Goal: Navigation & Orientation: Find specific page/section

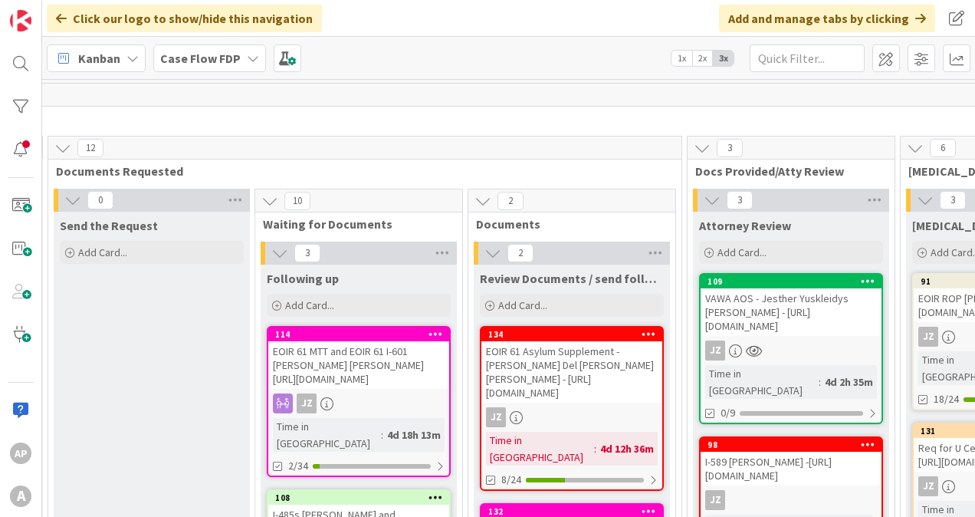
scroll to position [0, 244]
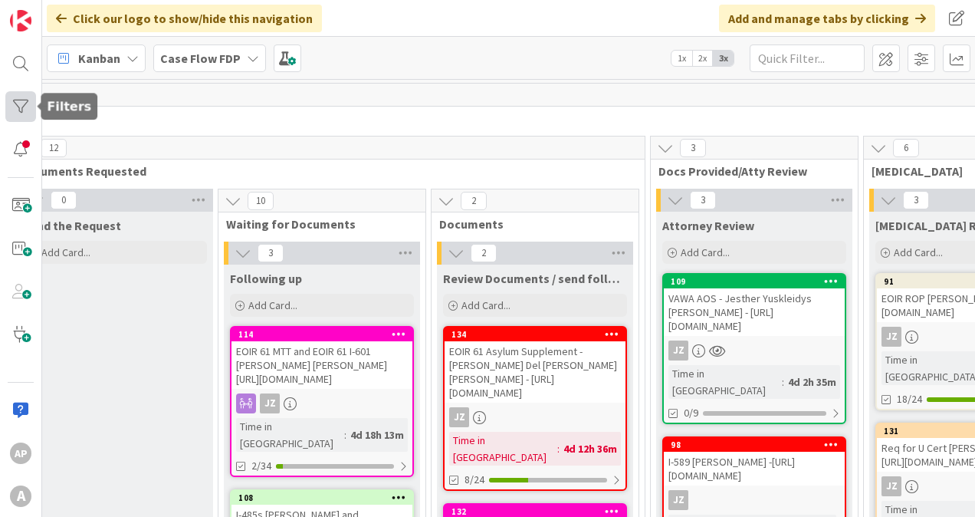
click at [18, 95] on div at bounding box center [20, 106] width 31 height 31
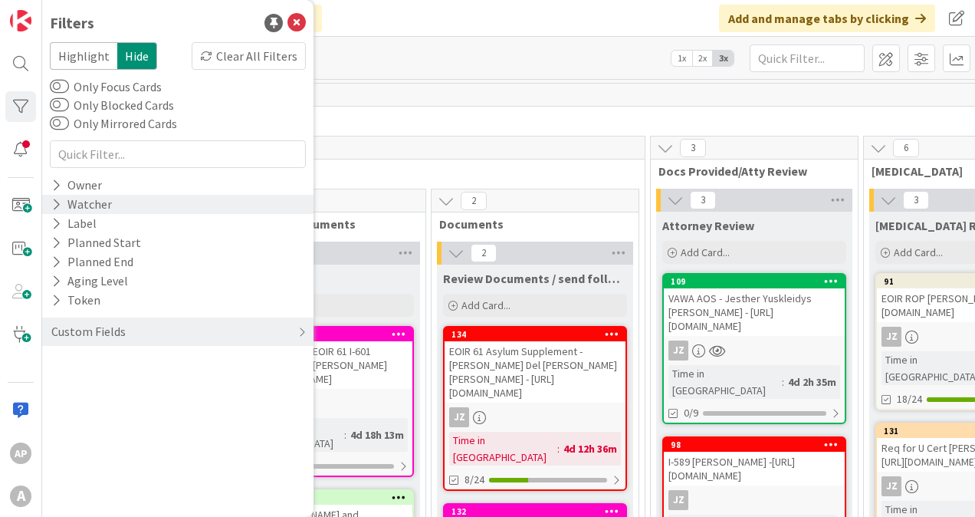
click at [81, 205] on div "Watcher" at bounding box center [82, 204] width 64 height 19
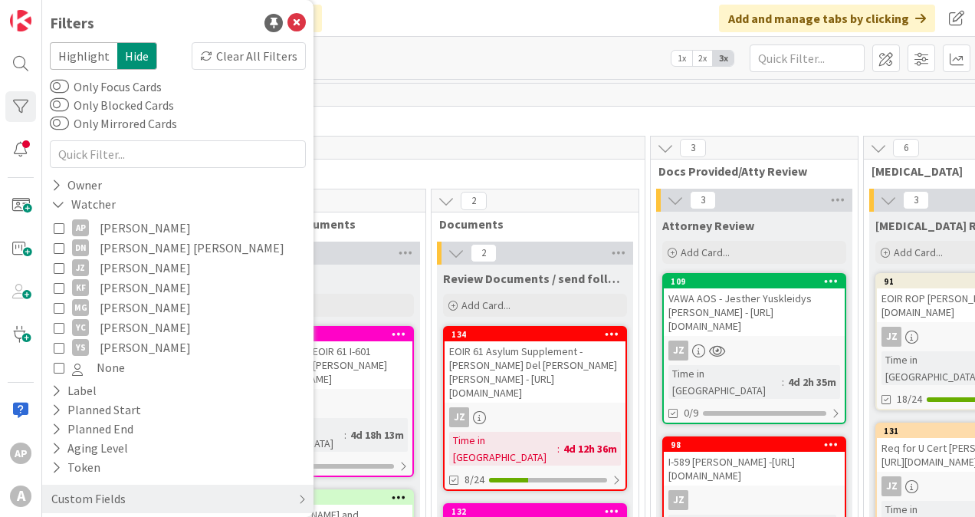
click at [54, 227] on icon at bounding box center [59, 227] width 11 height 11
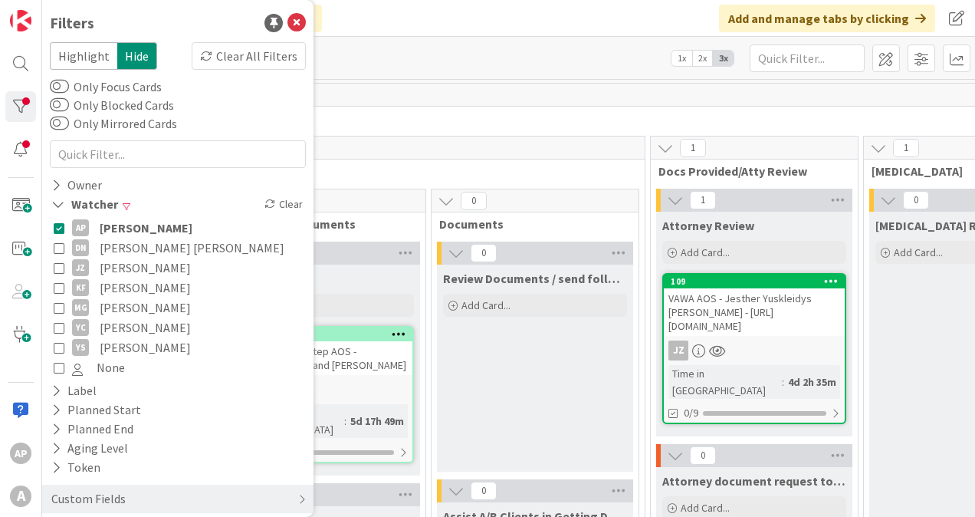
click at [480, 11] on div "Click our logo to show/hide this navigation Add and manage tabs by clicking" at bounding box center [508, 18] width 933 height 37
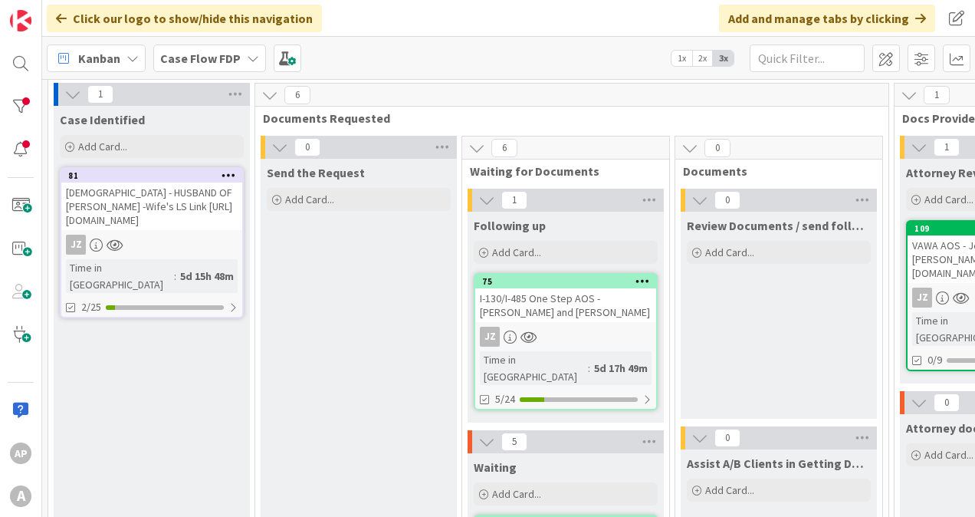
scroll to position [0, 0]
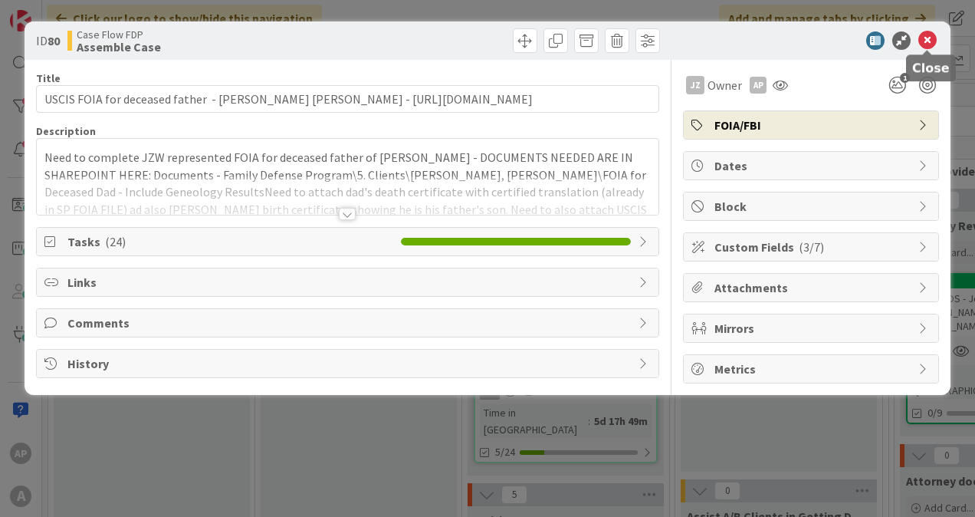
click at [930, 32] on icon at bounding box center [927, 40] width 18 height 18
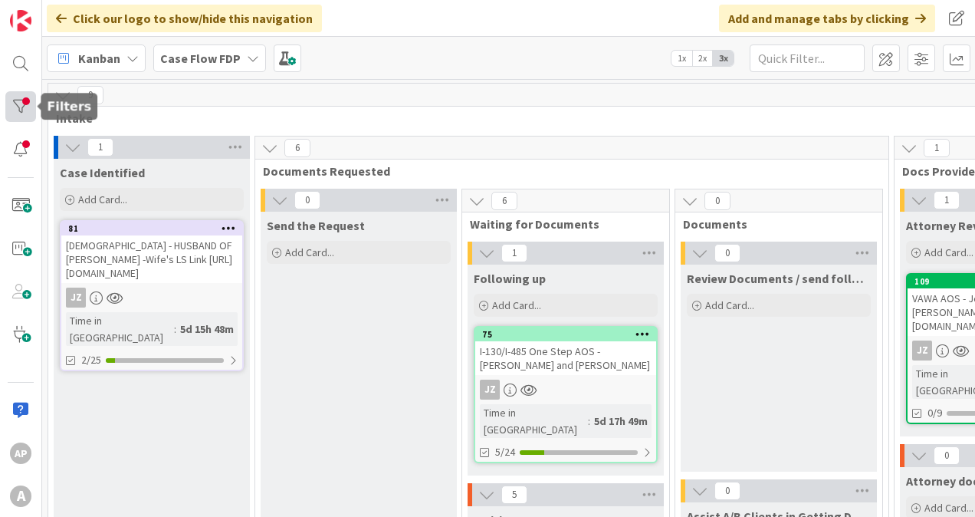
click at [11, 119] on div at bounding box center [20, 106] width 31 height 31
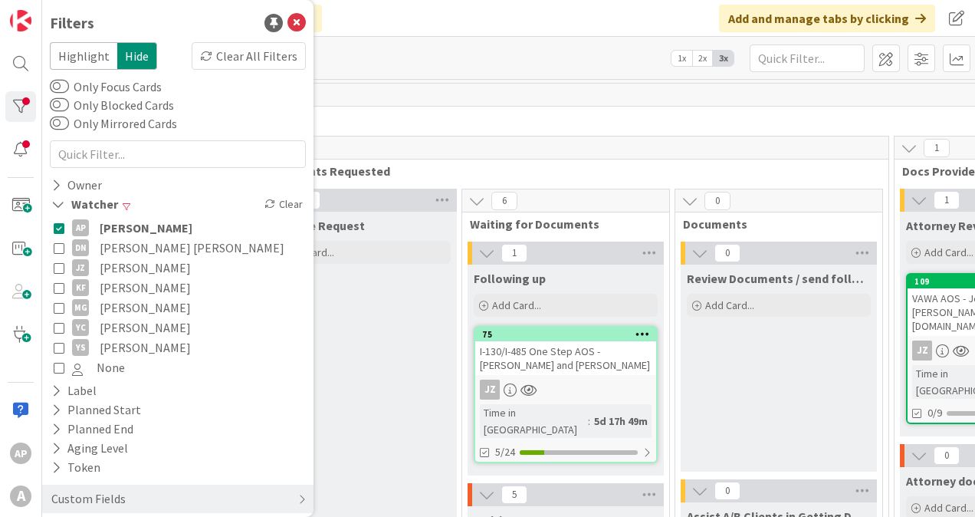
click at [60, 224] on icon at bounding box center [59, 227] width 11 height 11
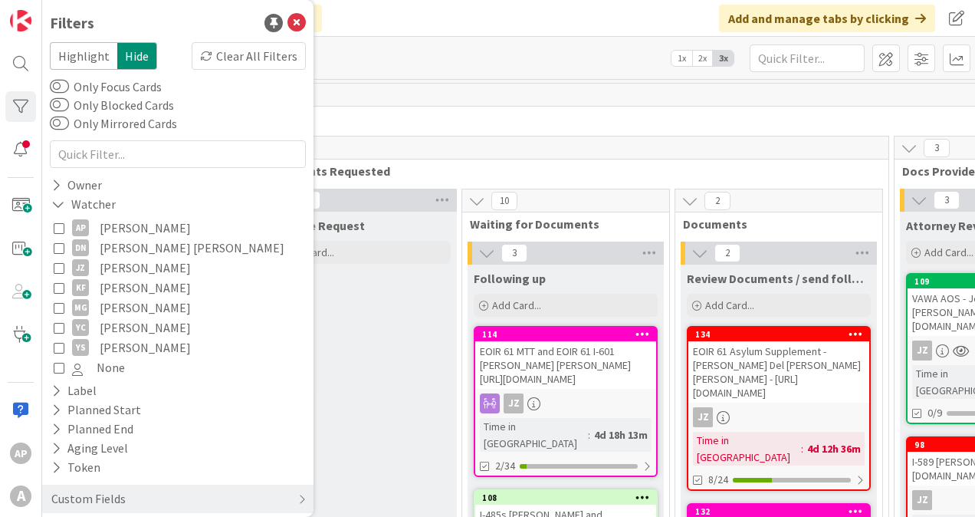
click at [56, 265] on icon at bounding box center [59, 267] width 11 height 11
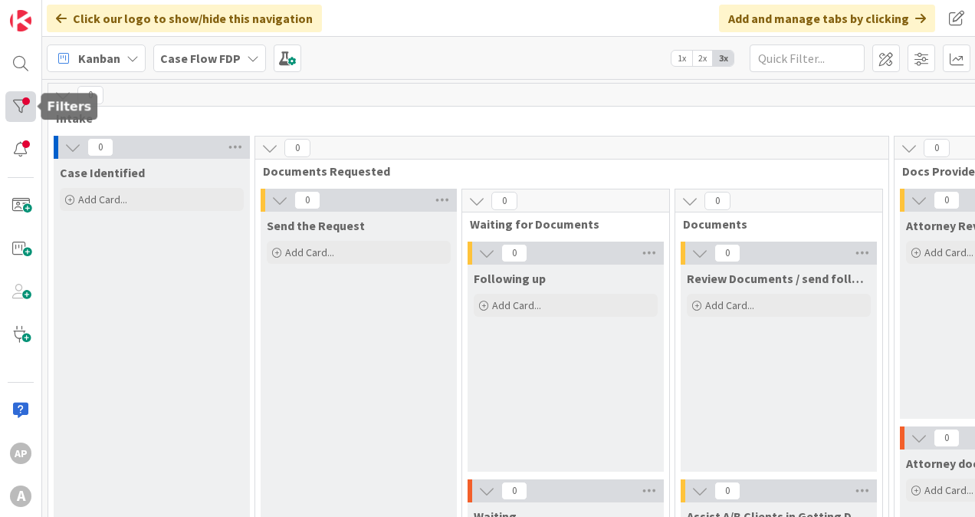
click at [28, 104] on div at bounding box center [20, 106] width 31 height 31
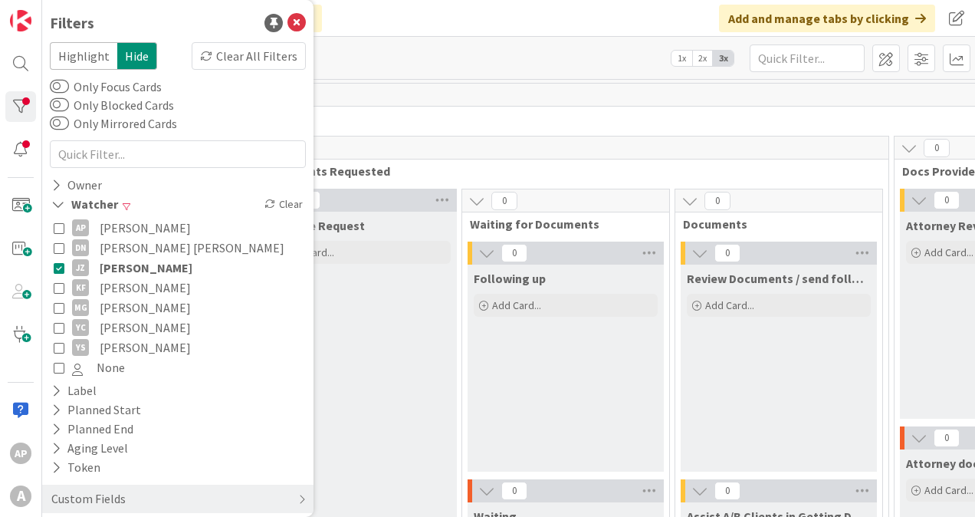
click at [56, 268] on icon at bounding box center [59, 267] width 11 height 11
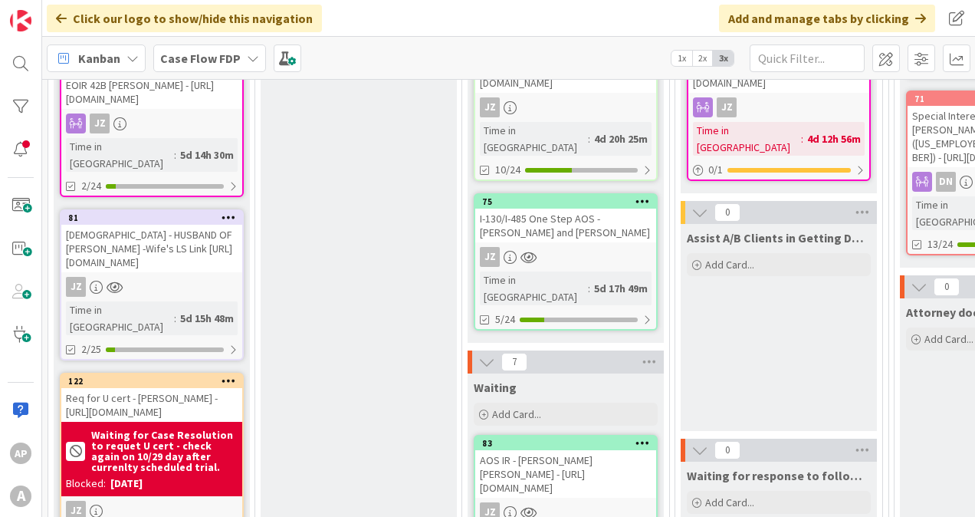
scroll to position [460, 0]
click at [176, 108] on div "EOIR 42B [PERSON_NAME] - [URL][DOMAIN_NAME]" at bounding box center [151, 91] width 181 height 34
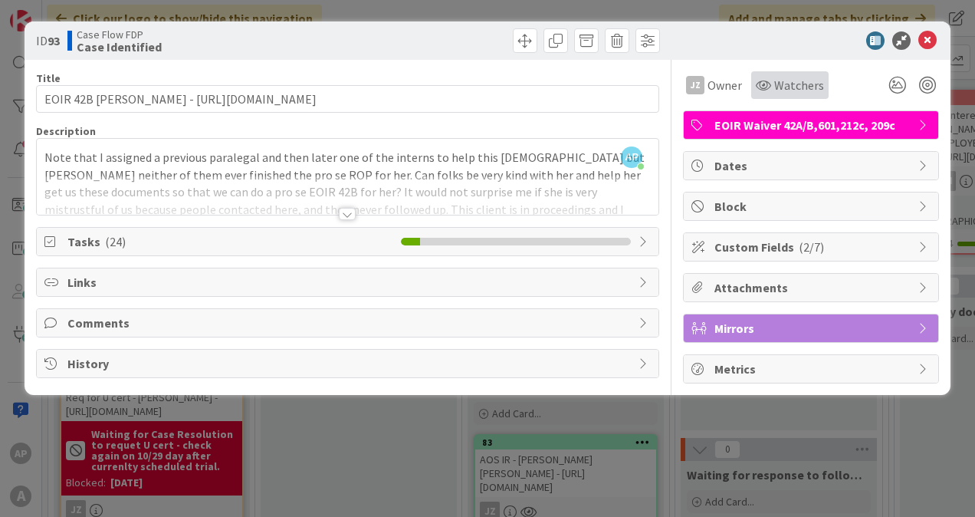
click at [793, 77] on span "Watchers" at bounding box center [799, 85] width 50 height 18
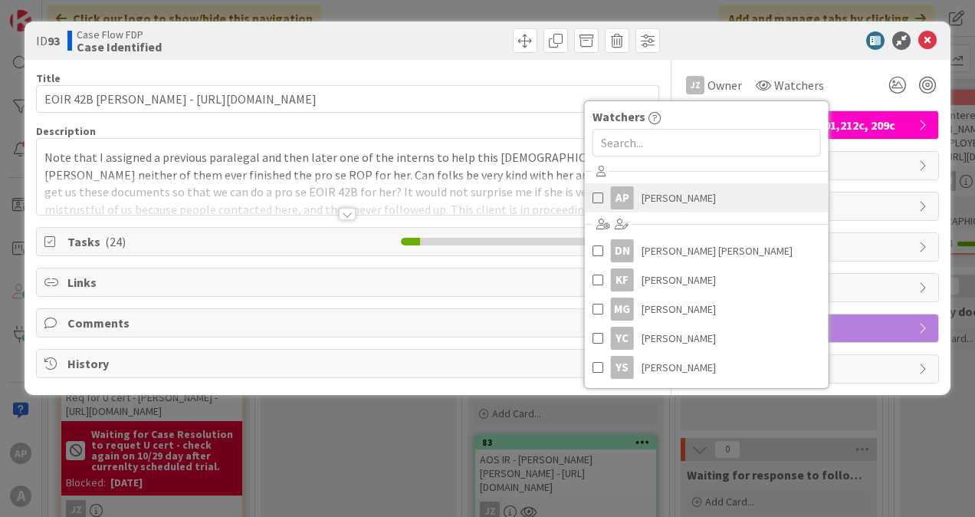
click at [598, 202] on span at bounding box center [597, 197] width 11 height 23
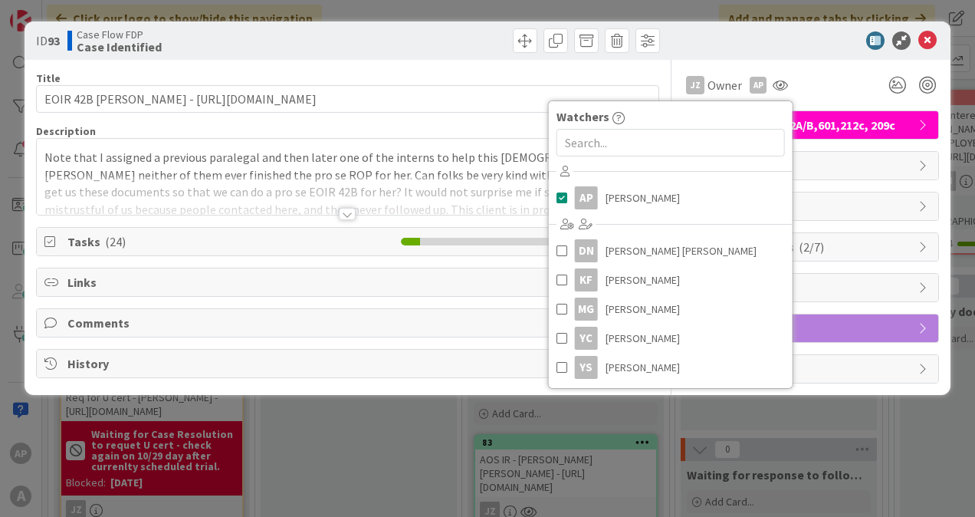
click at [812, 58] on div "ID 93 Case Flow FDP Case Identified" at bounding box center [488, 40] width 926 height 38
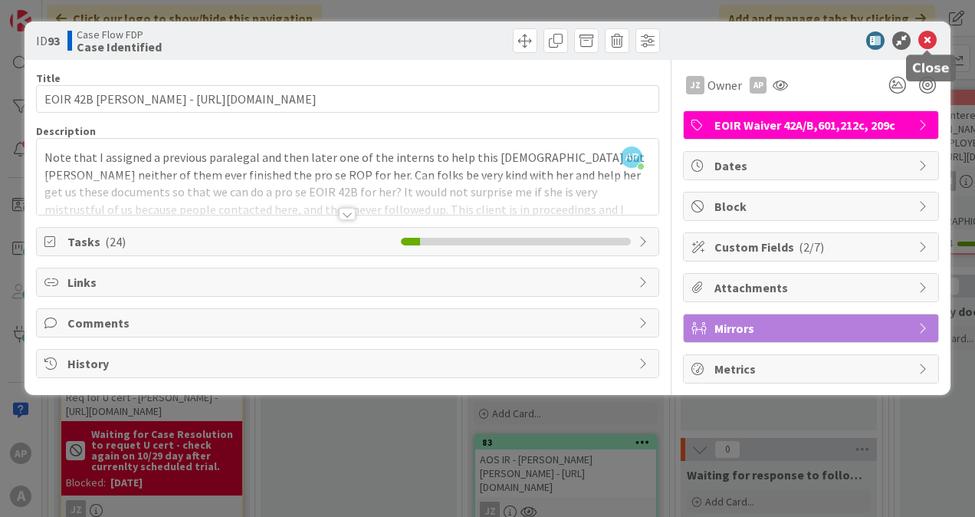
click at [929, 41] on icon at bounding box center [927, 40] width 18 height 18
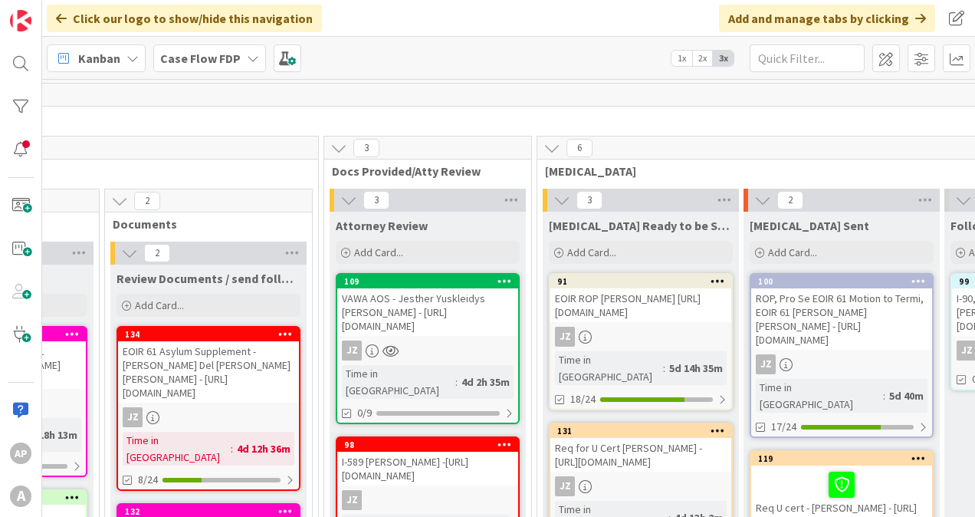
scroll to position [0, 638]
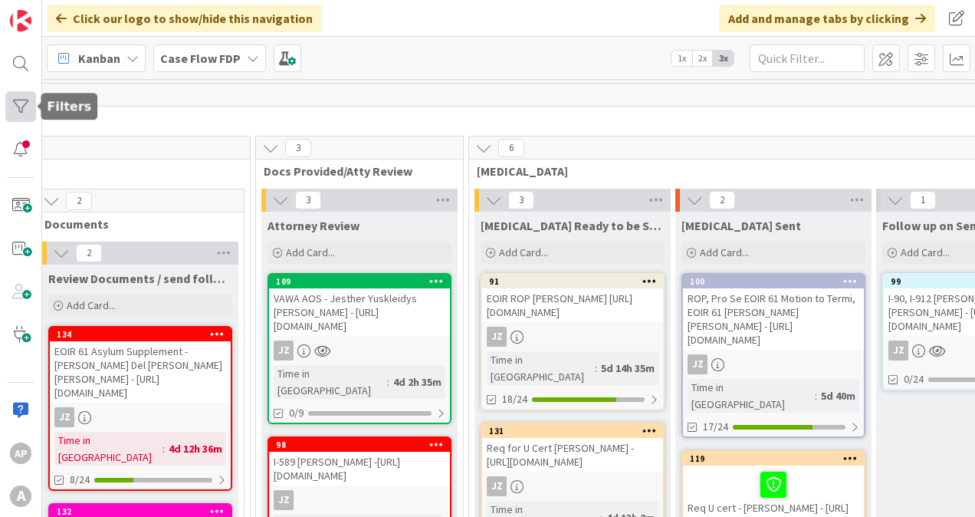
click at [19, 110] on div at bounding box center [20, 106] width 31 height 31
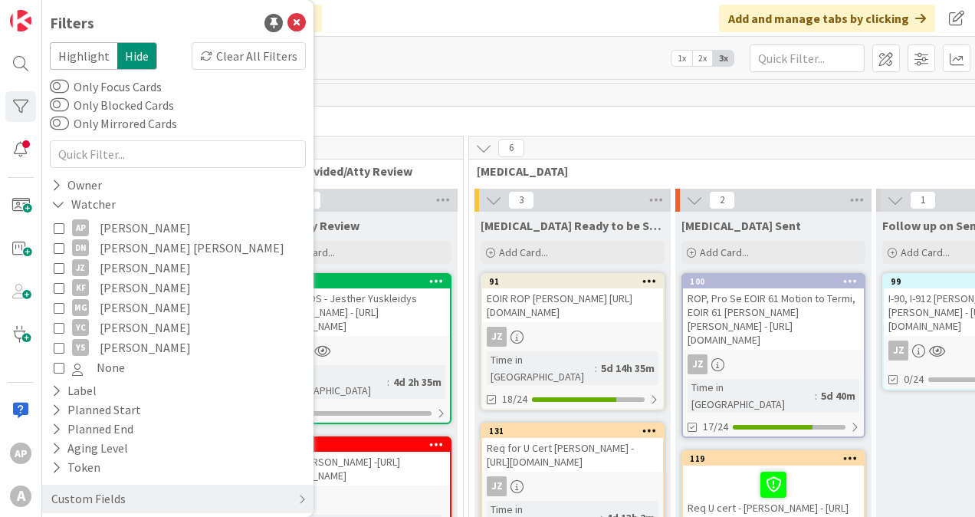
click at [53, 227] on div "AP [PERSON_NAME] DN [PERSON_NAME] [PERSON_NAME] [PERSON_NAME] [PERSON_NAME] [PE…" at bounding box center [178, 297] width 256 height 167
click at [57, 230] on icon at bounding box center [59, 227] width 11 height 11
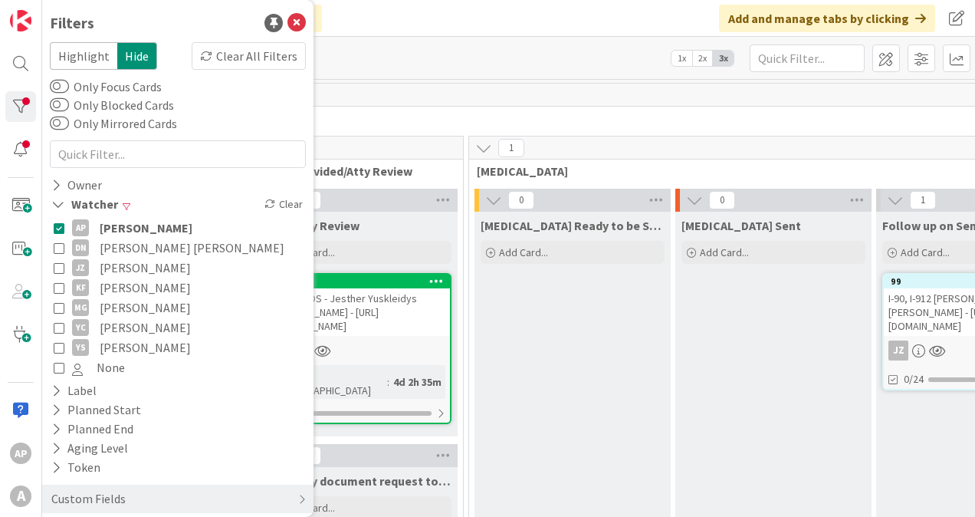
click at [56, 227] on icon at bounding box center [59, 227] width 11 height 11
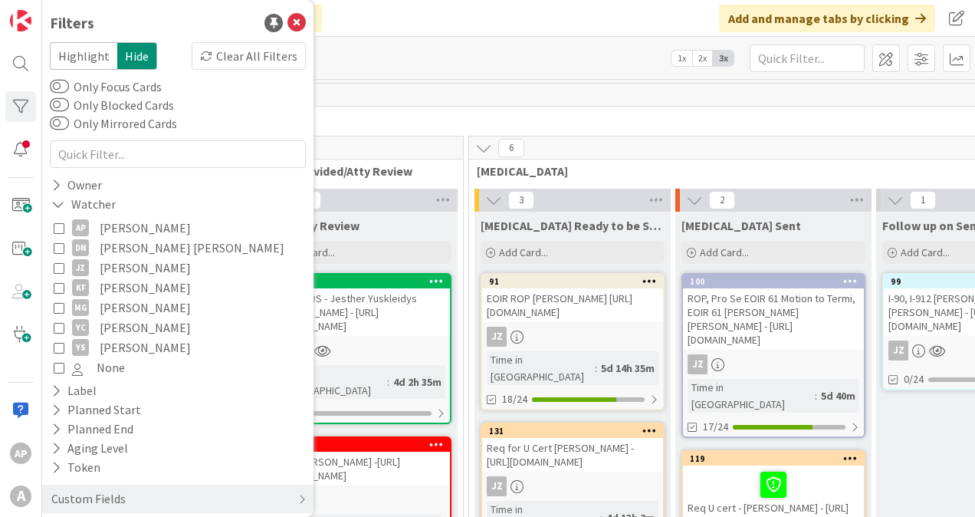
click at [642, 278] on icon at bounding box center [649, 280] width 15 height 11
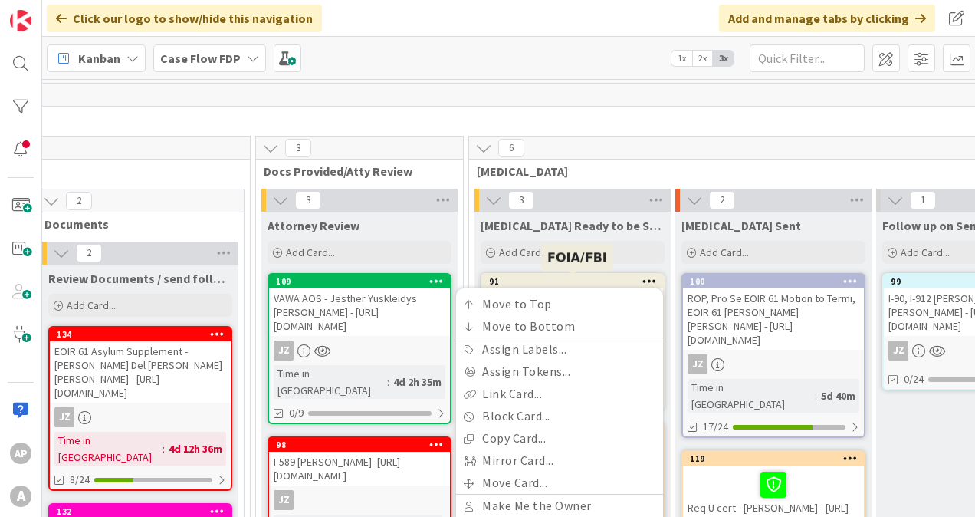
click at [588, 279] on div "91" at bounding box center [576, 281] width 174 height 11
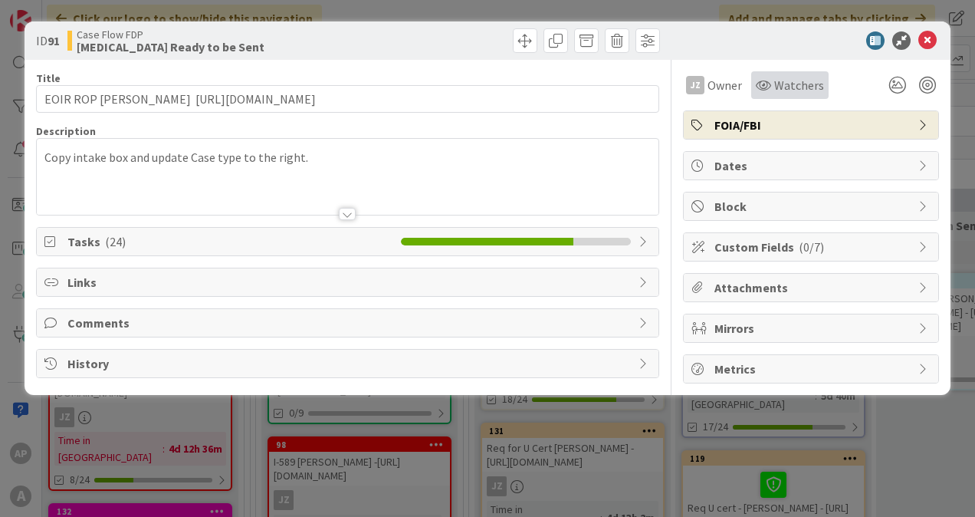
click at [771, 77] on div "Watchers" at bounding box center [790, 85] width 68 height 18
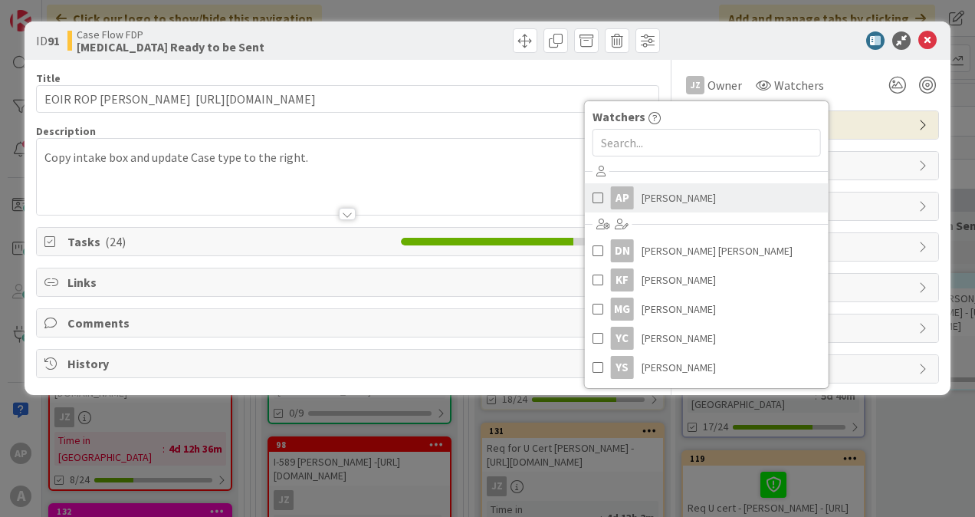
click at [632, 202] on link "AP [PERSON_NAME]" at bounding box center [707, 197] width 244 height 29
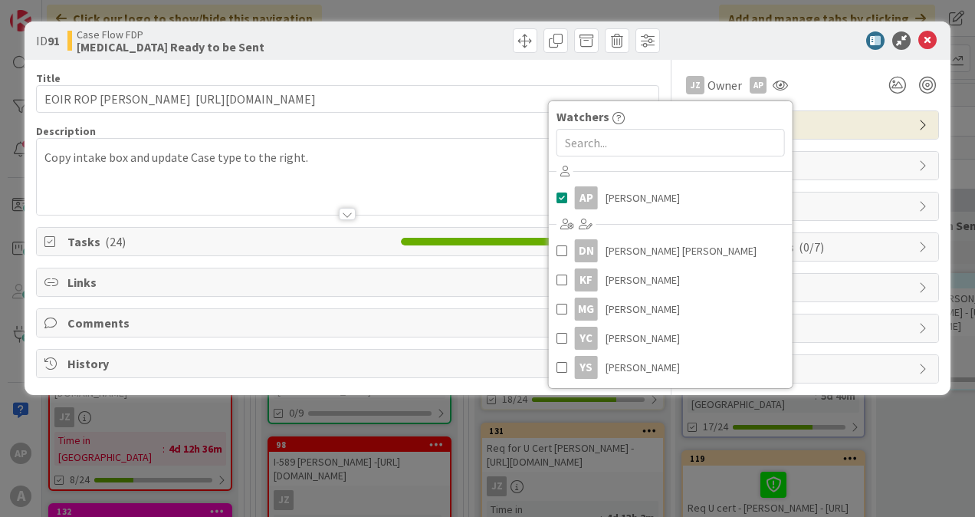
click at [844, 57] on div "ID 91 Case Flow FDP [MEDICAL_DATA] Ready to be Sent" at bounding box center [488, 40] width 926 height 38
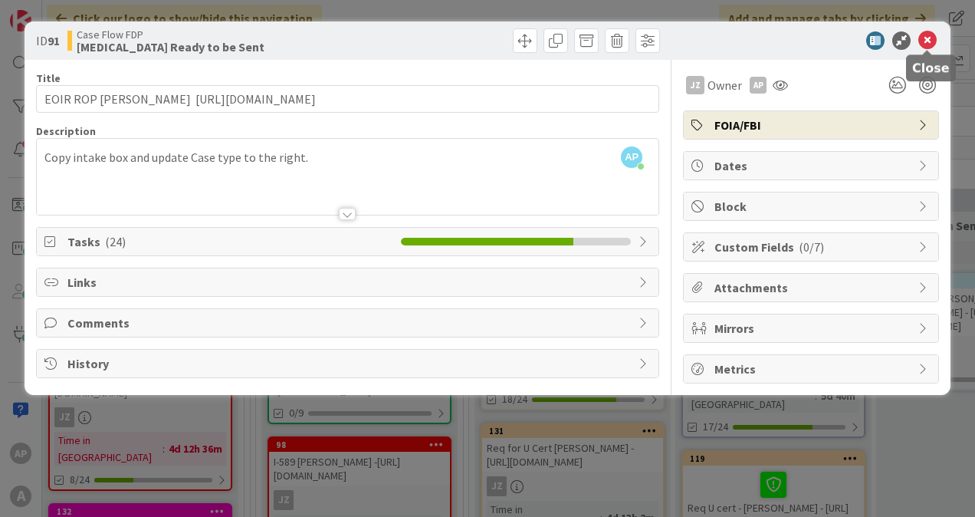
click at [934, 37] on icon at bounding box center [927, 40] width 18 height 18
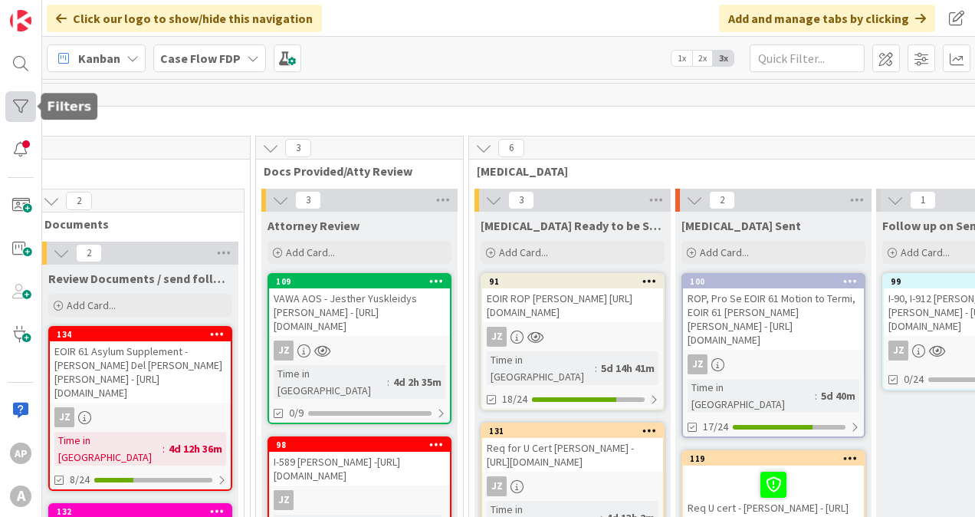
click at [17, 104] on div at bounding box center [20, 106] width 31 height 31
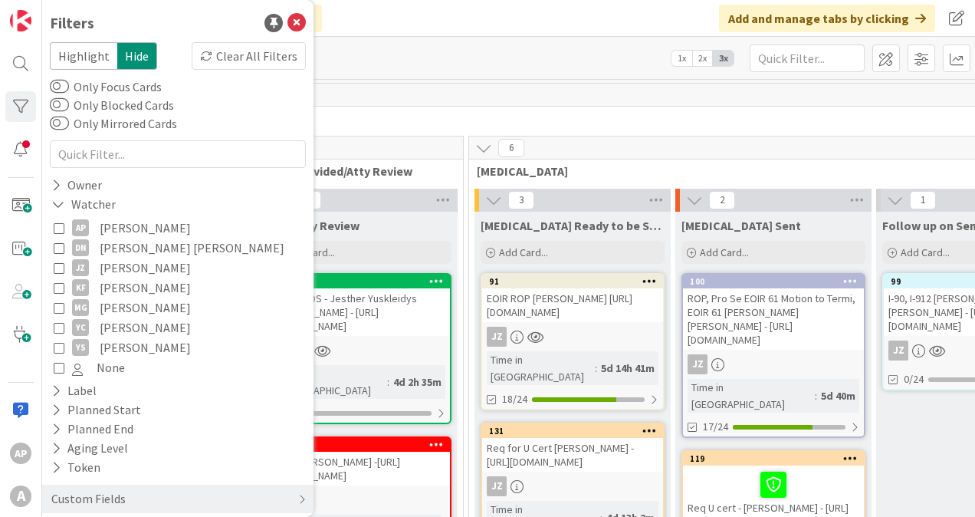
click at [60, 227] on icon at bounding box center [59, 227] width 11 height 11
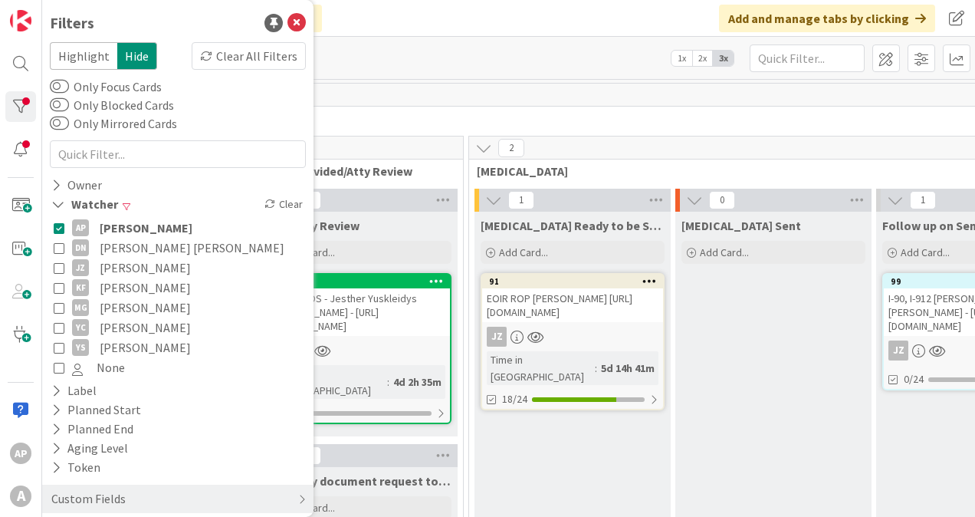
click at [60, 227] on icon at bounding box center [59, 227] width 11 height 11
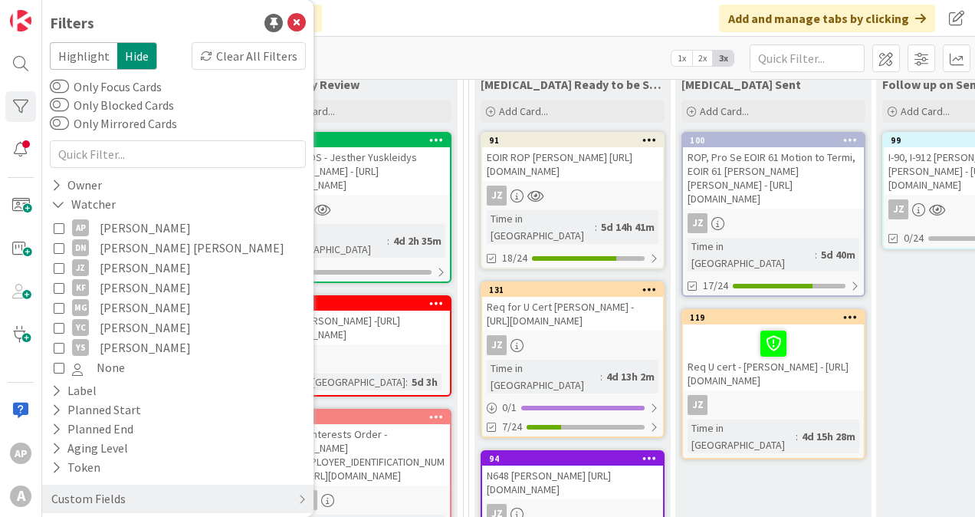
scroll to position [230, 638]
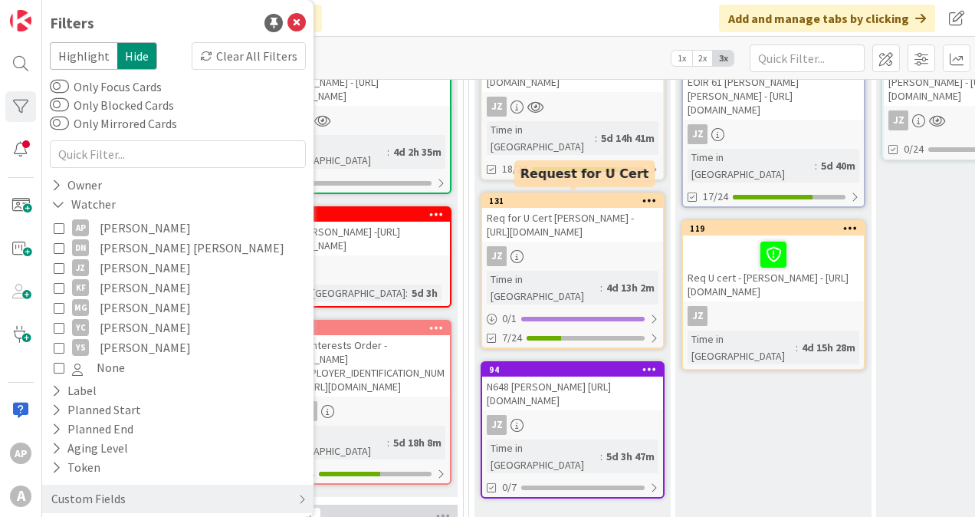
click at [604, 200] on div "131" at bounding box center [576, 200] width 174 height 11
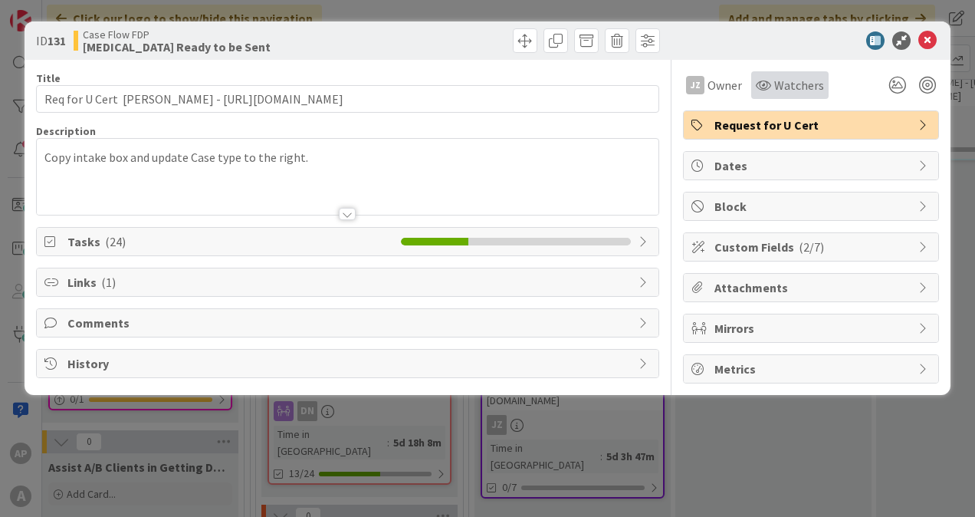
click at [817, 86] on span "Watchers" at bounding box center [799, 85] width 50 height 18
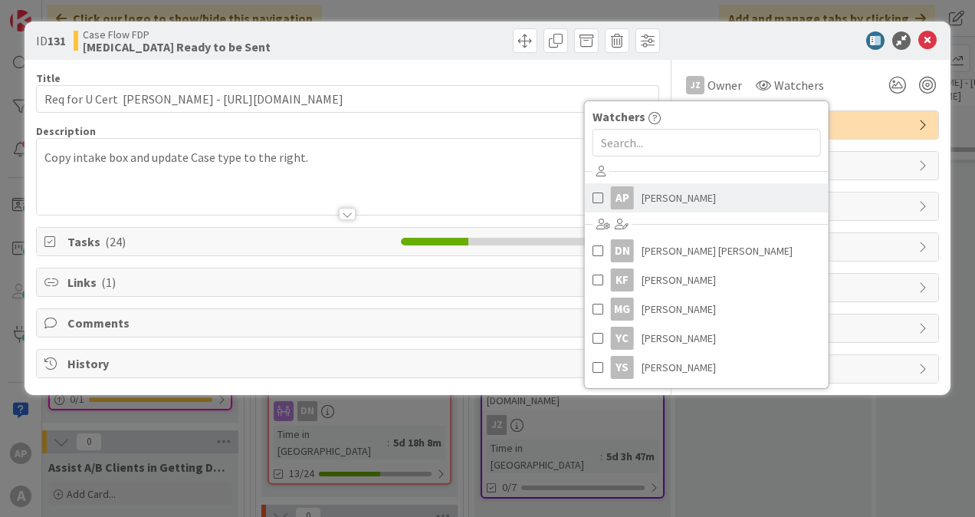
click at [592, 190] on span at bounding box center [597, 197] width 11 height 23
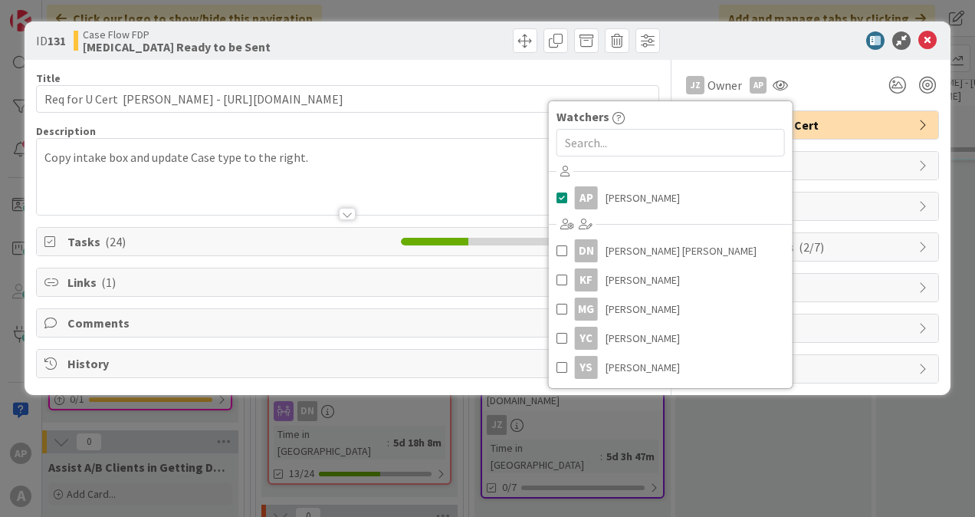
click at [794, 48] on div at bounding box center [803, 40] width 271 height 18
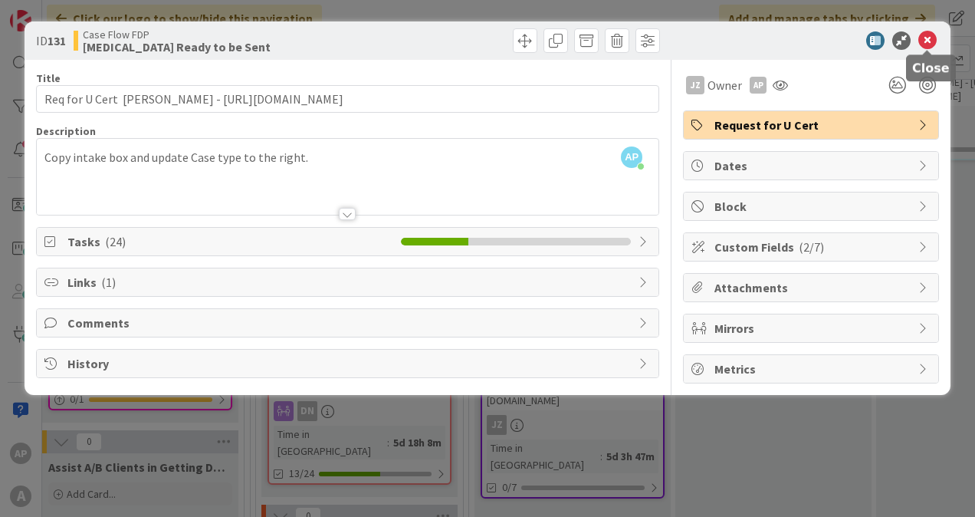
click at [925, 37] on icon at bounding box center [927, 40] width 18 height 18
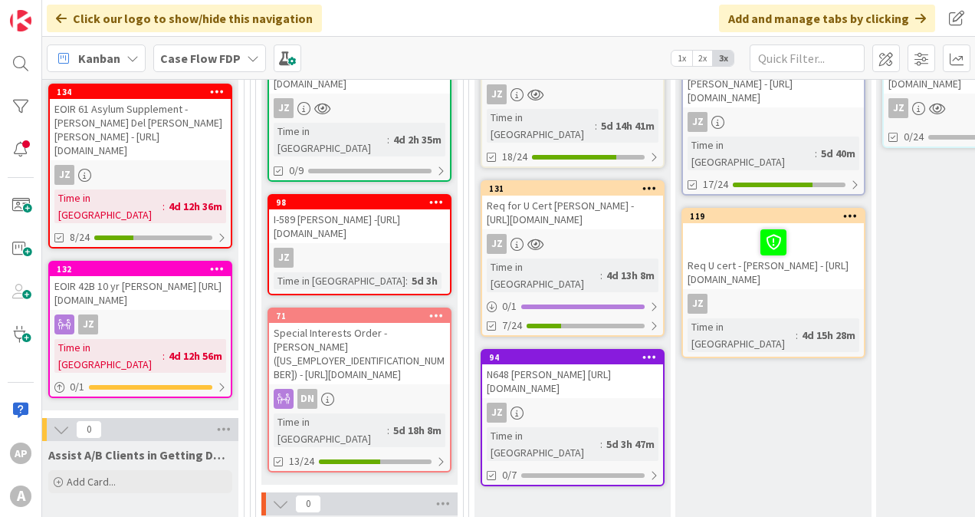
scroll to position [153, 638]
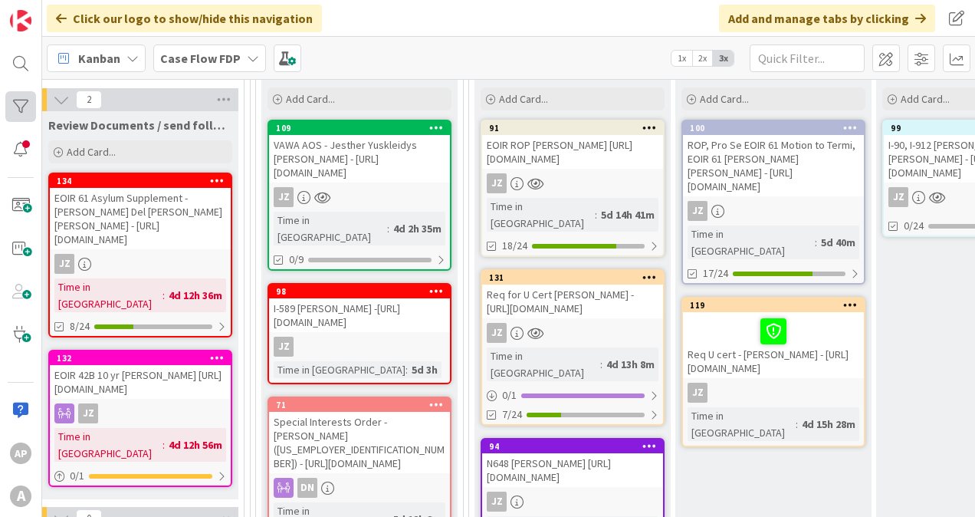
click at [34, 110] on div at bounding box center [20, 106] width 31 height 31
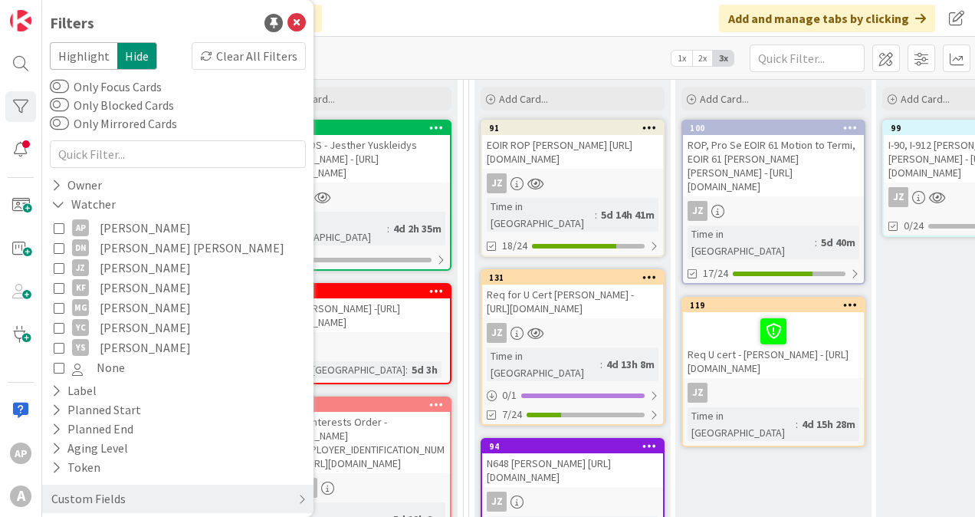
click at [55, 225] on icon at bounding box center [59, 227] width 11 height 11
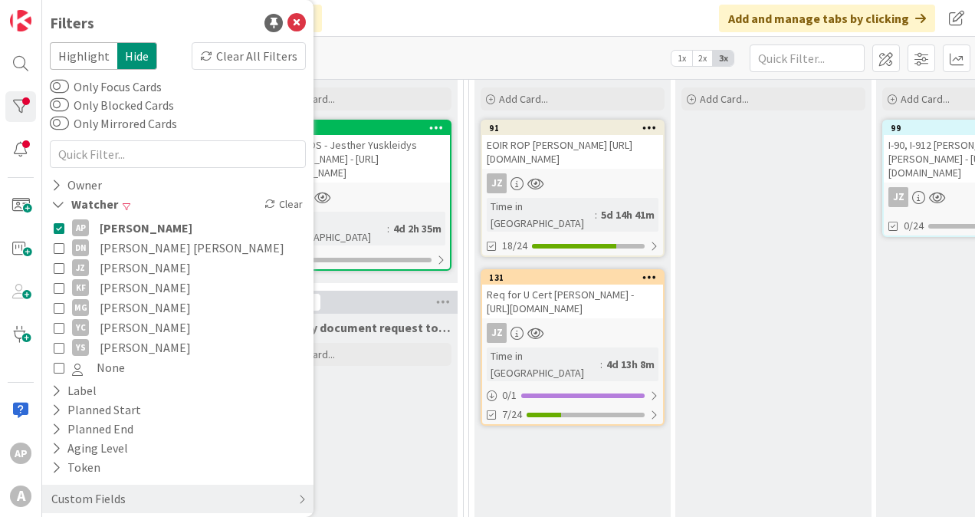
click at [55, 225] on icon at bounding box center [59, 227] width 11 height 11
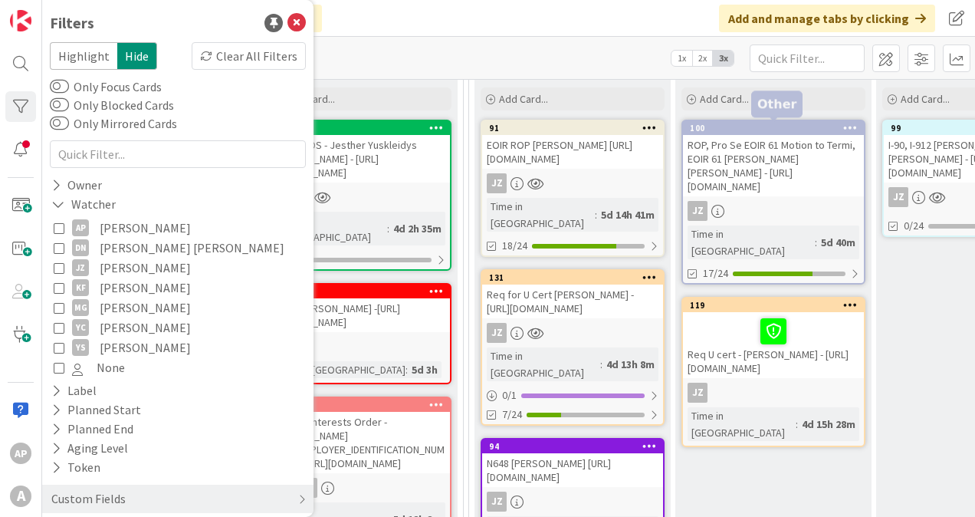
click at [802, 131] on div "100" at bounding box center [777, 128] width 174 height 11
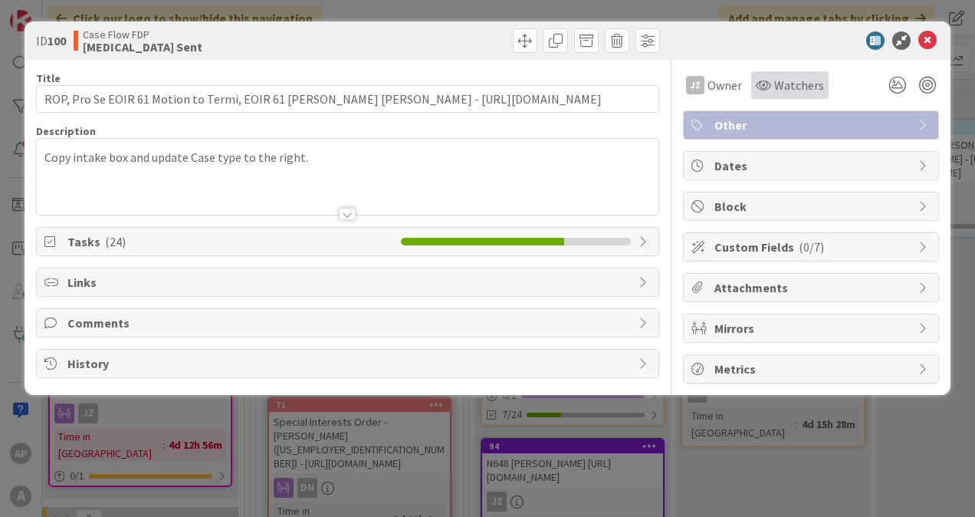
click at [770, 86] on icon at bounding box center [763, 85] width 15 height 12
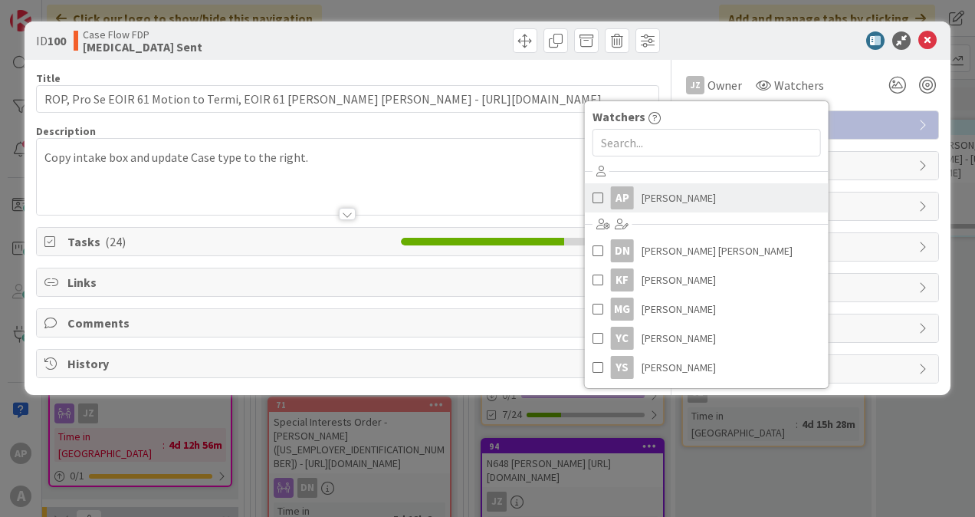
click at [592, 191] on span at bounding box center [597, 197] width 11 height 23
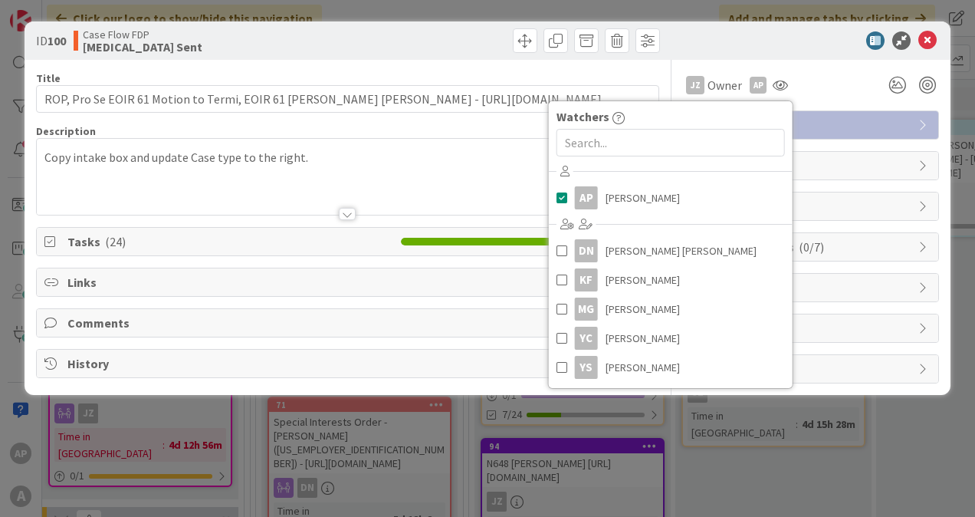
click at [812, 54] on div "ID 100 Case Flow FDP [MEDICAL_DATA] Sent" at bounding box center [488, 40] width 926 height 38
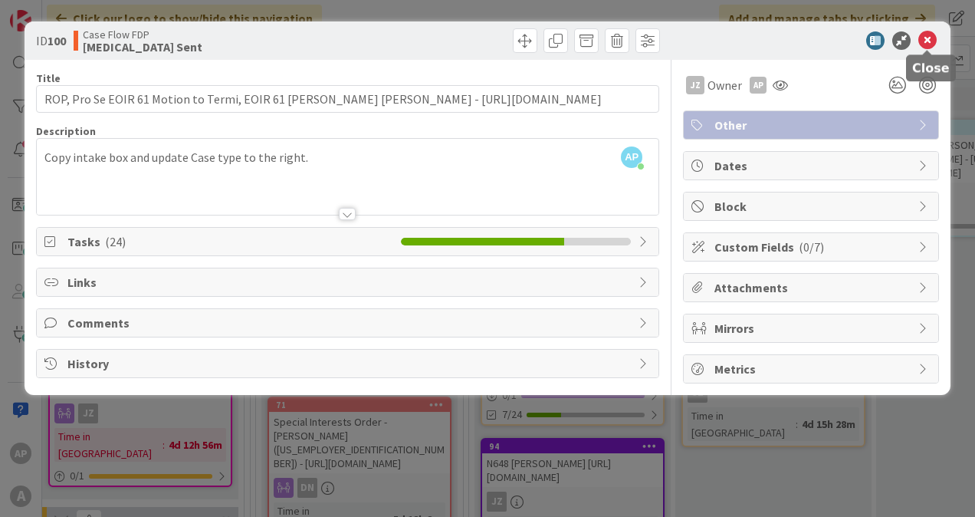
drag, startPoint x: 922, startPoint y: 40, endPoint x: 899, endPoint y: 71, distance: 38.3
click at [922, 40] on icon at bounding box center [927, 40] width 18 height 18
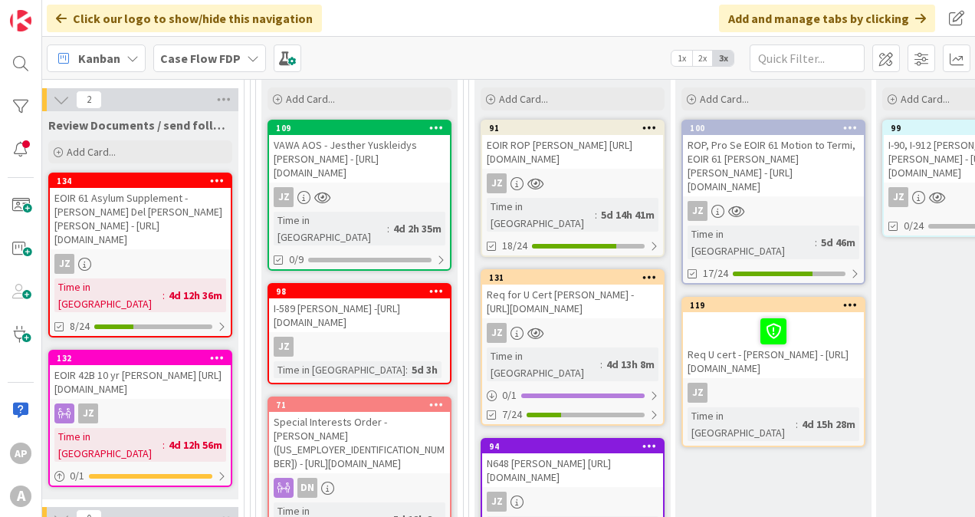
click at [847, 299] on icon at bounding box center [850, 304] width 15 height 11
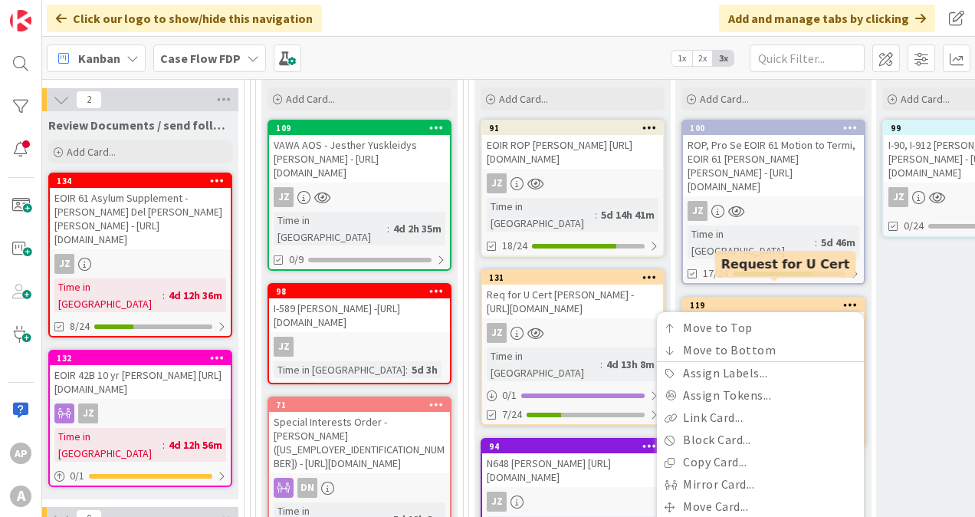
click at [718, 300] on div "119" at bounding box center [777, 305] width 174 height 11
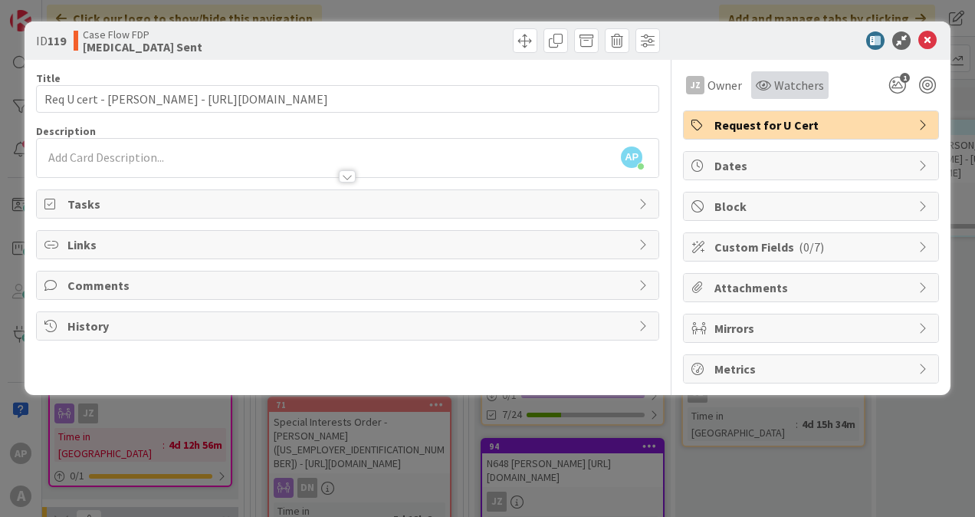
click at [779, 77] on span "Watchers" at bounding box center [799, 85] width 50 height 18
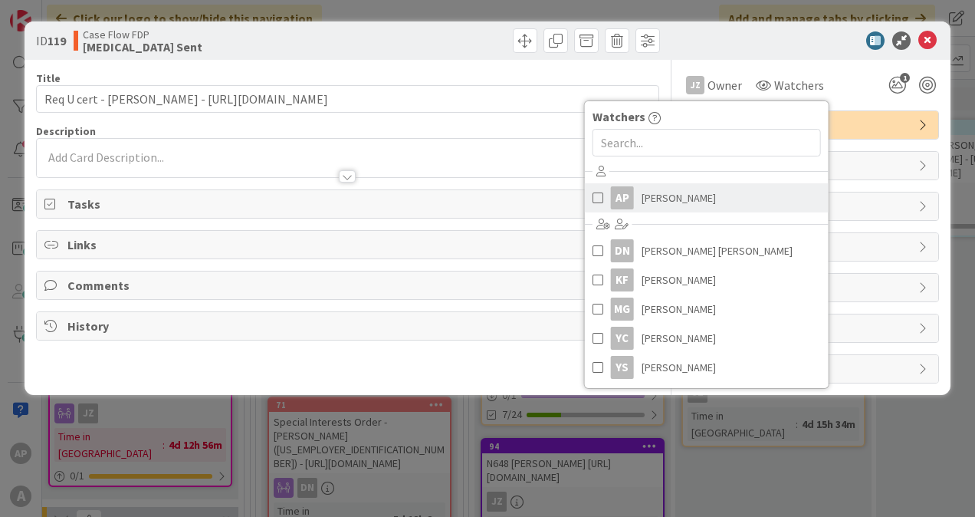
click at [667, 196] on span "[PERSON_NAME]" at bounding box center [679, 197] width 74 height 23
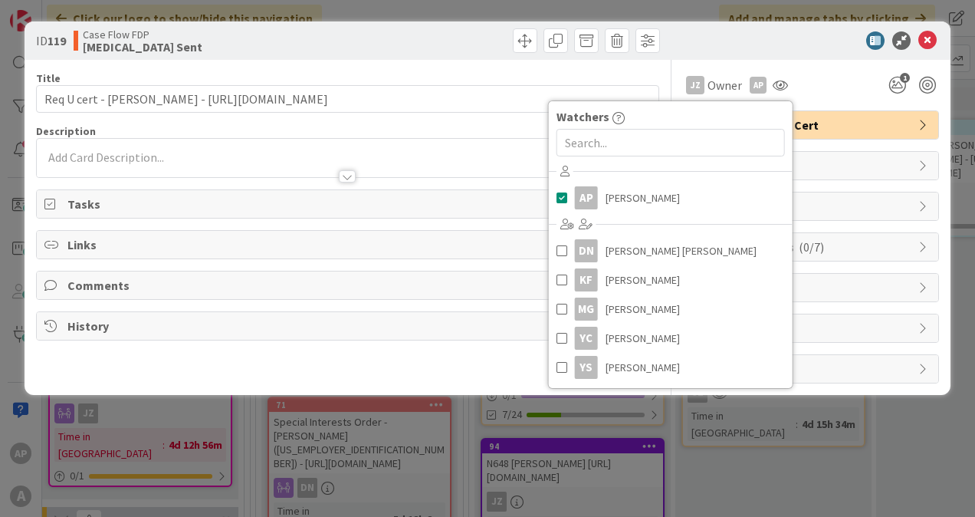
click at [426, 51] on div at bounding box center [506, 40] width 308 height 25
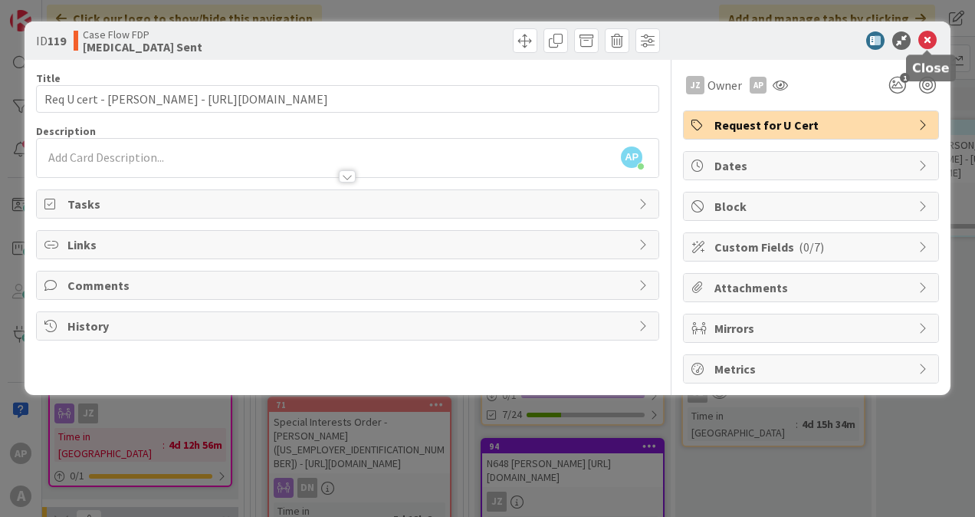
click at [926, 37] on icon at bounding box center [927, 40] width 18 height 18
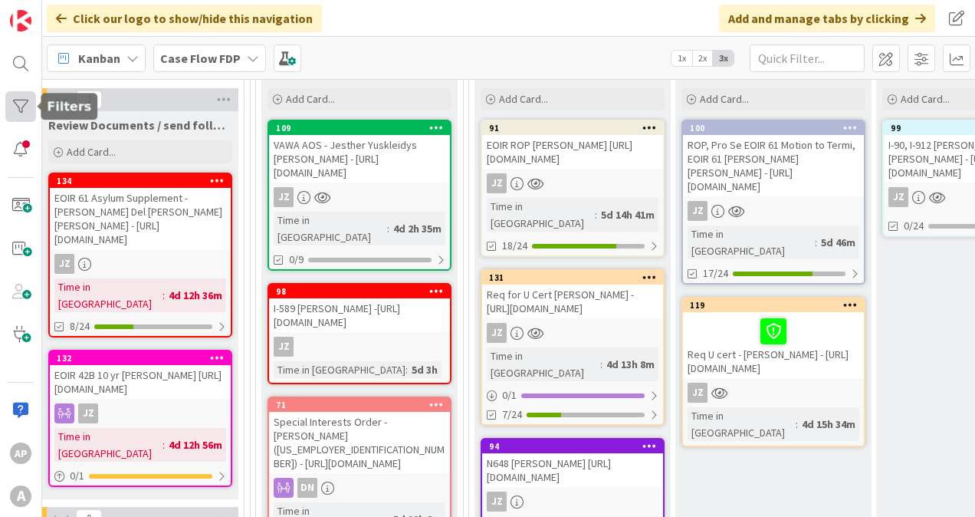
click at [32, 110] on div at bounding box center [20, 106] width 31 height 31
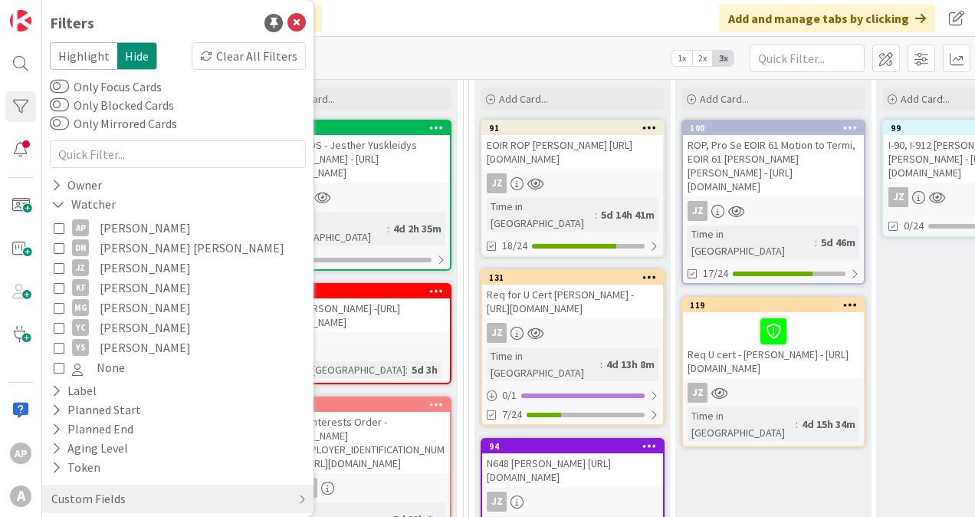
click at [61, 223] on icon at bounding box center [59, 227] width 11 height 11
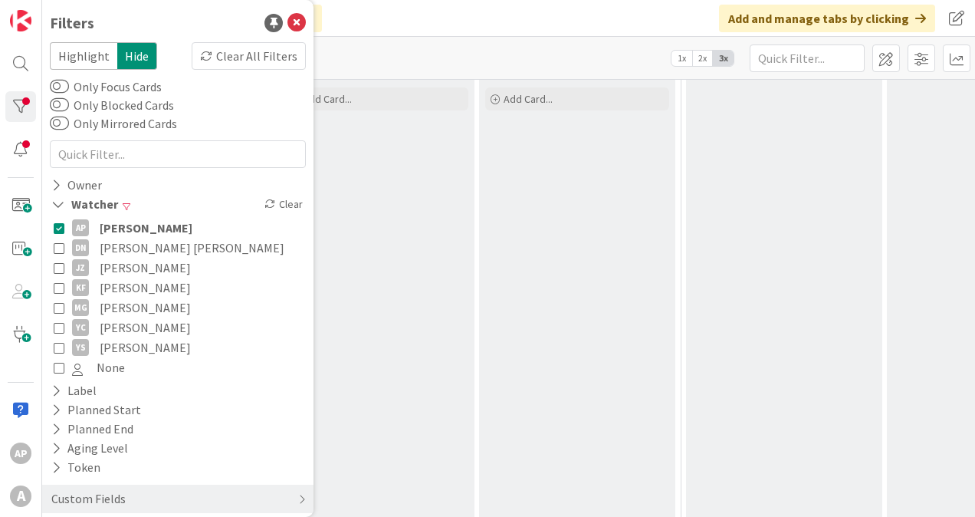
scroll to position [153, 1444]
click at [439, 14] on div "Click our logo to show/hide this navigation Add and manage tabs by clicking" at bounding box center [508, 18] width 933 height 37
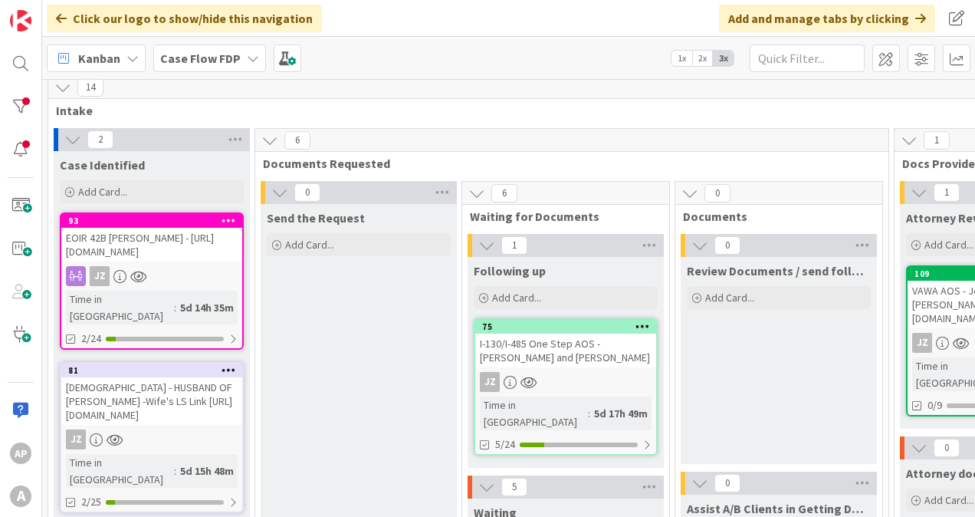
scroll to position [0, 0]
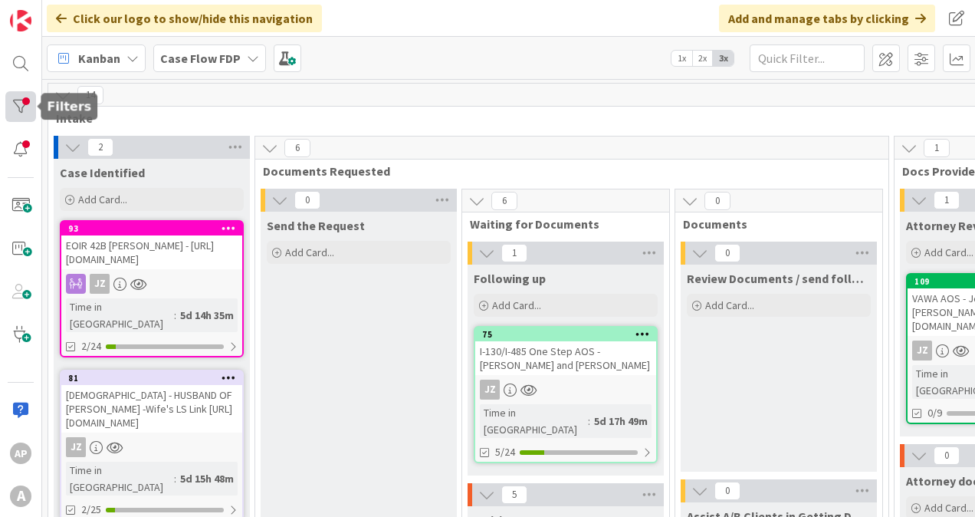
click at [23, 110] on div at bounding box center [20, 106] width 31 height 31
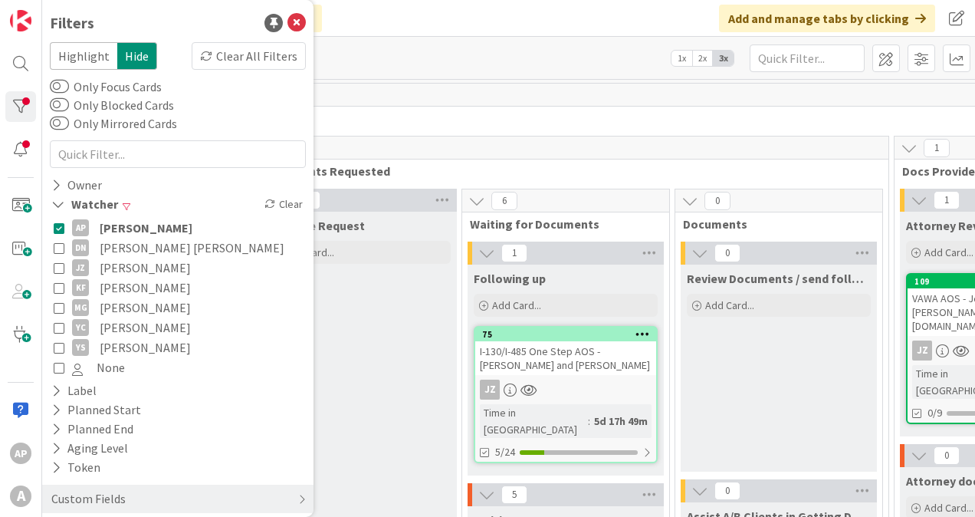
click at [59, 222] on icon at bounding box center [59, 227] width 11 height 11
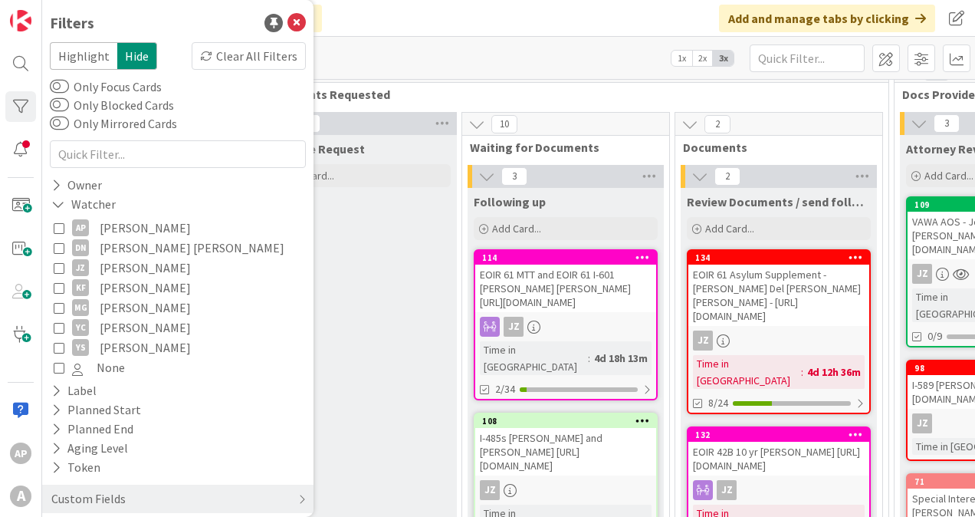
scroll to position [230, 0]
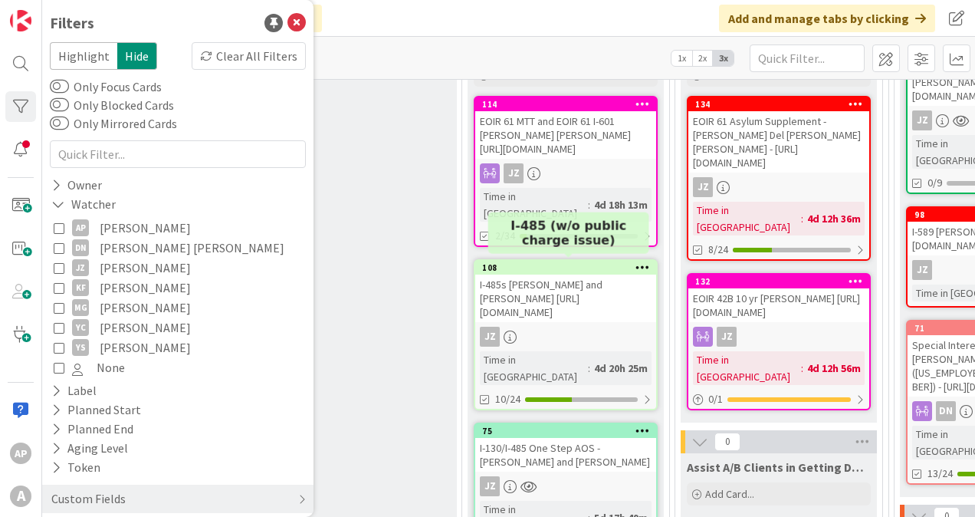
click at [609, 264] on div "108" at bounding box center [569, 267] width 174 height 11
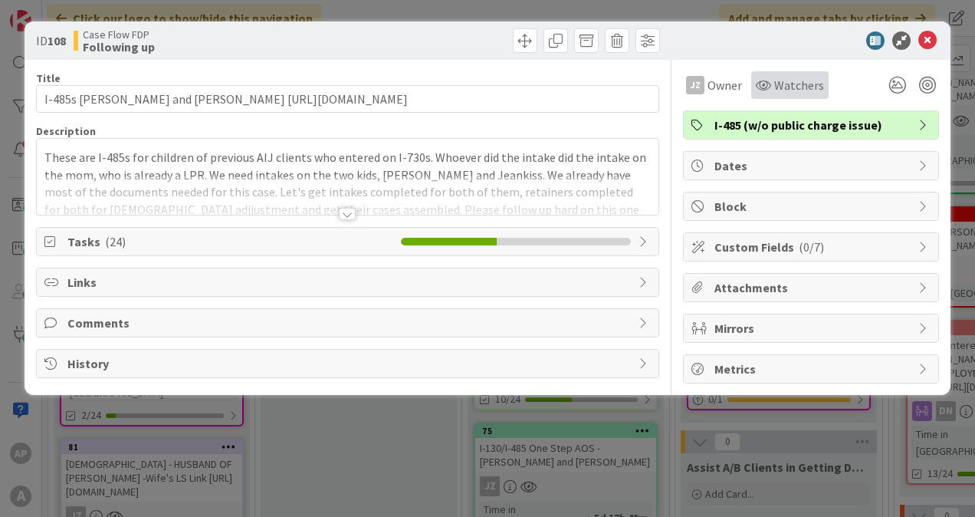
click at [779, 90] on span "Watchers" at bounding box center [799, 85] width 50 height 18
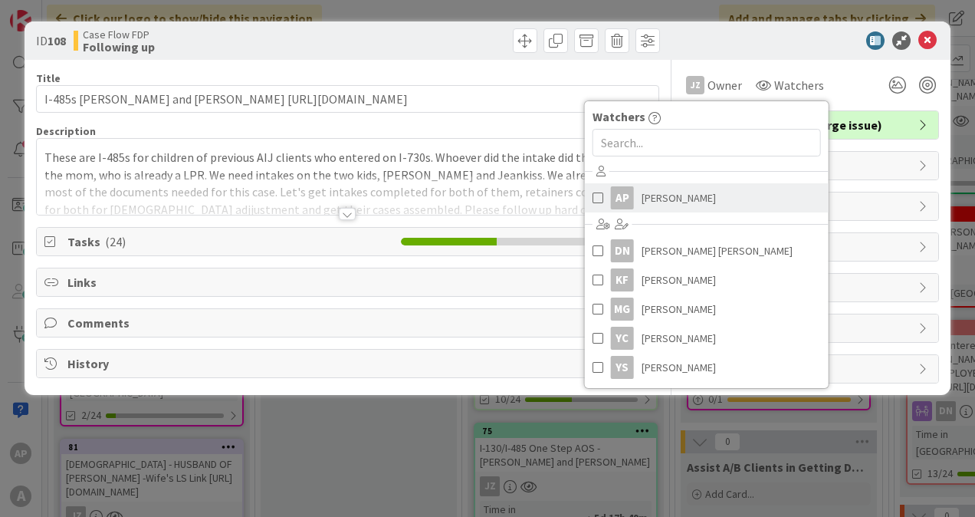
click at [658, 206] on span "[PERSON_NAME]" at bounding box center [679, 197] width 74 height 23
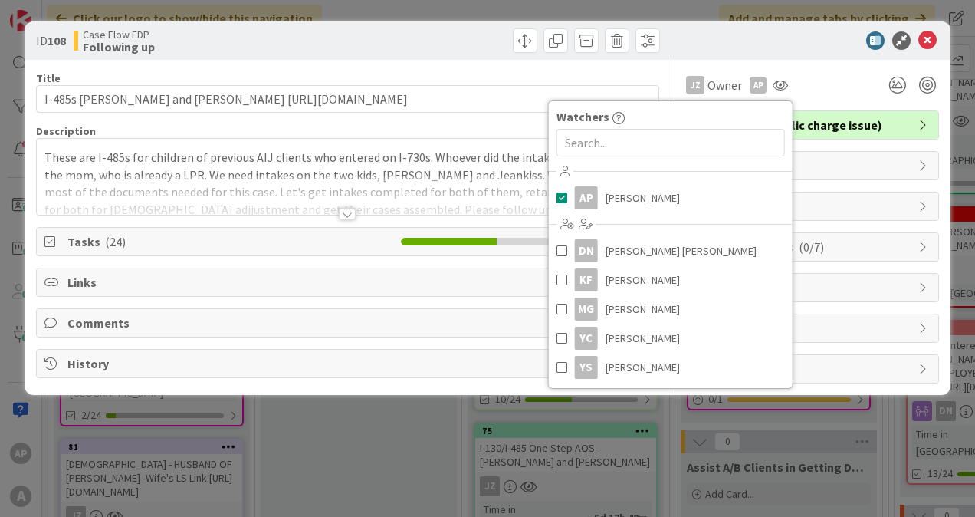
click at [813, 38] on div at bounding box center [803, 40] width 271 height 18
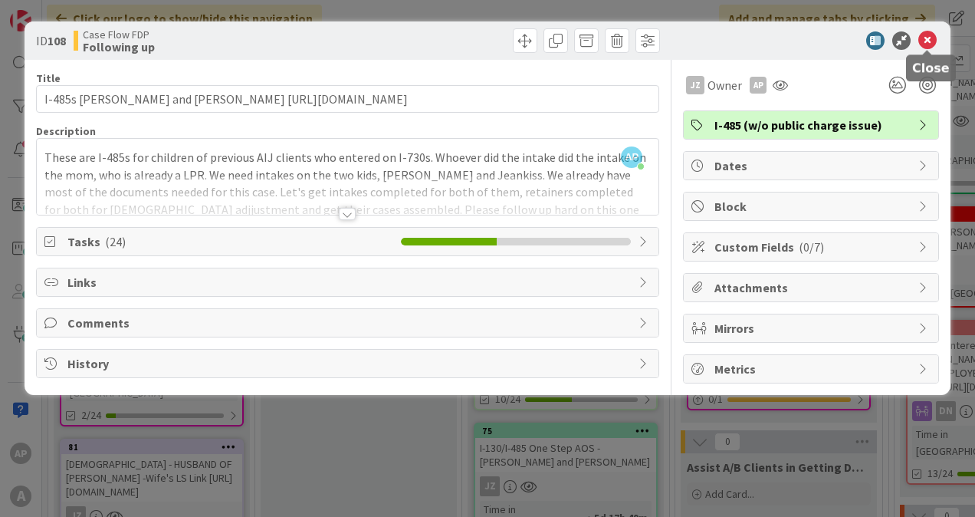
click at [922, 41] on icon at bounding box center [927, 40] width 18 height 18
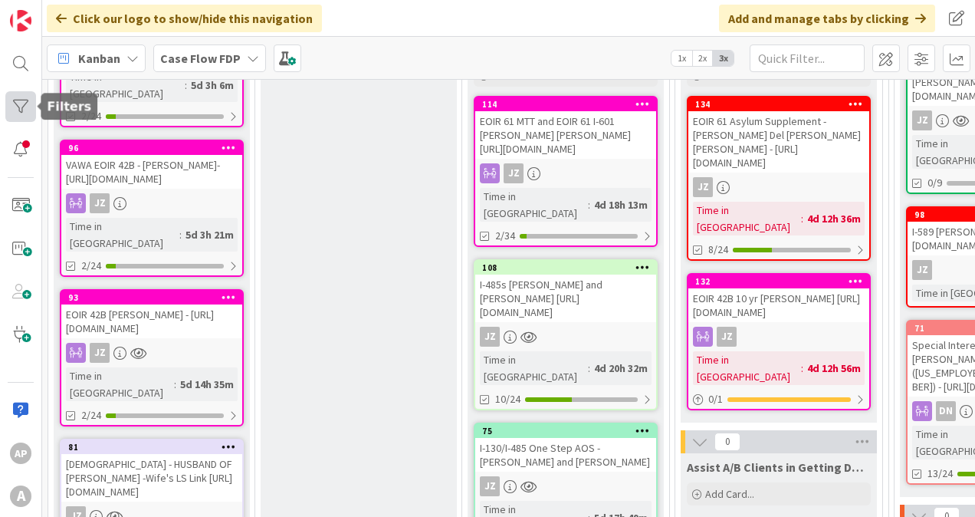
click at [13, 115] on div at bounding box center [20, 106] width 31 height 31
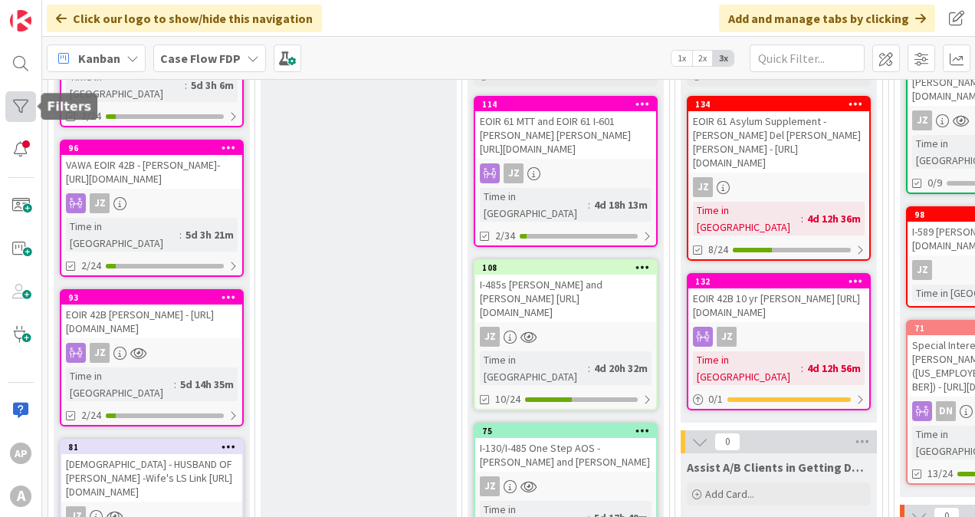
click at [25, 100] on div at bounding box center [20, 106] width 31 height 31
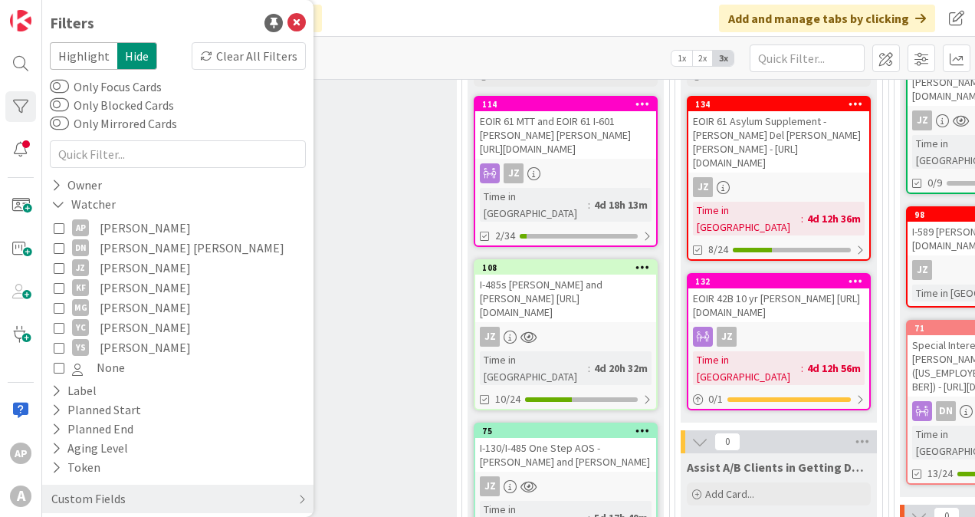
click at [61, 228] on icon at bounding box center [59, 227] width 11 height 11
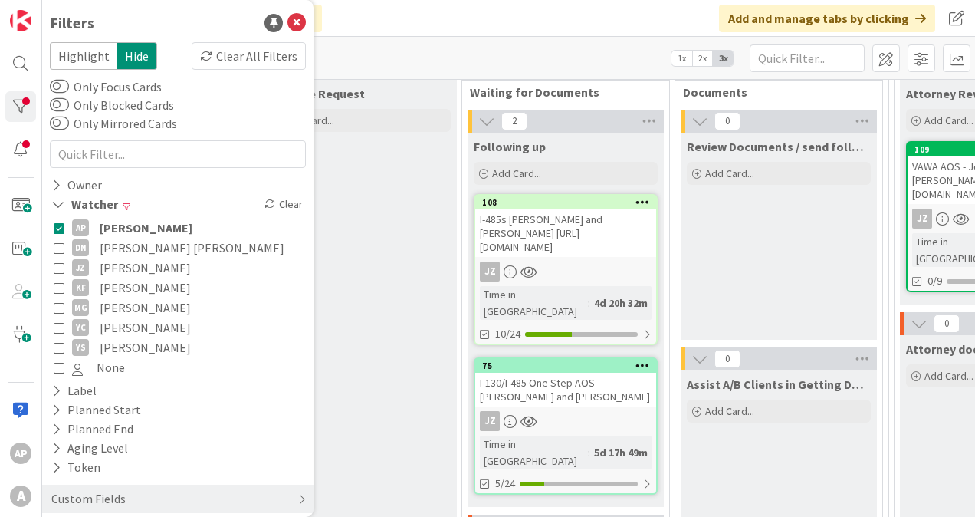
scroll to position [153, 0]
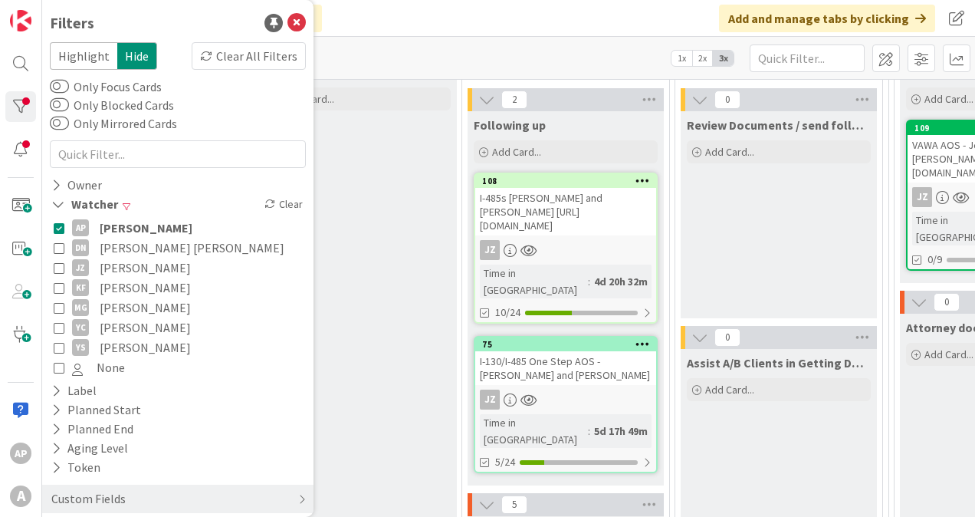
click at [55, 225] on icon at bounding box center [59, 227] width 11 height 11
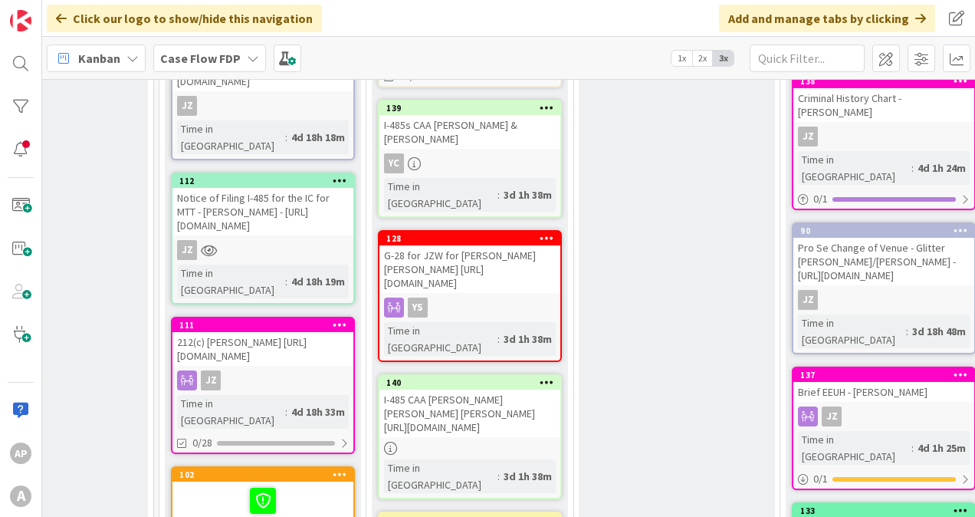
scroll to position [383, 2372]
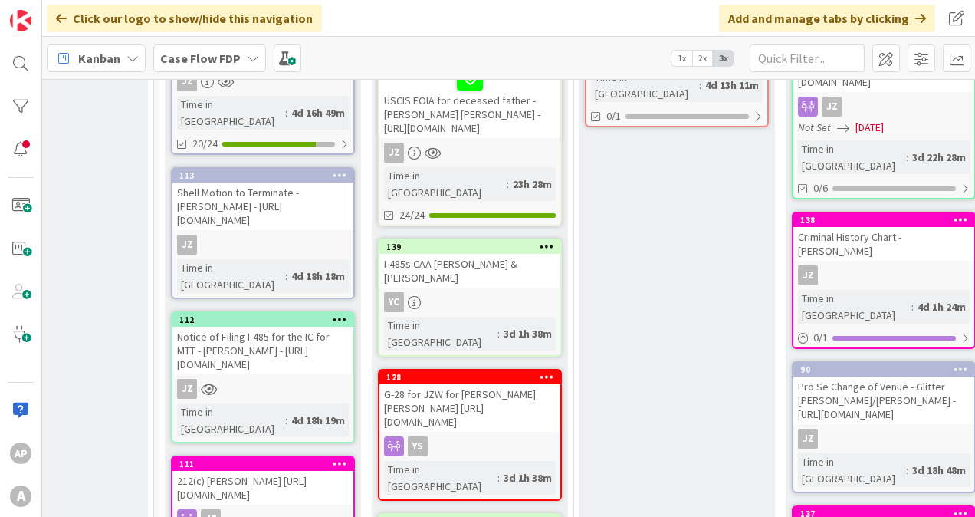
scroll to position [0, 2372]
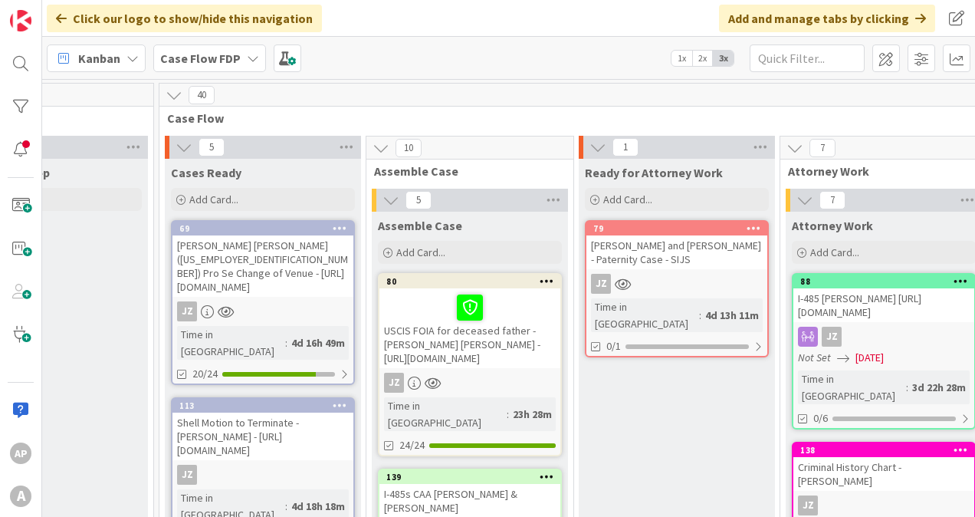
click at [437, 355] on div "USCIS FOIA for deceased father - [PERSON_NAME] [PERSON_NAME] - [URL][DOMAIN_NAM…" at bounding box center [469, 328] width 181 height 80
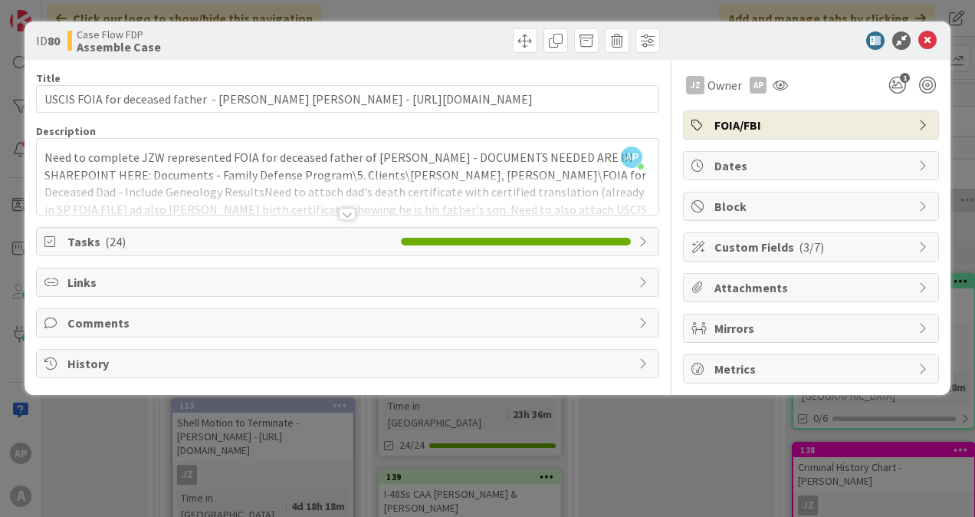
click at [346, 214] on div at bounding box center [347, 214] width 17 height 12
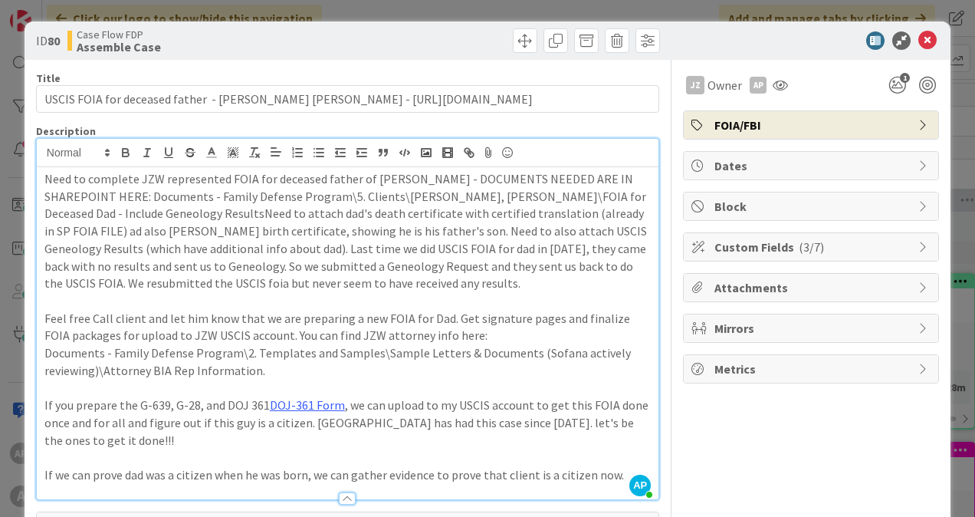
click at [492, 331] on p "Feel free Call client and let him know that we are preparing a new FOIA for Dad…" at bounding box center [347, 327] width 606 height 34
click at [918, 40] on icon at bounding box center [927, 40] width 18 height 18
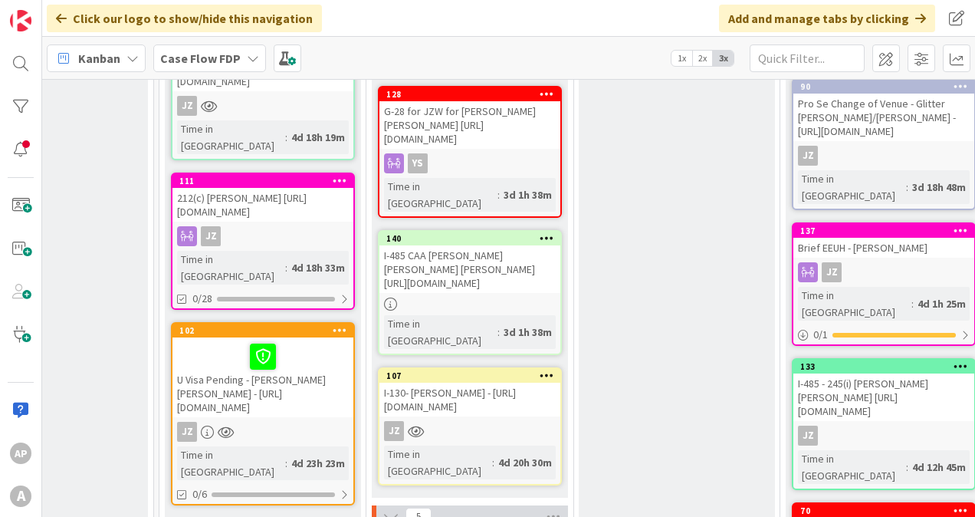
scroll to position [537, 2372]
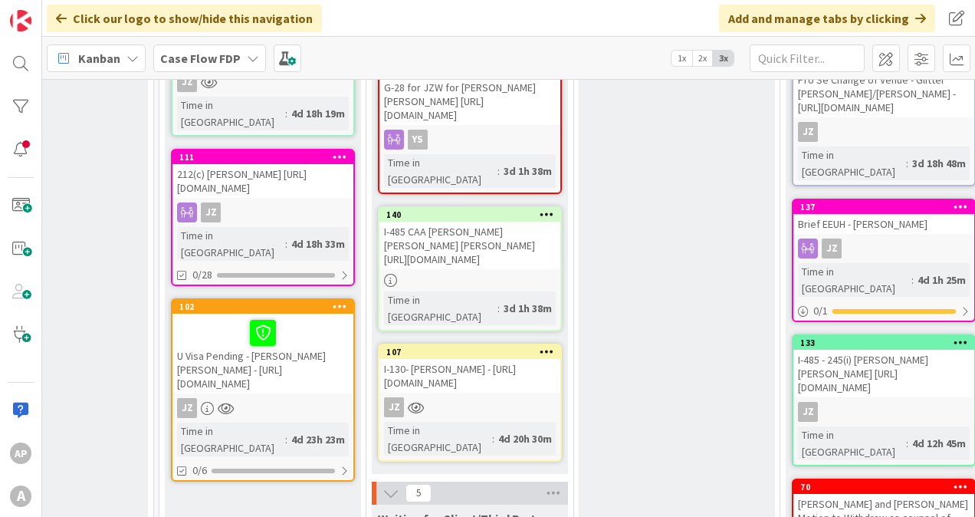
click at [320, 317] on div at bounding box center [263, 333] width 172 height 32
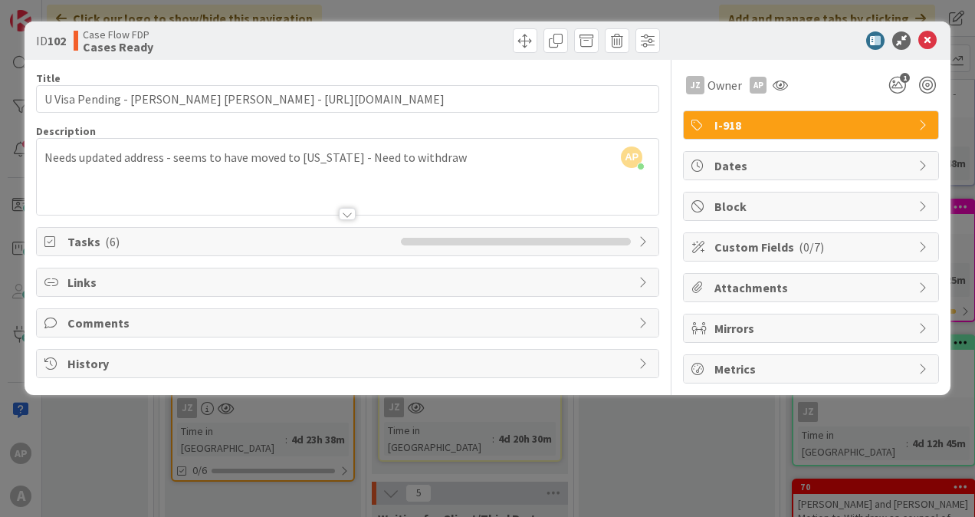
click at [346, 218] on div at bounding box center [347, 214] width 17 height 12
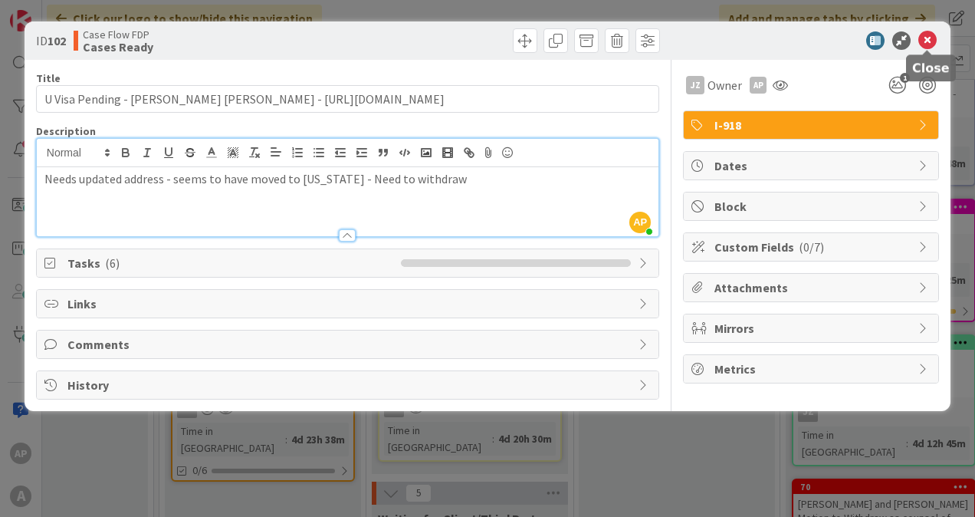
click at [927, 37] on icon at bounding box center [927, 40] width 18 height 18
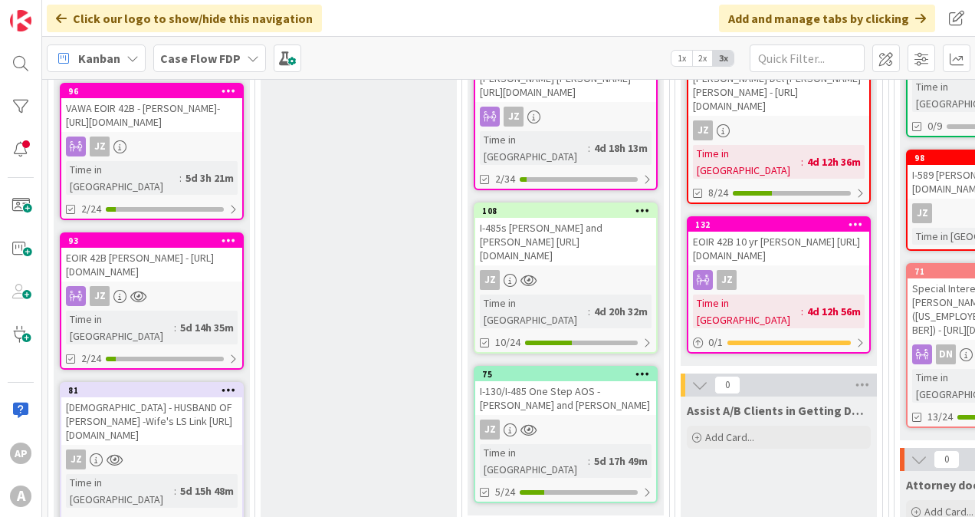
scroll to position [307, 0]
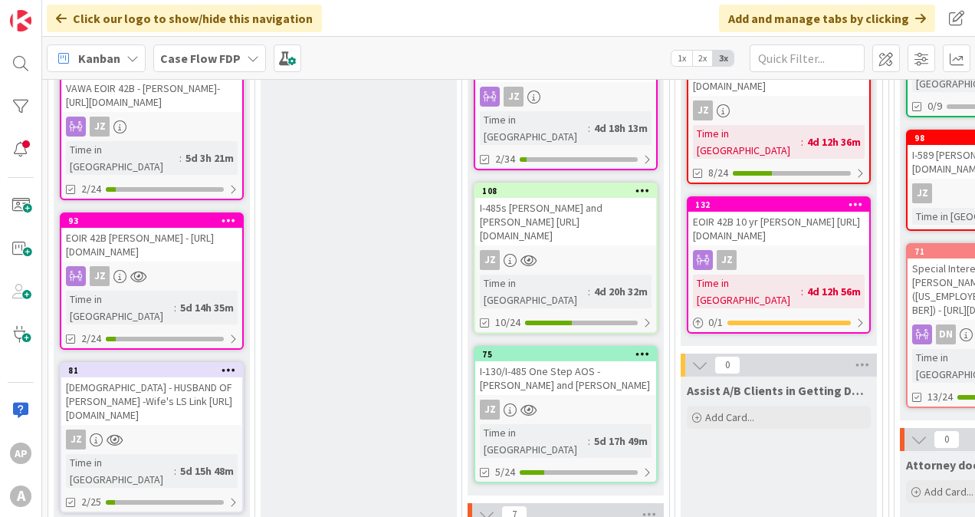
click at [179, 261] on div "EOIR 42B [PERSON_NAME] - [URL][DOMAIN_NAME]" at bounding box center [151, 245] width 181 height 34
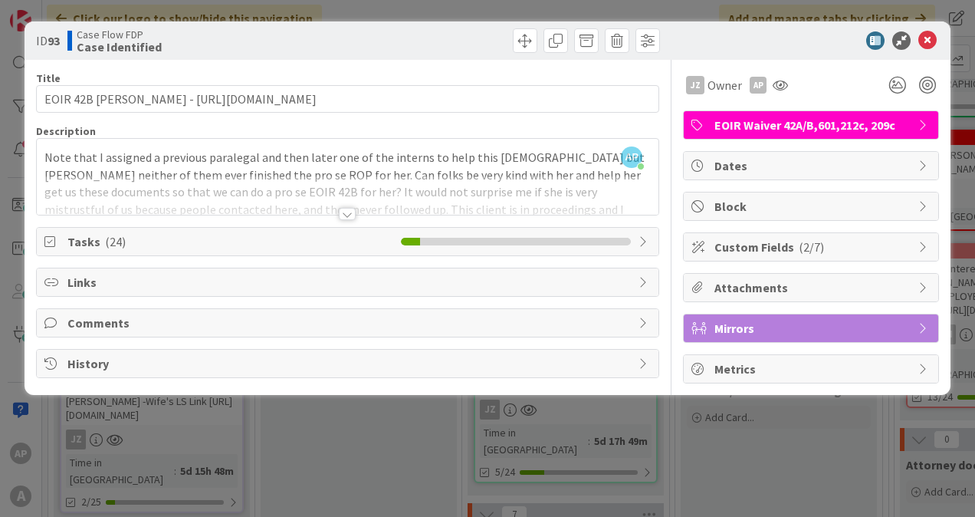
click at [349, 212] on div at bounding box center [347, 214] width 17 height 12
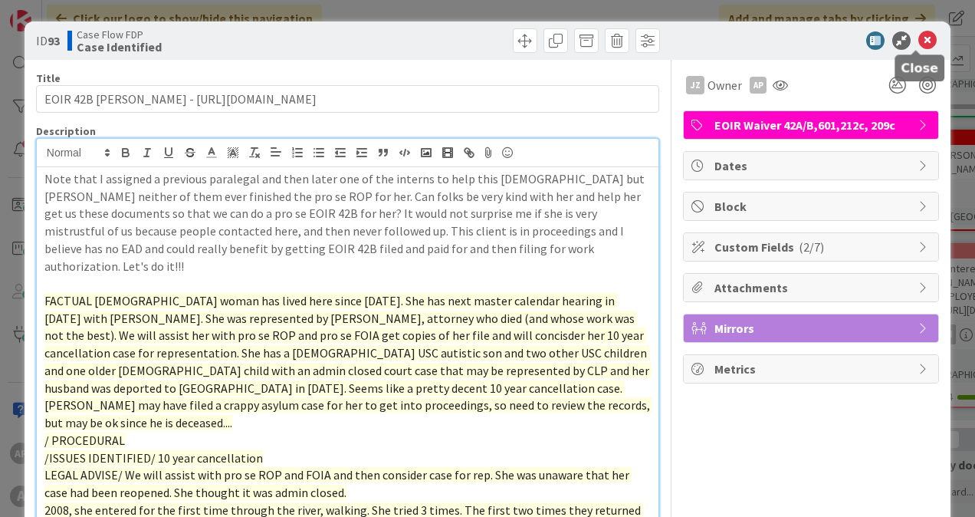
click at [918, 40] on icon at bounding box center [927, 40] width 18 height 18
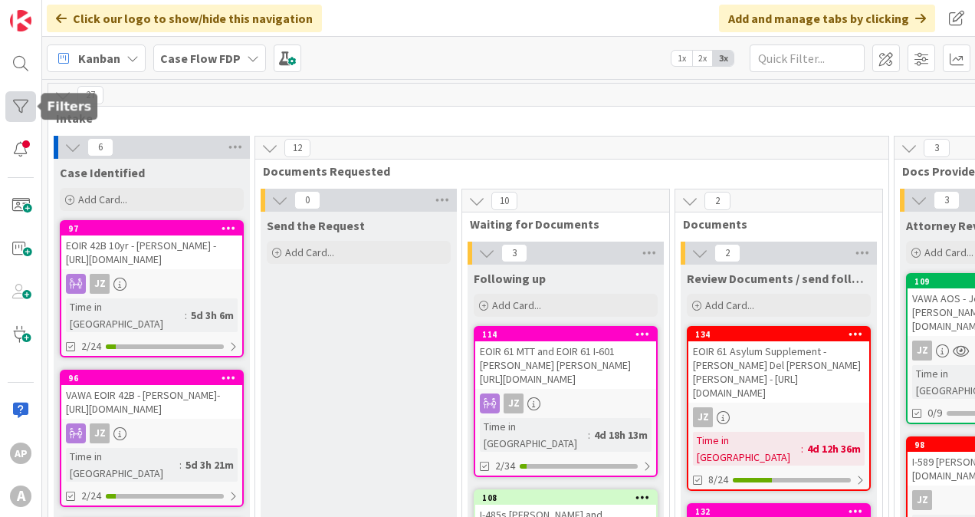
click at [17, 110] on div at bounding box center [20, 106] width 31 height 31
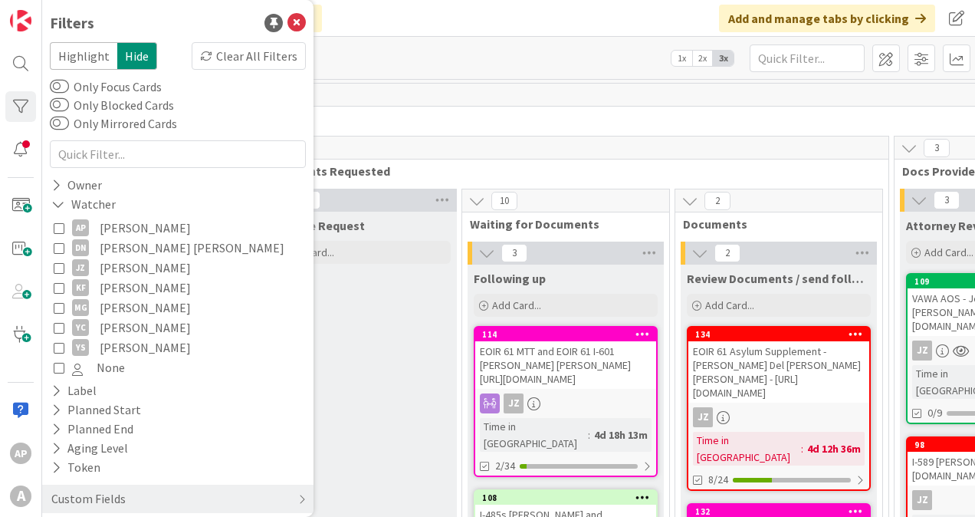
click at [61, 222] on icon at bounding box center [59, 227] width 11 height 11
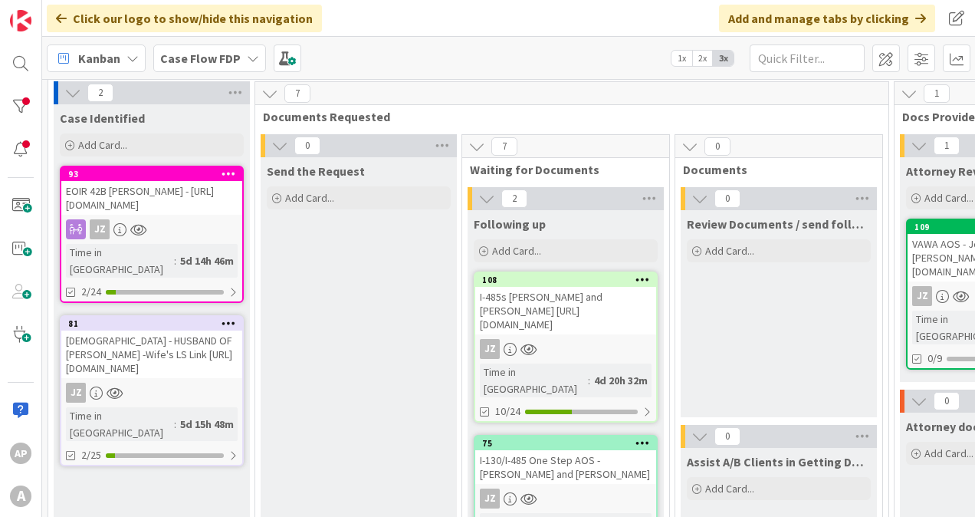
scroll to position [77, 0]
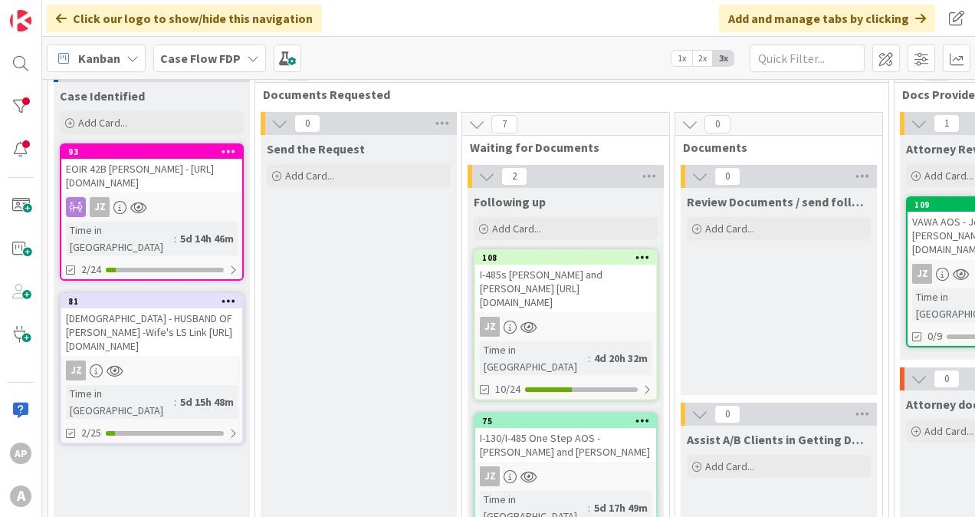
click at [580, 279] on div "I-485s [PERSON_NAME] and [PERSON_NAME] [URL][DOMAIN_NAME]" at bounding box center [565, 288] width 181 height 48
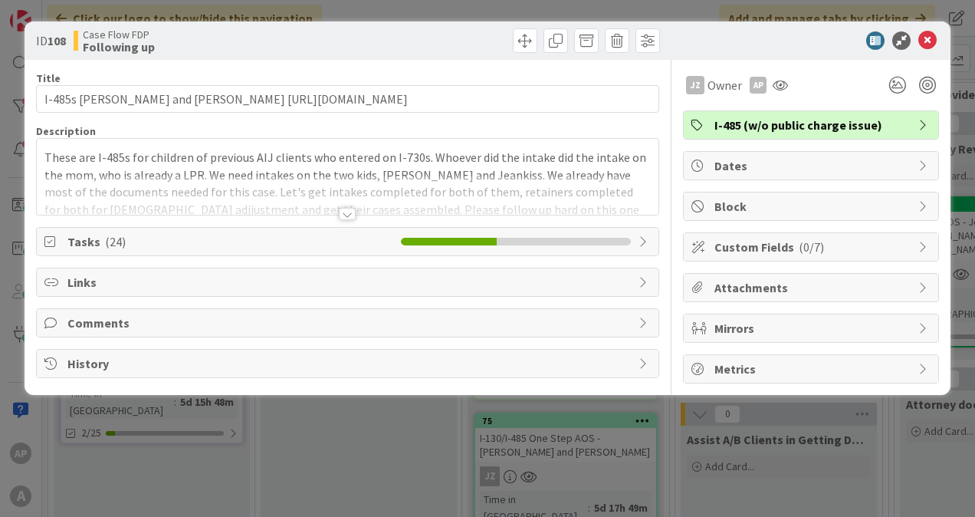
click at [342, 202] on div at bounding box center [348, 195] width 622 height 39
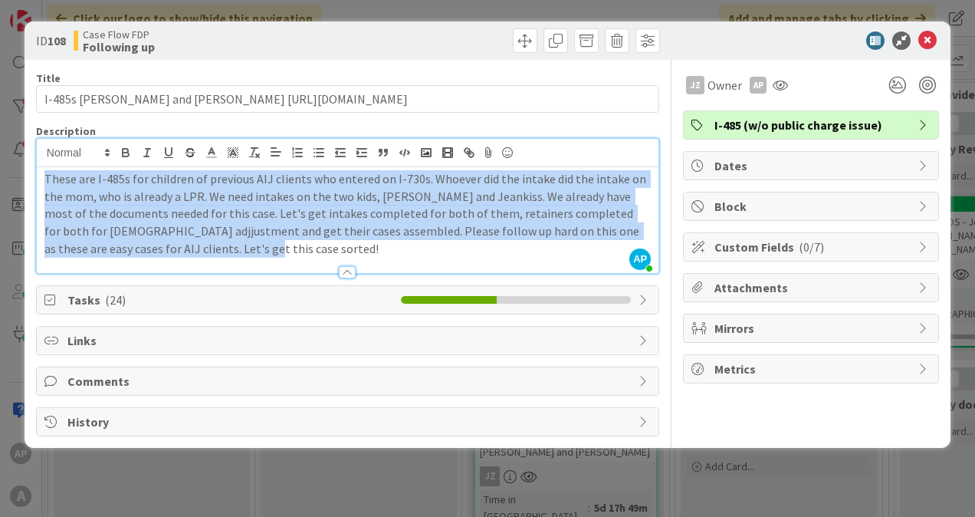
drag, startPoint x: 182, startPoint y: 253, endPoint x: 46, endPoint y: 182, distance: 153.6
click at [46, 182] on p "These are I-485s for children of previous AIJ clients who entered on I-730s. Wh…" at bounding box center [347, 213] width 606 height 87
copy p "These are I-485s for children of previous AIJ clients who entered on I-730s. Wh…"
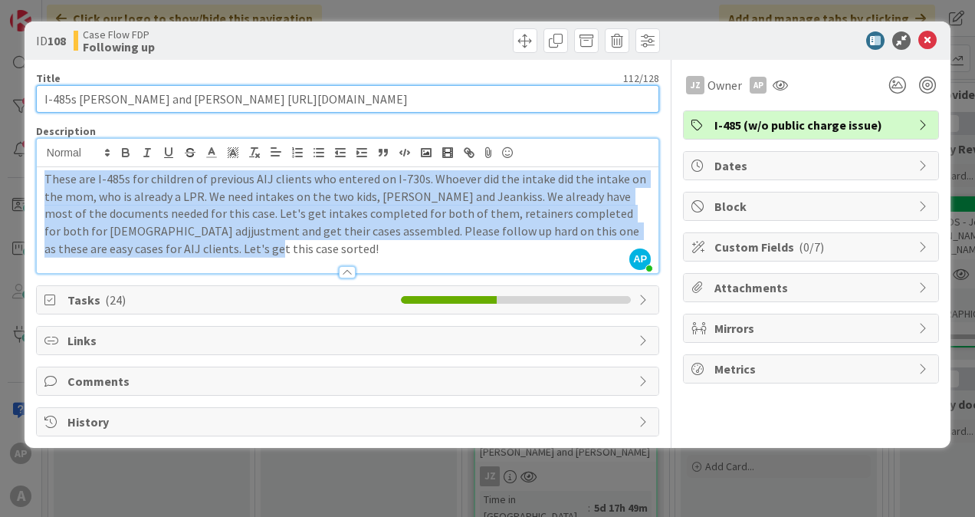
click at [95, 105] on input "I-485s [PERSON_NAME] and [PERSON_NAME] [URL][DOMAIN_NAME]" at bounding box center [347, 99] width 623 height 28
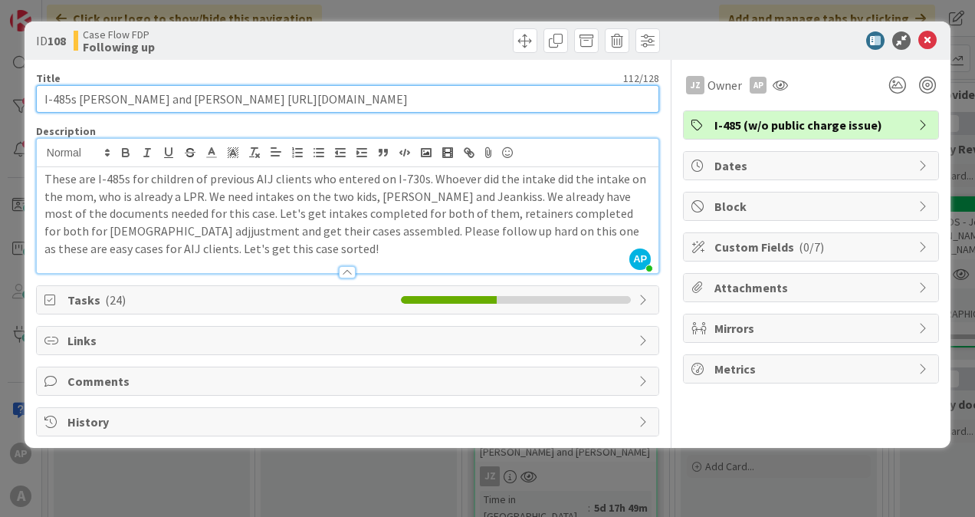
click at [95, 105] on input "I-485s [PERSON_NAME] and [PERSON_NAME] [URL][DOMAIN_NAME]" at bounding box center [347, 99] width 623 height 28
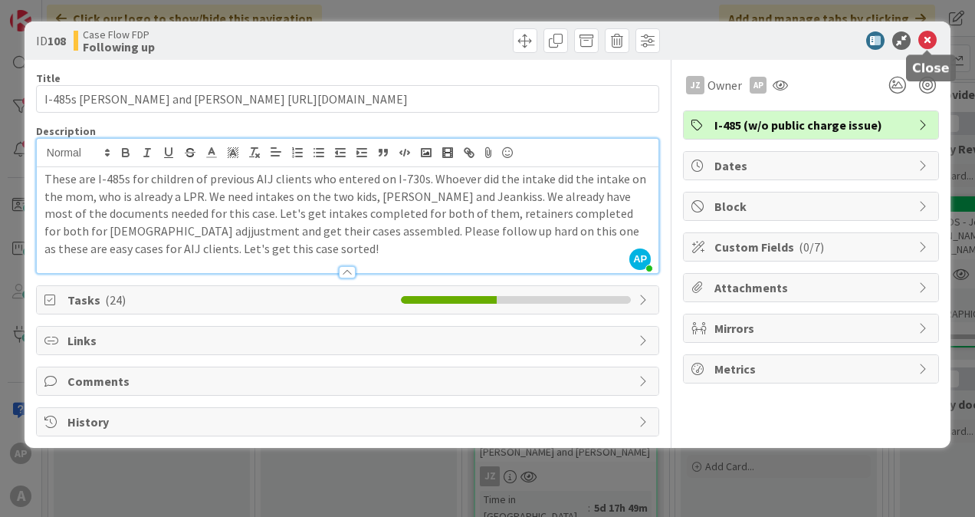
click at [932, 47] on icon at bounding box center [927, 40] width 18 height 18
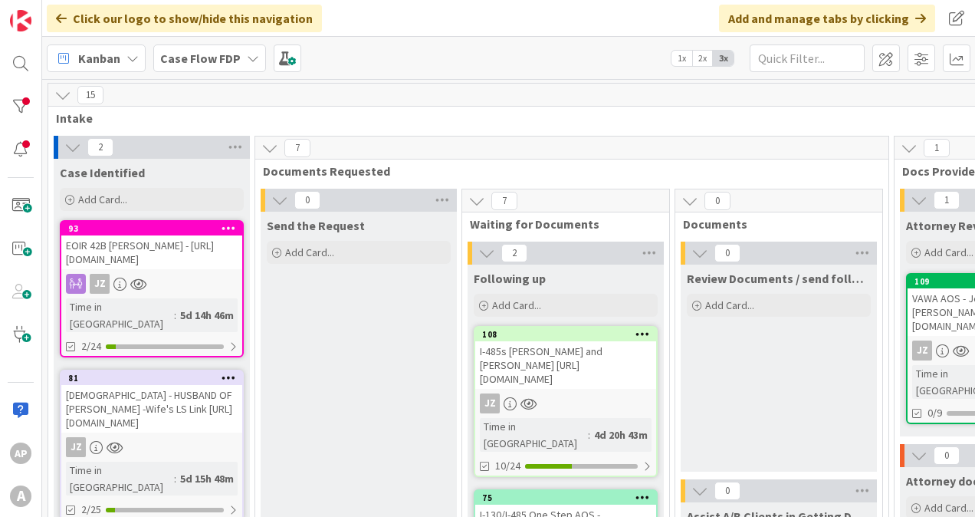
click at [120, 255] on div "EOIR 42B [PERSON_NAME] - [URL][DOMAIN_NAME]" at bounding box center [151, 252] width 181 height 34
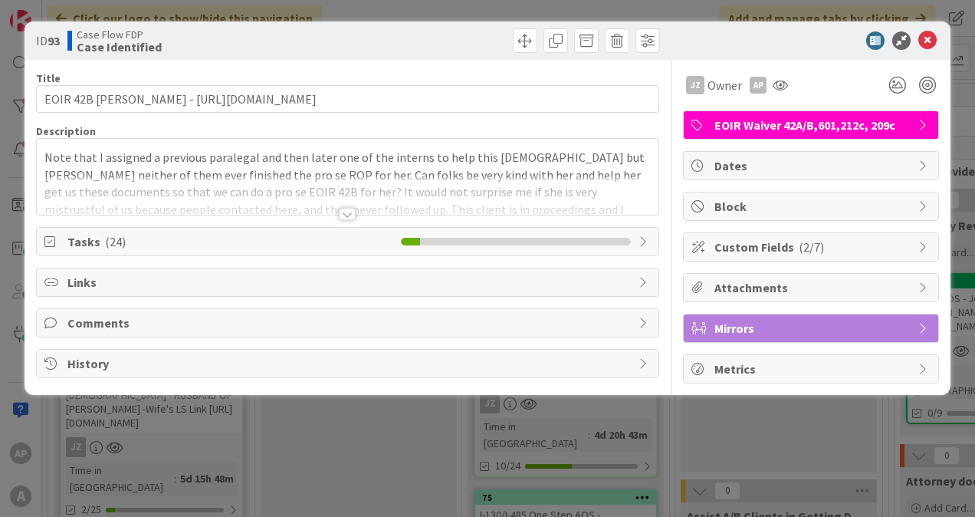
click at [349, 217] on div at bounding box center [347, 214] width 17 height 12
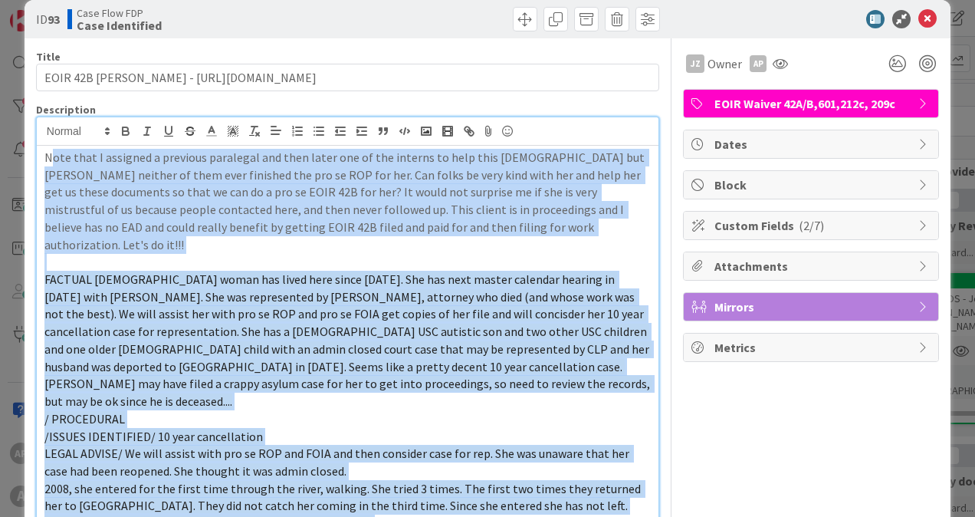
scroll to position [18, 0]
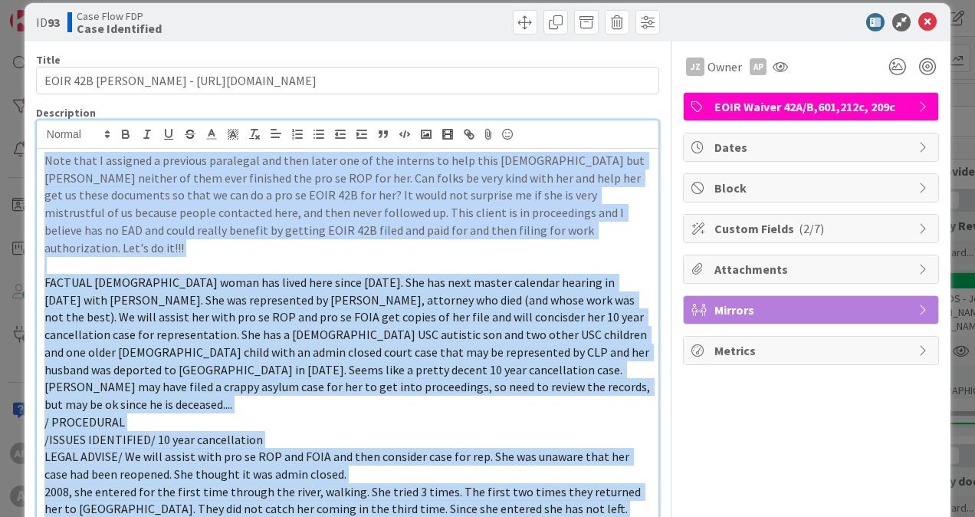
drag, startPoint x: 190, startPoint y: 474, endPoint x: 31, endPoint y: 165, distance: 347.6
copy div "Note that I assigned a previous paralegal and then later one of the interns to …"
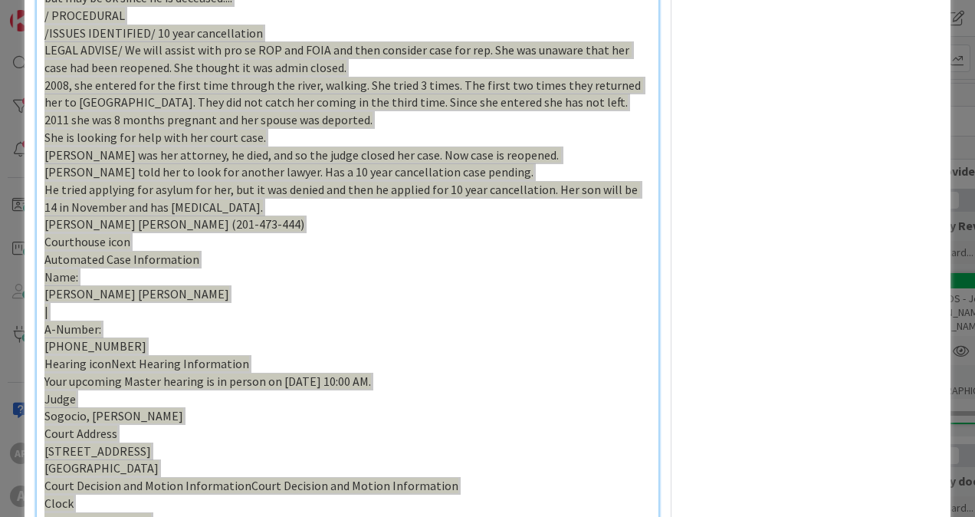
scroll to position [555, 0]
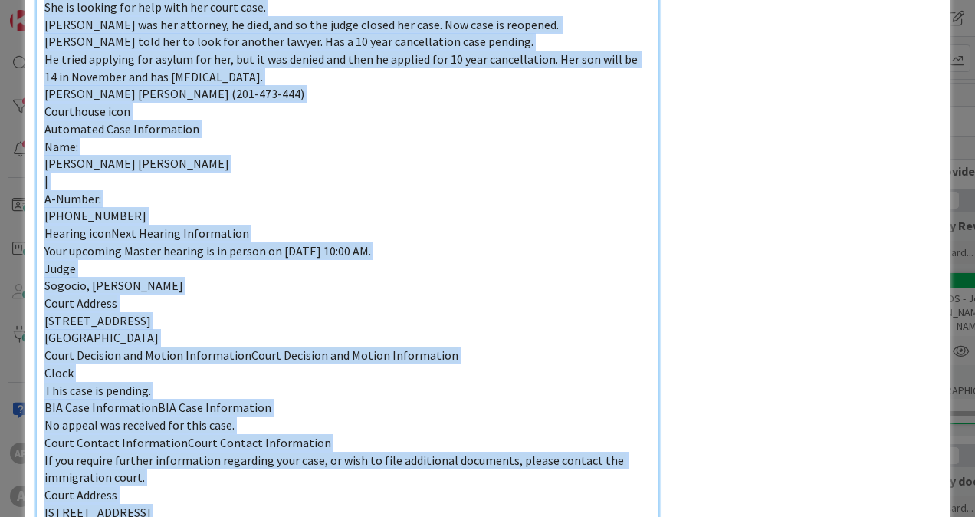
click at [351, 277] on p "Sogocio, [PERSON_NAME]" at bounding box center [347, 286] width 606 height 18
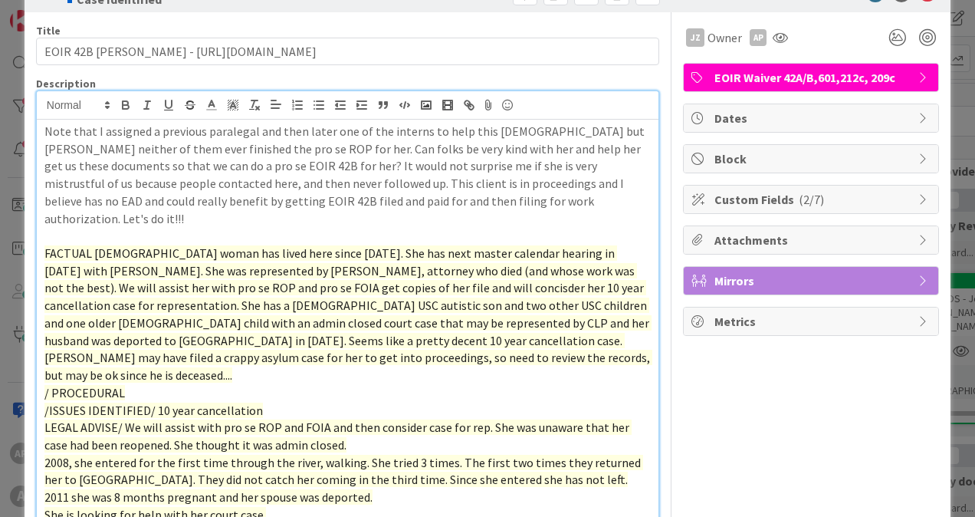
scroll to position [0, 0]
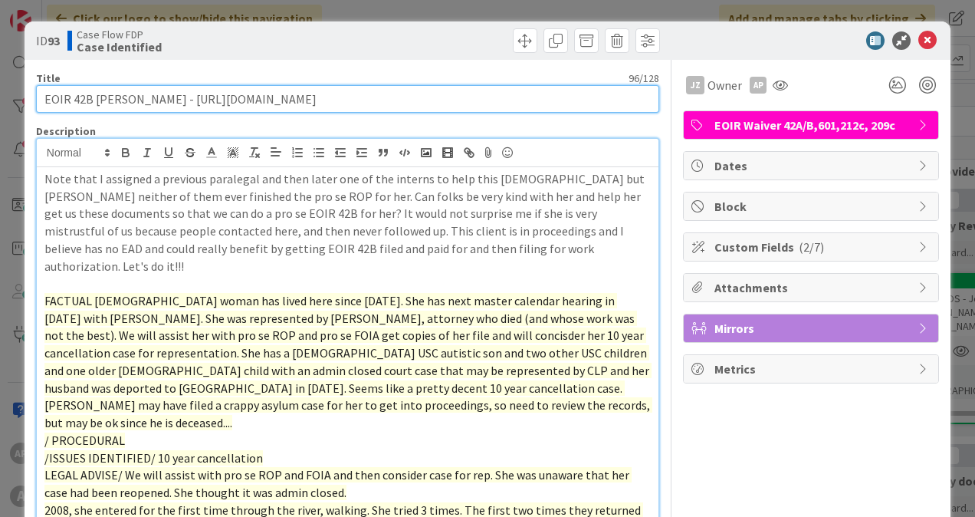
click at [241, 98] on input "EOIR 42B [PERSON_NAME] - [URL][DOMAIN_NAME]" at bounding box center [347, 99] width 623 height 28
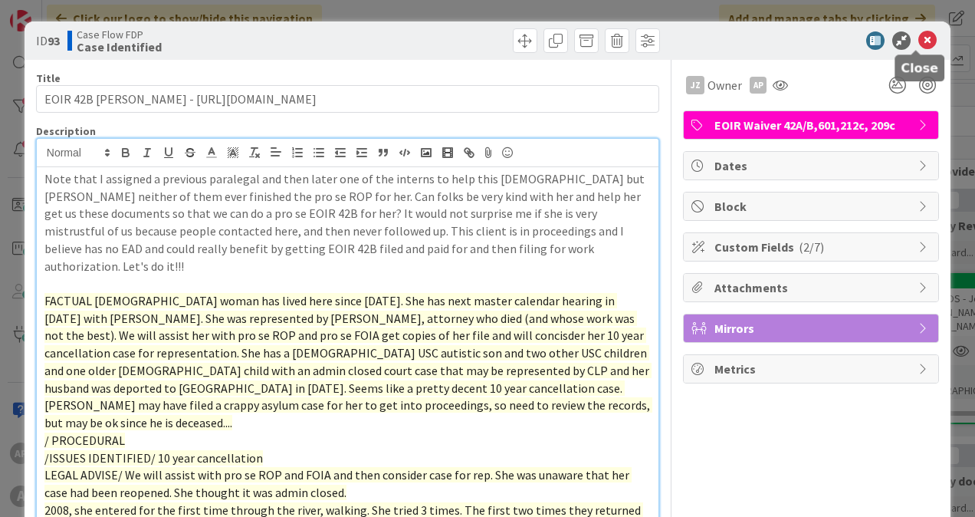
click at [920, 40] on icon at bounding box center [927, 40] width 18 height 18
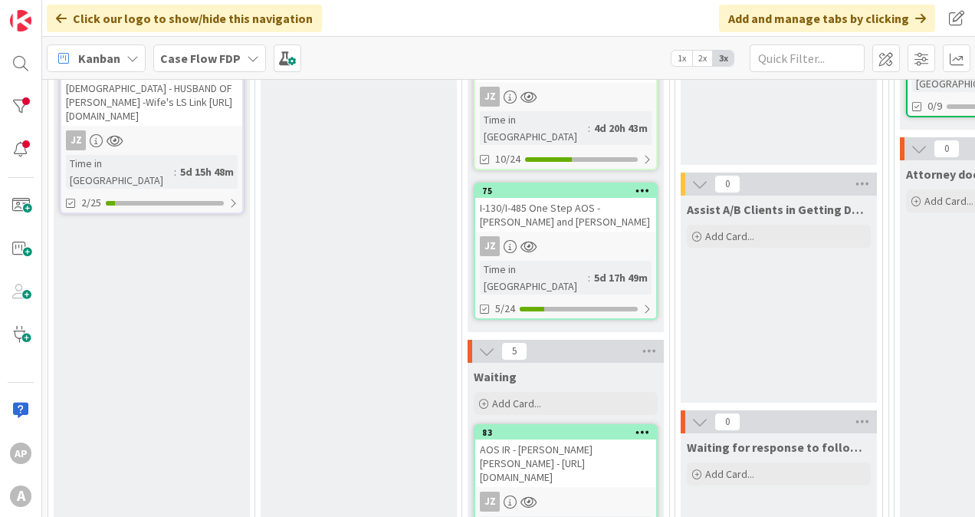
scroll to position [383, 0]
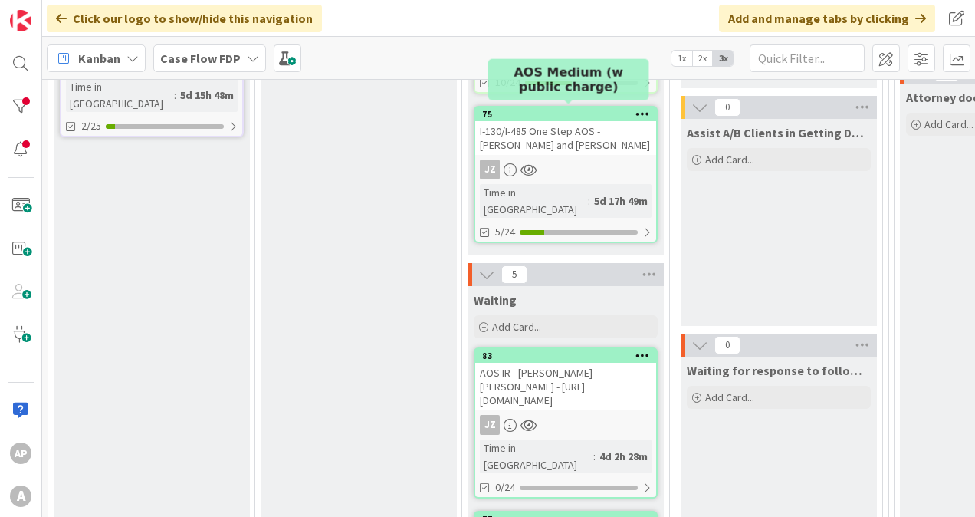
click at [587, 112] on div "75" at bounding box center [569, 114] width 174 height 11
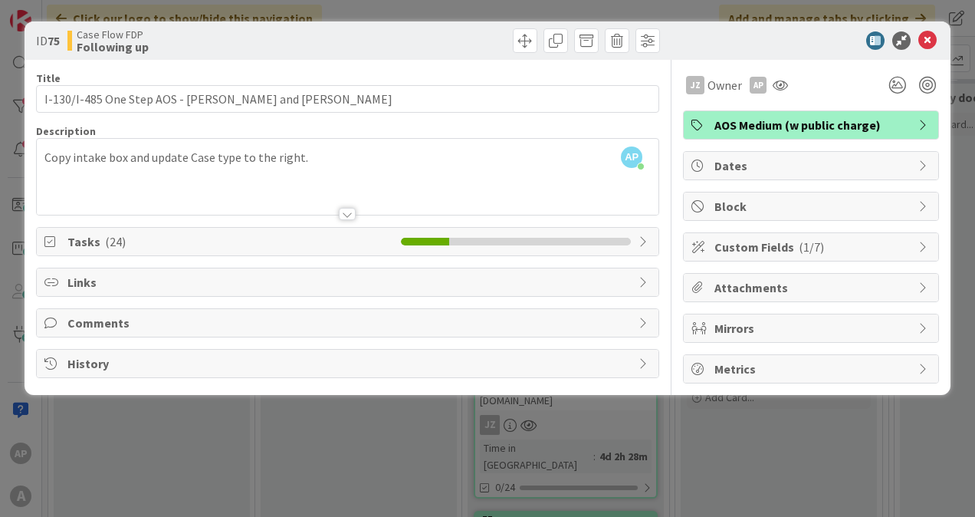
click at [296, 431] on div "ID 75 Case Flow FDP Following up Title 56 / 128 I-130/I-485 One Step AOS - [PER…" at bounding box center [487, 258] width 975 height 517
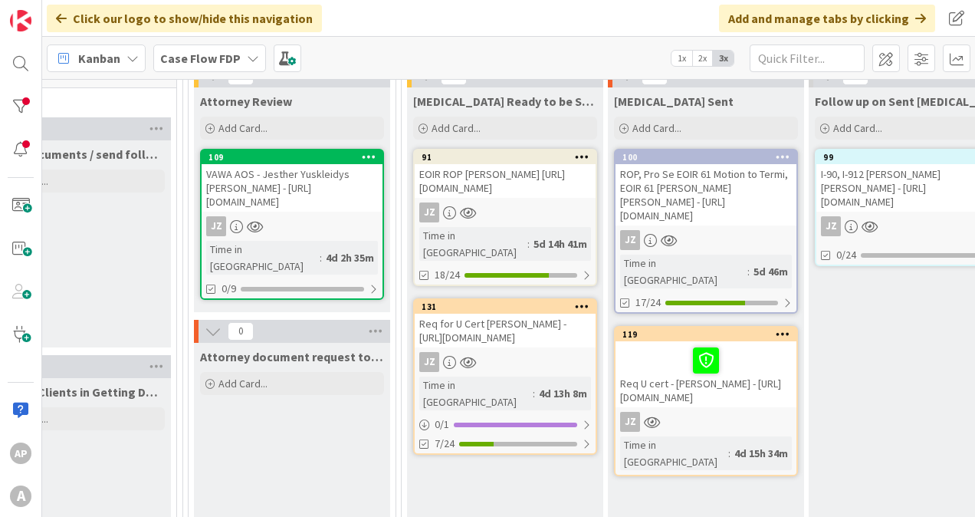
scroll to position [153, 706]
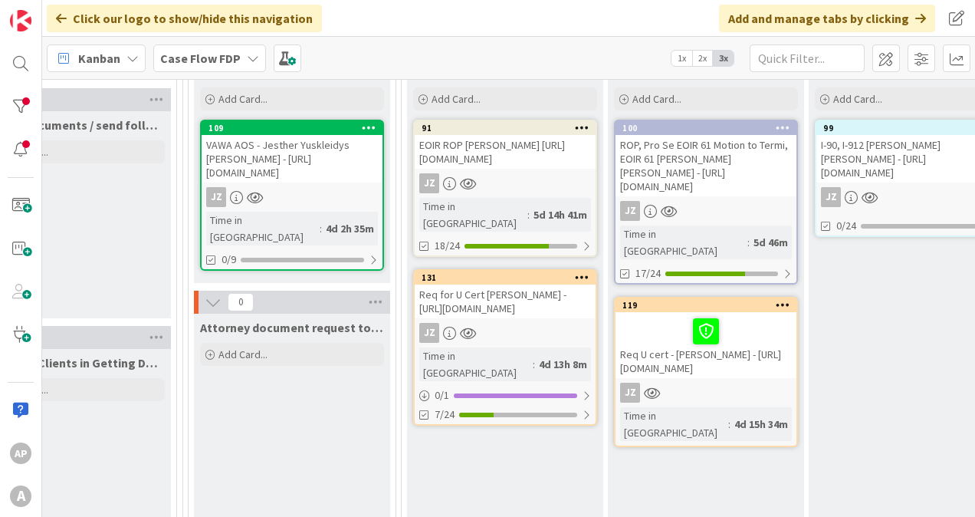
click at [517, 297] on div "Req for U Cert [PERSON_NAME] - [URL][DOMAIN_NAME]" at bounding box center [505, 301] width 181 height 34
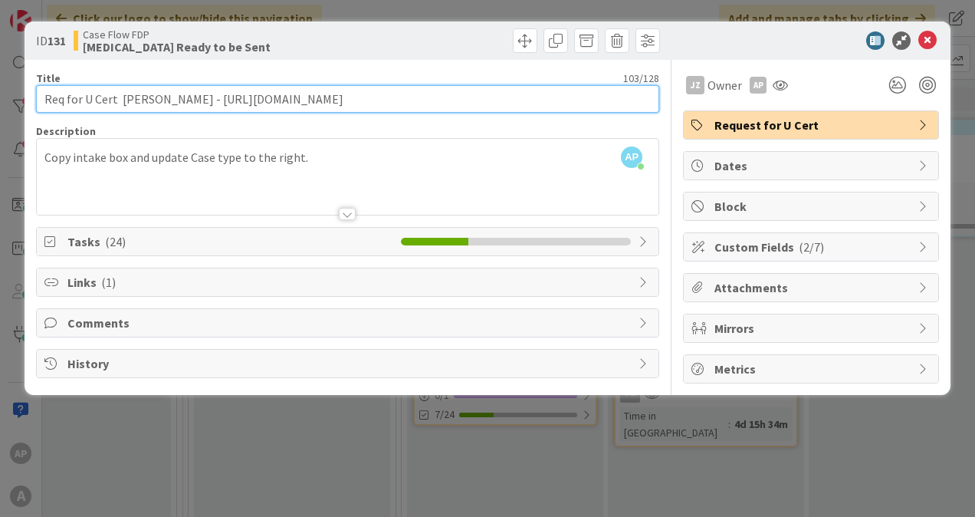
click at [193, 101] on input "Req for U Cert [PERSON_NAME] - [URL][DOMAIN_NAME]" at bounding box center [347, 99] width 623 height 28
click at [193, 100] on input "Req for U Cert [PERSON_NAME] - [URL][DOMAIN_NAME]" at bounding box center [347, 99] width 623 height 28
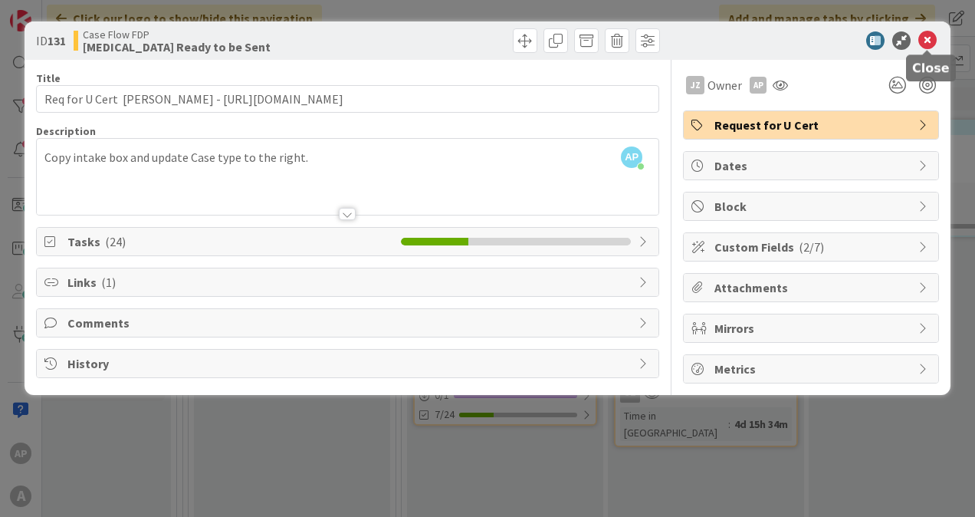
click at [932, 38] on icon at bounding box center [927, 40] width 18 height 18
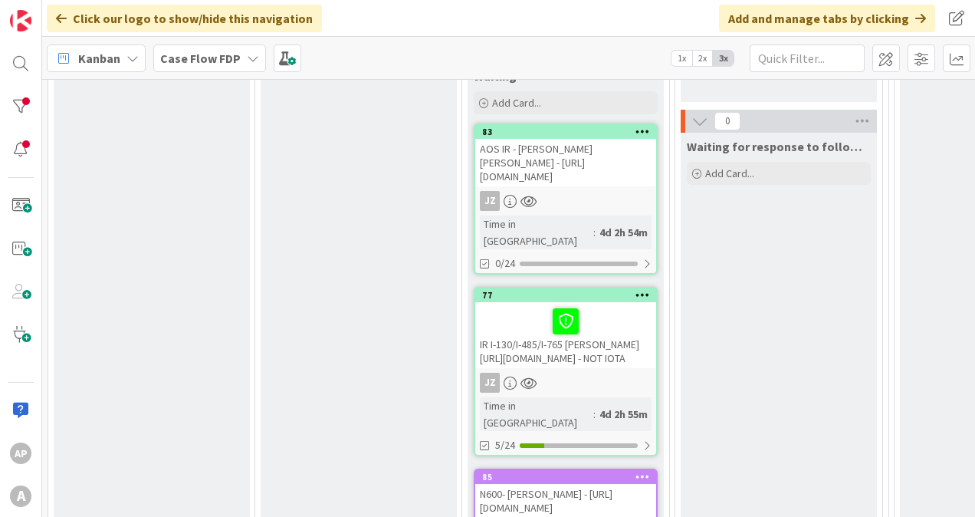
scroll to position [613, 0]
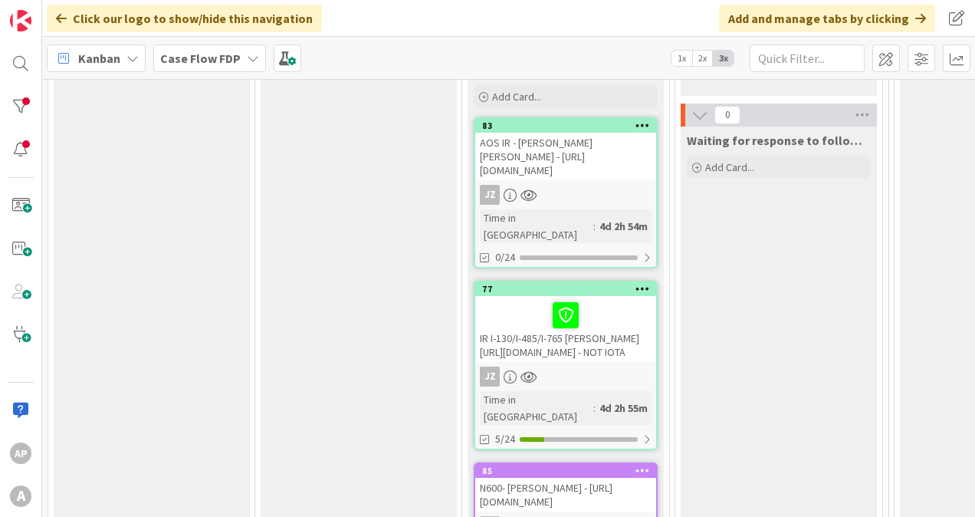
click at [565, 133] on div "AOS IR - [PERSON_NAME] [PERSON_NAME] - [URL][DOMAIN_NAME]" at bounding box center [565, 157] width 181 height 48
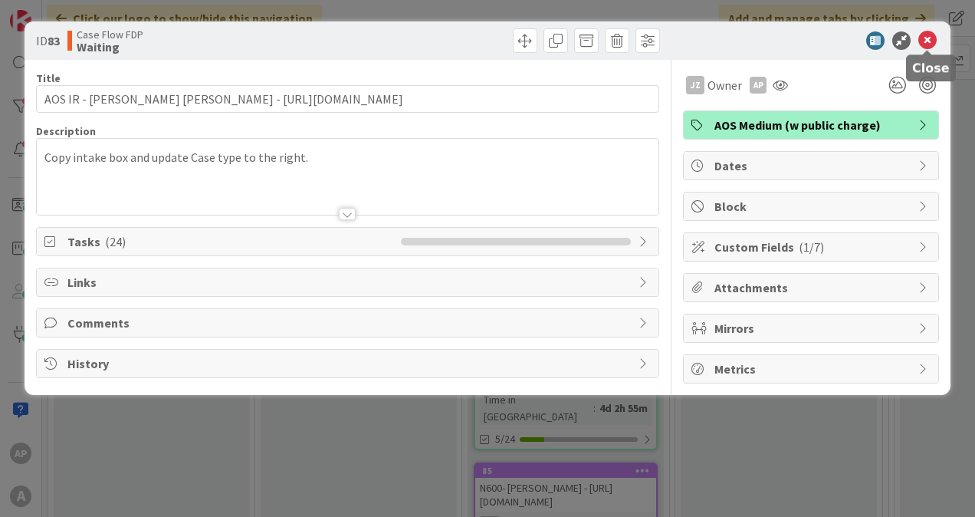
click at [930, 37] on icon at bounding box center [927, 40] width 18 height 18
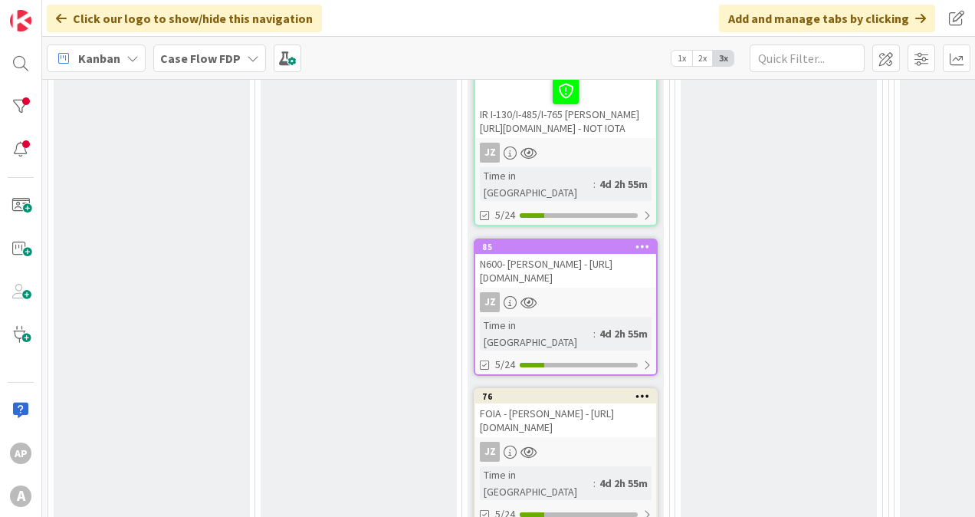
scroll to position [843, 0]
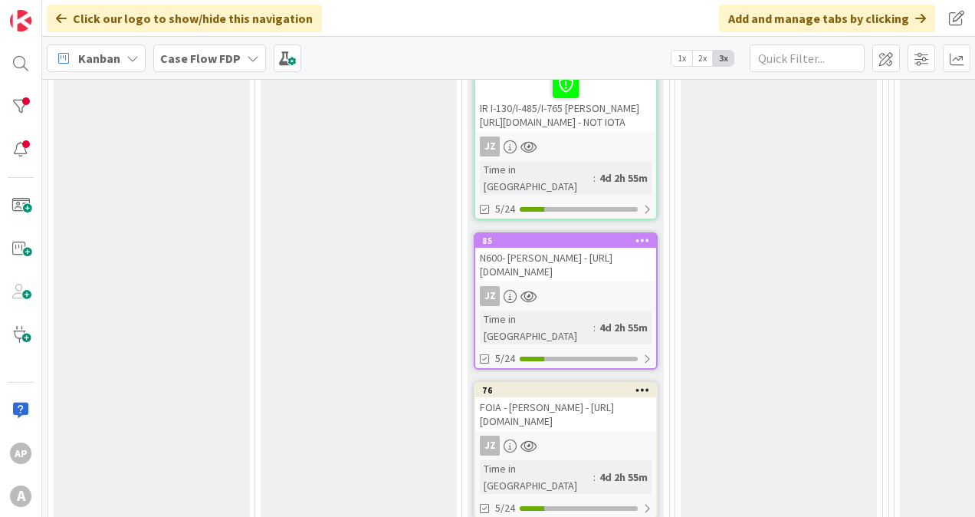
click at [599, 248] on div "N600- [PERSON_NAME] - [URL][DOMAIN_NAME]" at bounding box center [565, 265] width 181 height 34
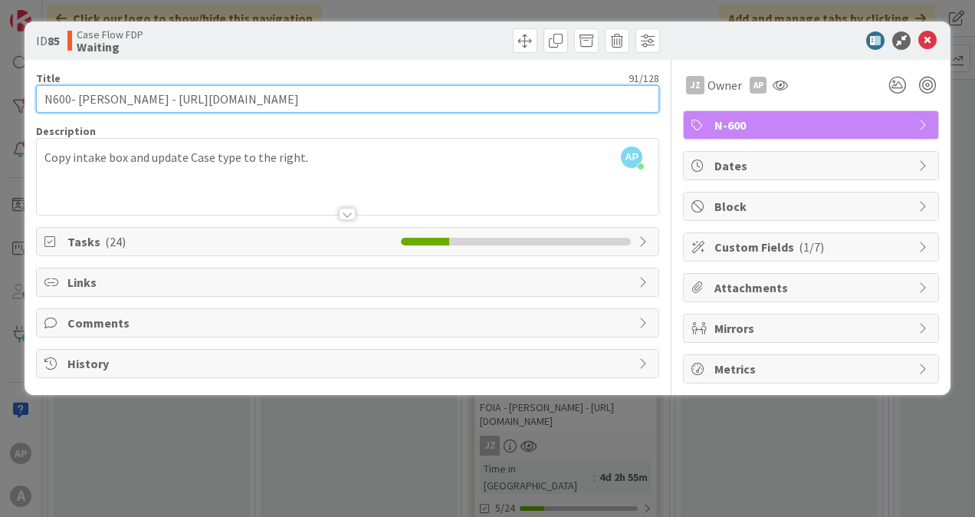
drag, startPoint x: 538, startPoint y: 98, endPoint x: 40, endPoint y: 121, distance: 498.7
click at [40, 121] on div "Title 91 / 128 N600- [PERSON_NAME] - [URL][DOMAIN_NAME] Description AP [PERSON_…" at bounding box center [347, 221] width 623 height 323
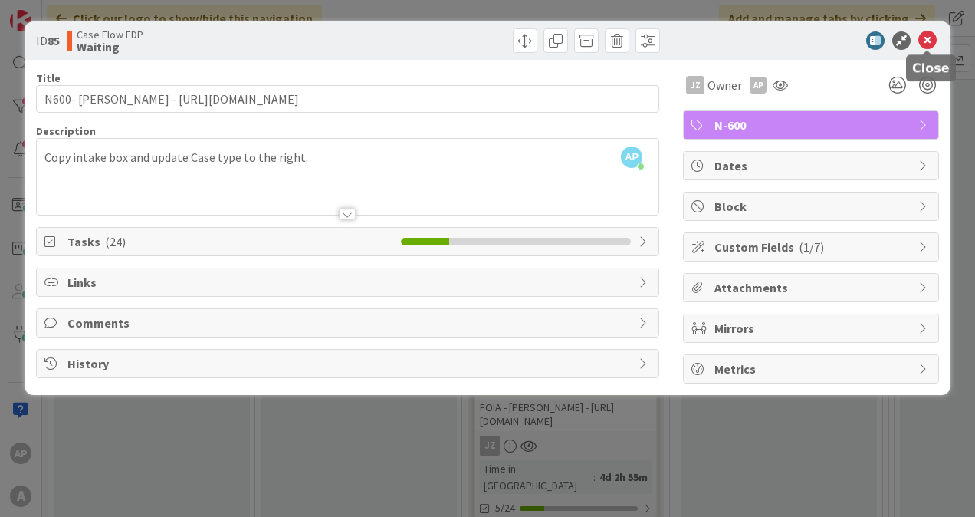
click at [927, 45] on icon at bounding box center [927, 40] width 18 height 18
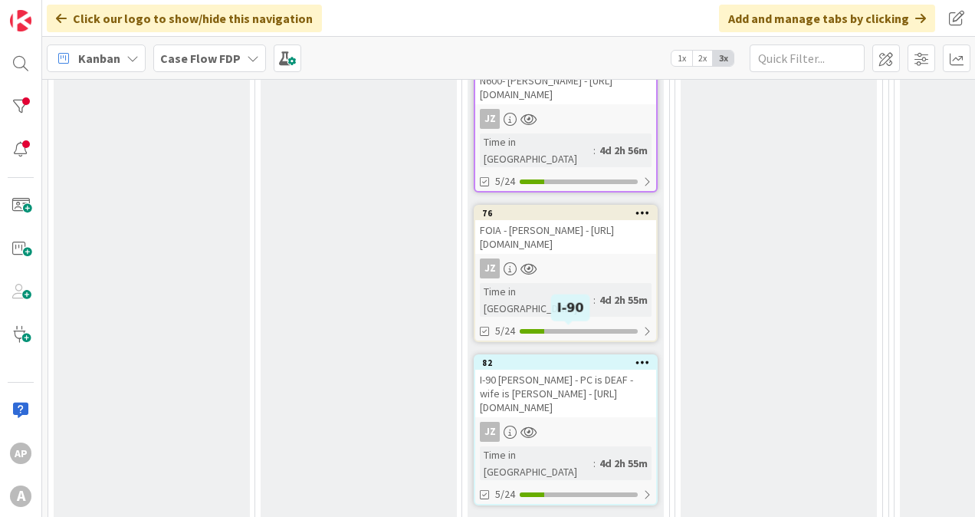
scroll to position [1042, 0]
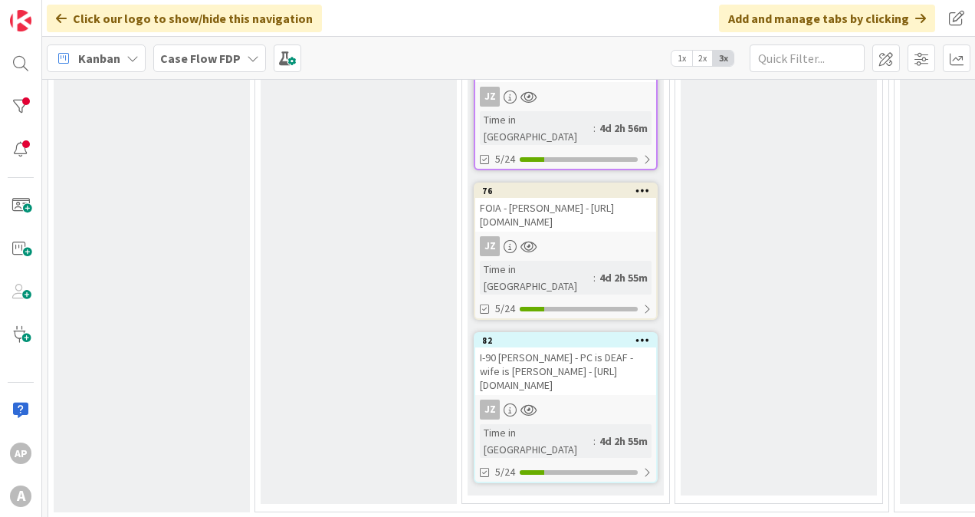
click at [566, 348] on div "I-90 [PERSON_NAME] - PC is DEAF - wife is [PERSON_NAME] - [URL][DOMAIN_NAME]" at bounding box center [565, 371] width 181 height 48
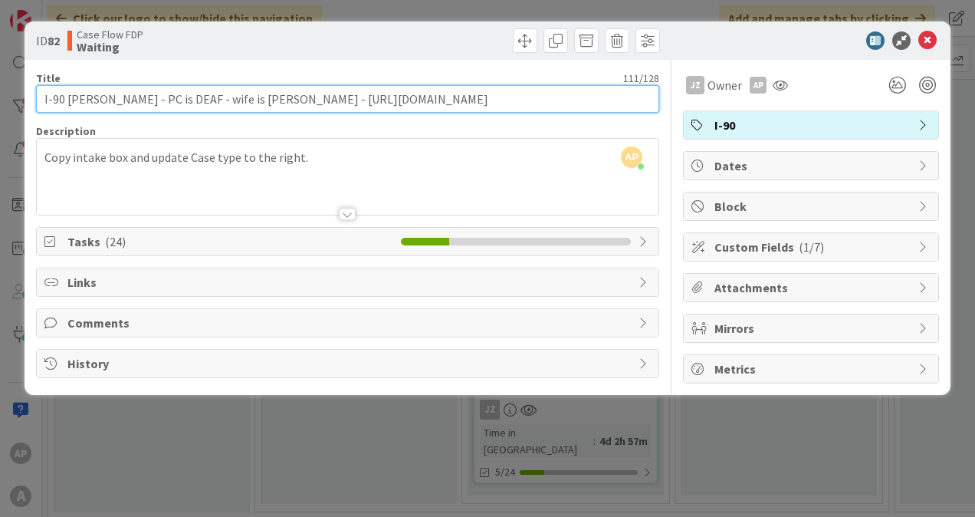
drag, startPoint x: 596, startPoint y: 90, endPoint x: 28, endPoint y: 97, distance: 568.7
click at [21, 97] on div "ID 82 Case Flow FDP Waiting Title 111 / 128 I-90 [PERSON_NAME] - PC is DEAF - w…" at bounding box center [487, 258] width 975 height 517
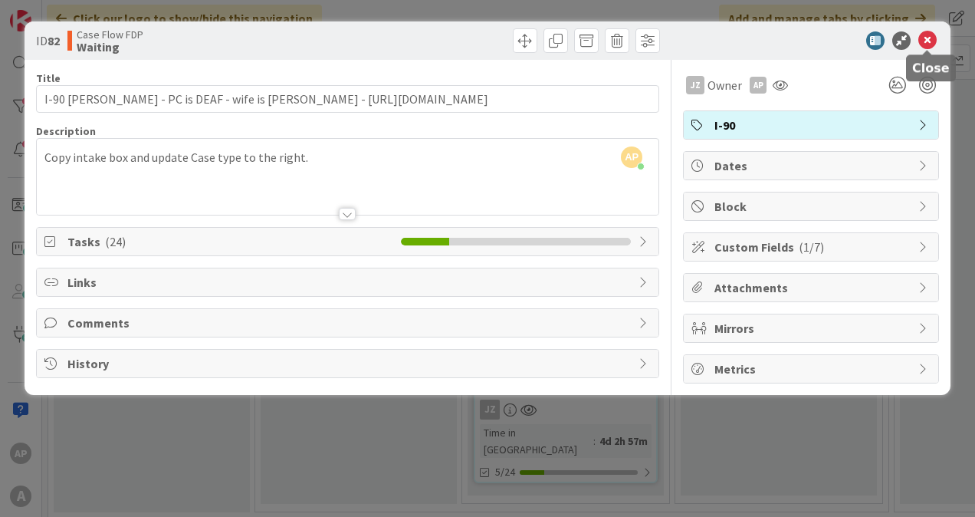
click at [926, 41] on icon at bounding box center [927, 40] width 18 height 18
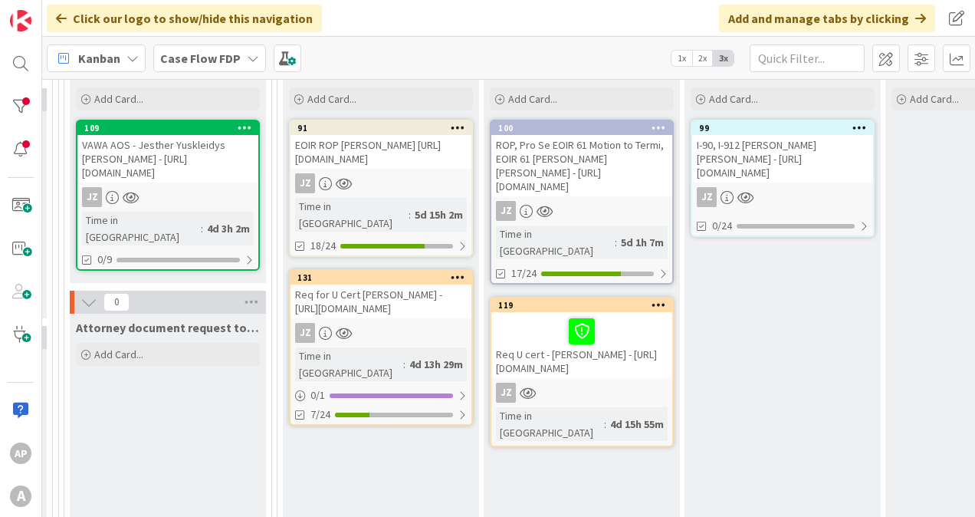
scroll to position [153, 856]
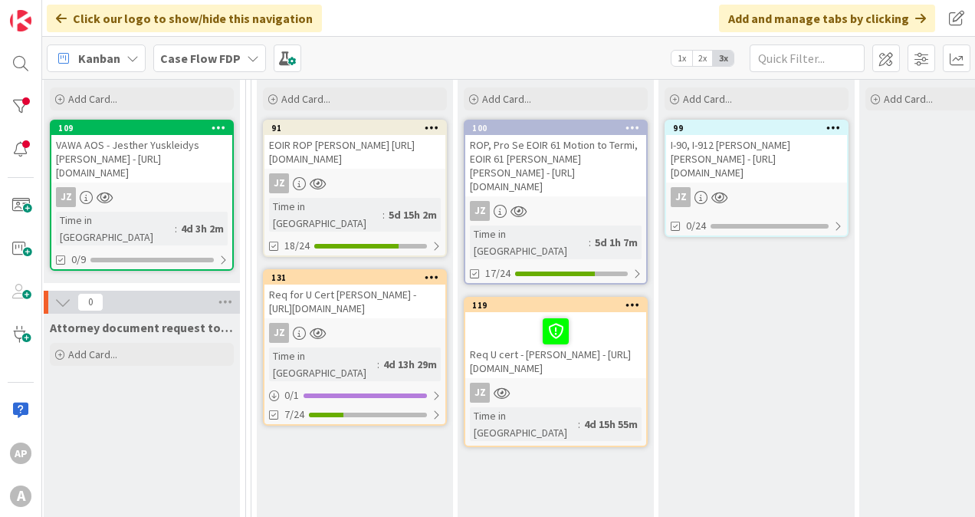
click at [514, 196] on div "100 ROP, Pro Se EOIR 61 Motion to Termi, EOIR 61 [PERSON_NAME] [PERSON_NAME] - …" at bounding box center [556, 202] width 184 height 165
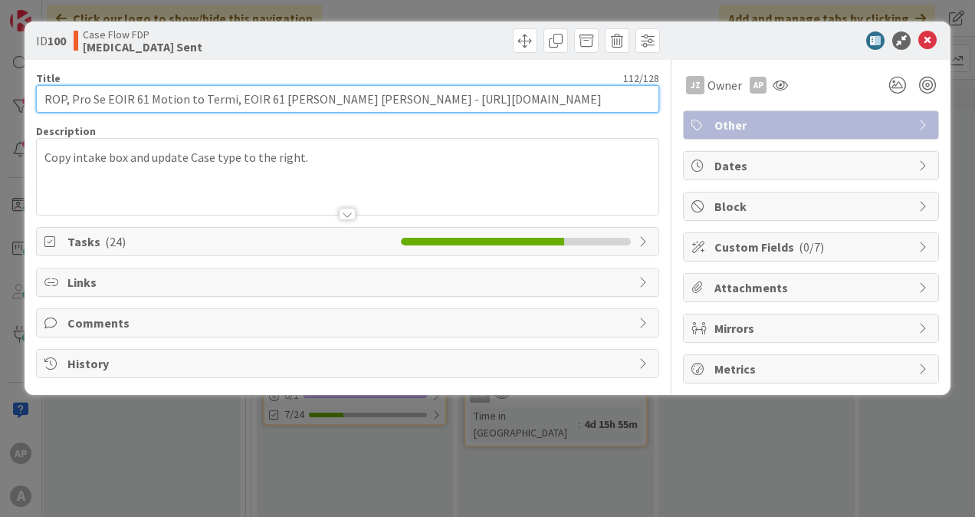
click at [313, 97] on input "ROP, Pro Se EOIR 61 Motion to Termi, EOIR 61 [PERSON_NAME] [PERSON_NAME] - [URL…" at bounding box center [347, 99] width 623 height 28
click at [313, 98] on input "ROP, Pro Se EOIR 61 Motion to Termi, EOIR 61 [PERSON_NAME] [PERSON_NAME] - [URL…" at bounding box center [347, 99] width 623 height 28
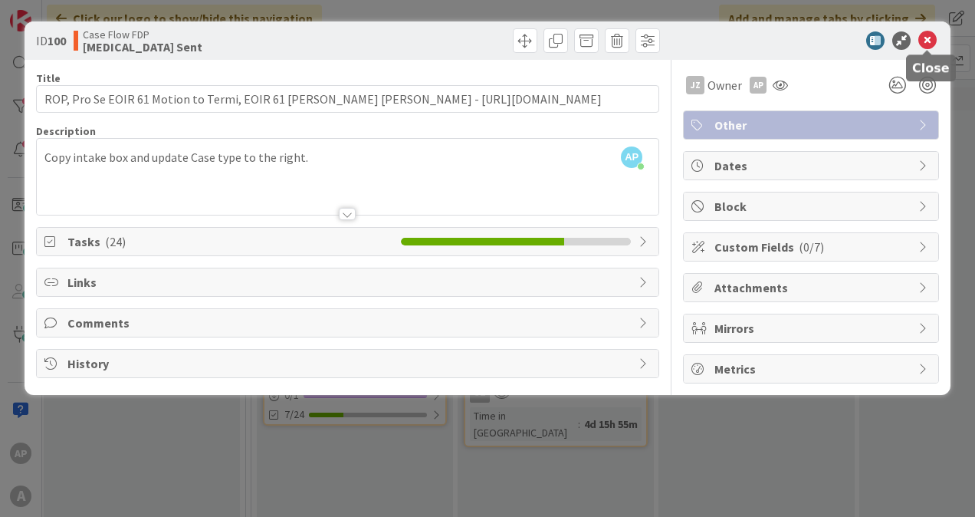
drag, startPoint x: 926, startPoint y: 38, endPoint x: 920, endPoint y: 55, distance: 17.9
click at [926, 38] on icon at bounding box center [927, 40] width 18 height 18
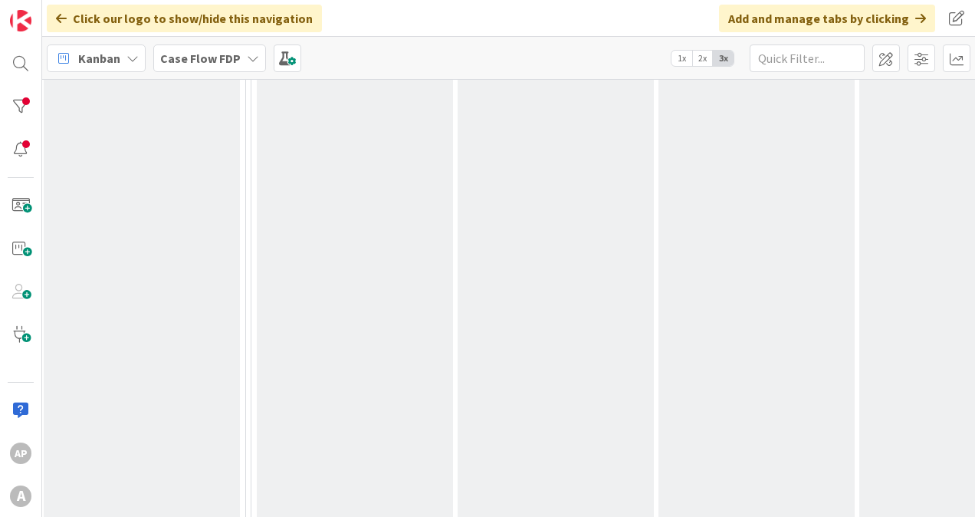
scroll to position [230, 856]
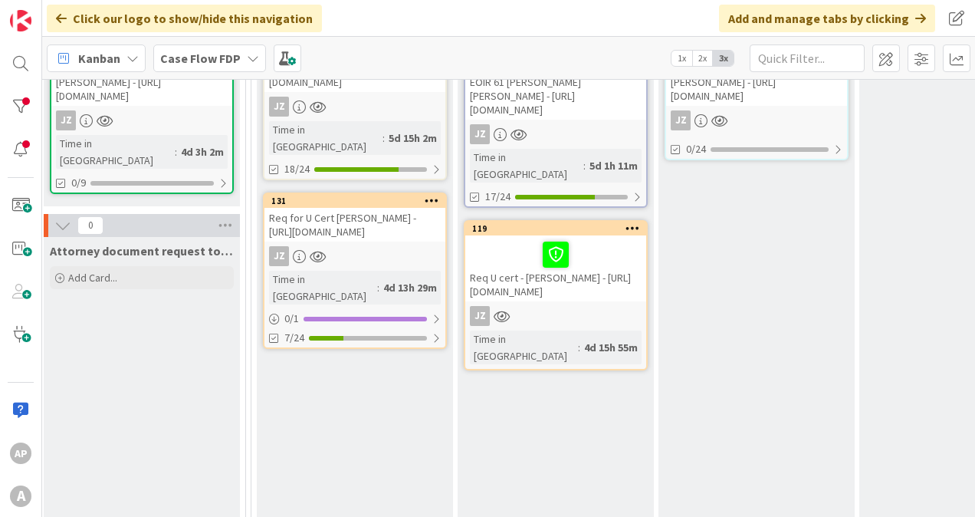
click at [623, 262] on div "Req U cert - [PERSON_NAME] - [URL][DOMAIN_NAME]" at bounding box center [555, 268] width 181 height 66
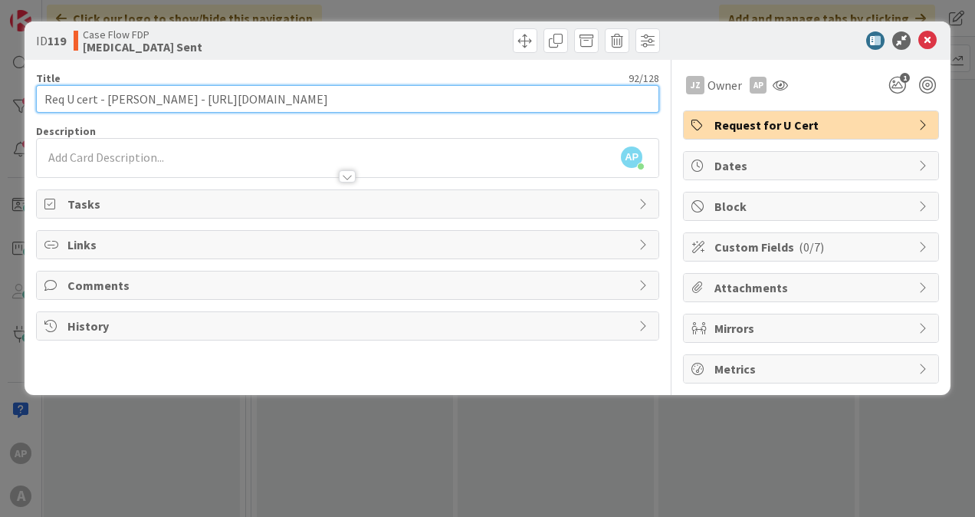
drag, startPoint x: 552, startPoint y: 93, endPoint x: 5, endPoint y: 64, distance: 548.0
click at [5, 64] on div "ID 119 Case Flow FDP [MEDICAL_DATA] Sent Title 92 / 128 Req U cert - [PERSON_NA…" at bounding box center [487, 258] width 975 height 517
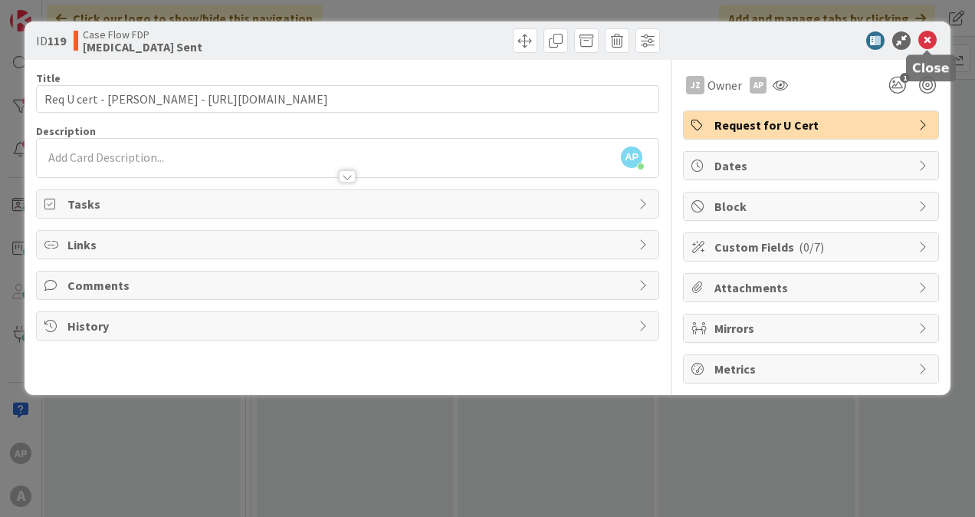
click at [924, 40] on icon at bounding box center [927, 40] width 18 height 18
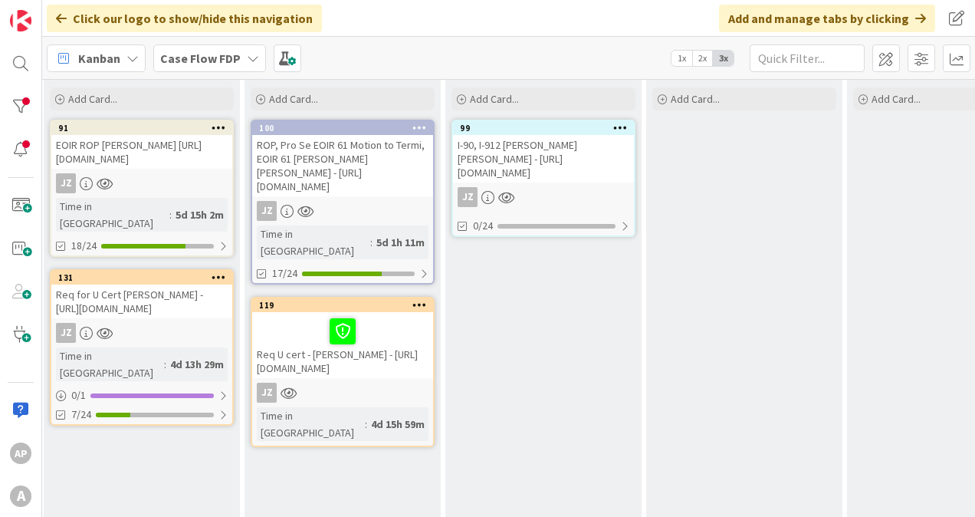
scroll to position [153, 1101]
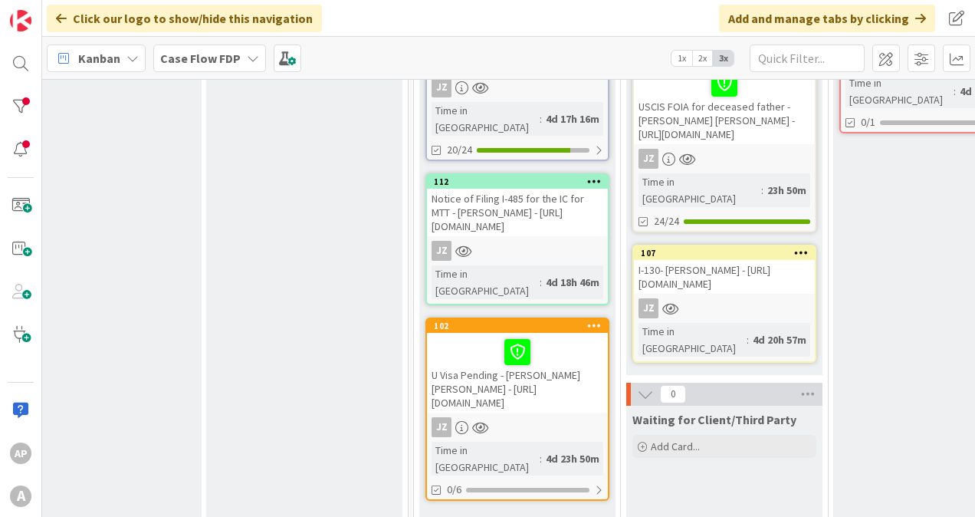
scroll to position [230, 2118]
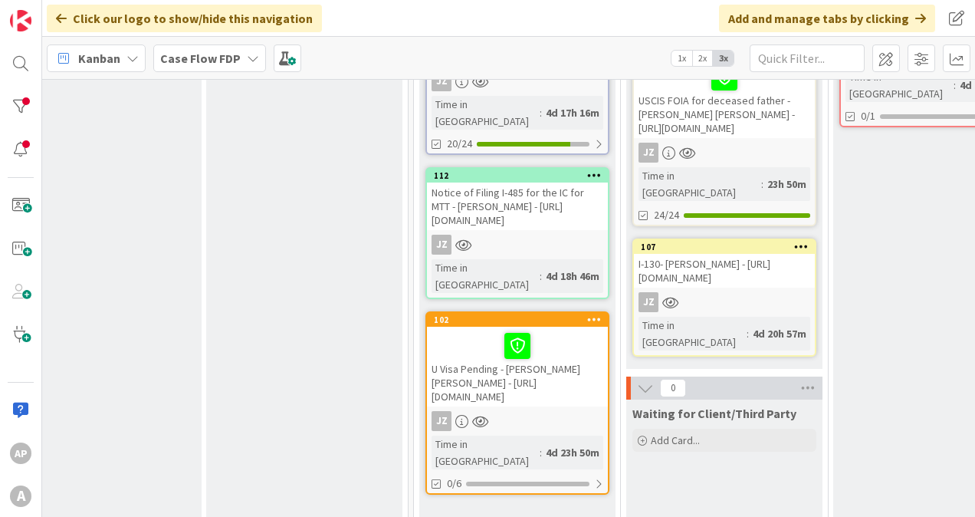
click at [587, 356] on div "U Visa Pending - [PERSON_NAME] [PERSON_NAME] - [URL][DOMAIN_NAME]" at bounding box center [517, 367] width 181 height 80
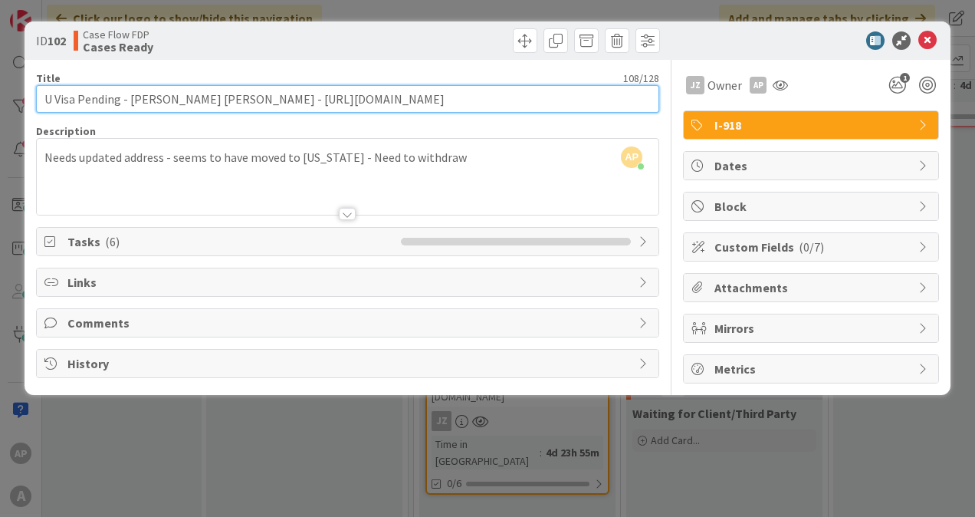
click at [198, 99] on input "U Visa Pending - [PERSON_NAME] [PERSON_NAME] - [URL][DOMAIN_NAME]" at bounding box center [347, 99] width 623 height 28
click at [198, 98] on input "U Visa Pending - [PERSON_NAME] [PERSON_NAME] - [URL][DOMAIN_NAME]" at bounding box center [347, 99] width 623 height 28
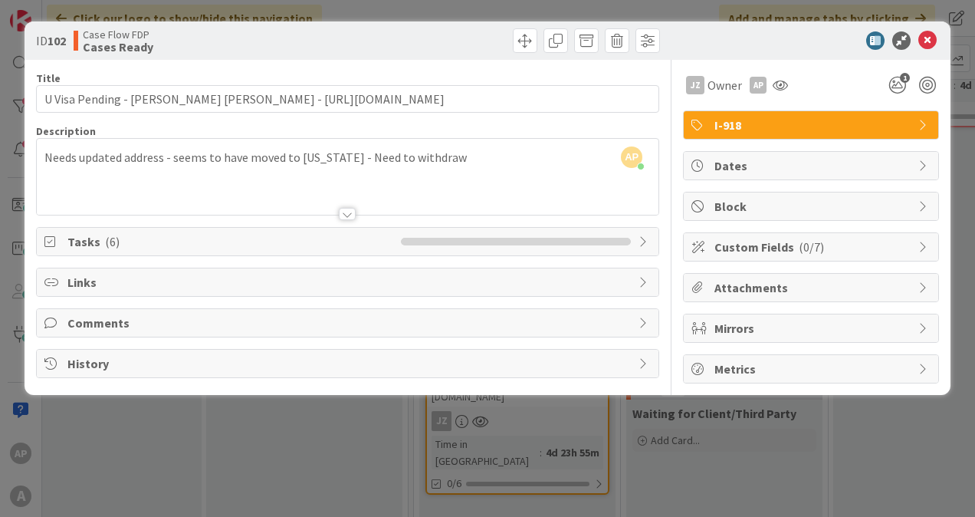
click at [195, 160] on div "AP [PERSON_NAME] just joined Needs updated address - seems to have moved to [US…" at bounding box center [348, 177] width 622 height 76
click at [195, 159] on button "button" at bounding box center [189, 152] width 21 height 18
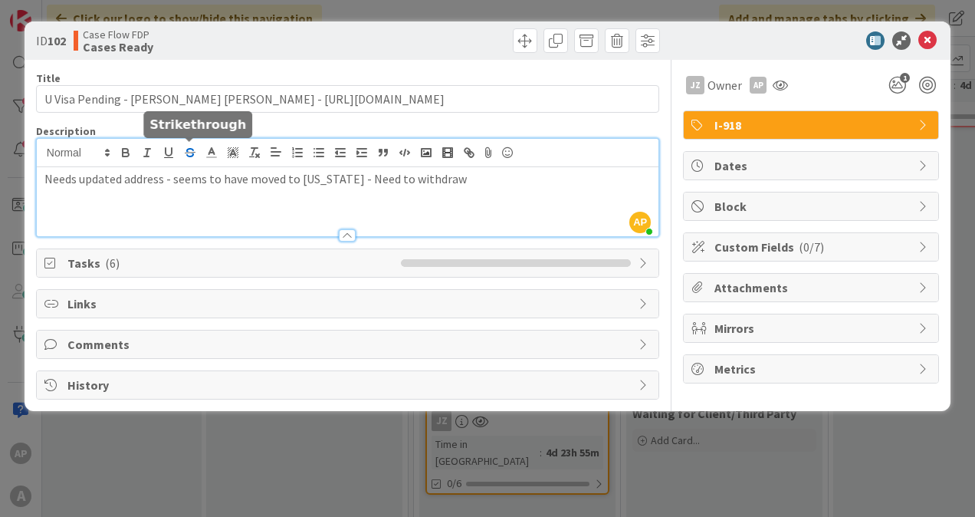
click at [195, 159] on button "button" at bounding box center [189, 152] width 21 height 18
click at [175, 181] on p "Needs updated address - see ﻿ ms to have moved to [US_STATE] - Need to withdraw" at bounding box center [347, 179] width 606 height 18
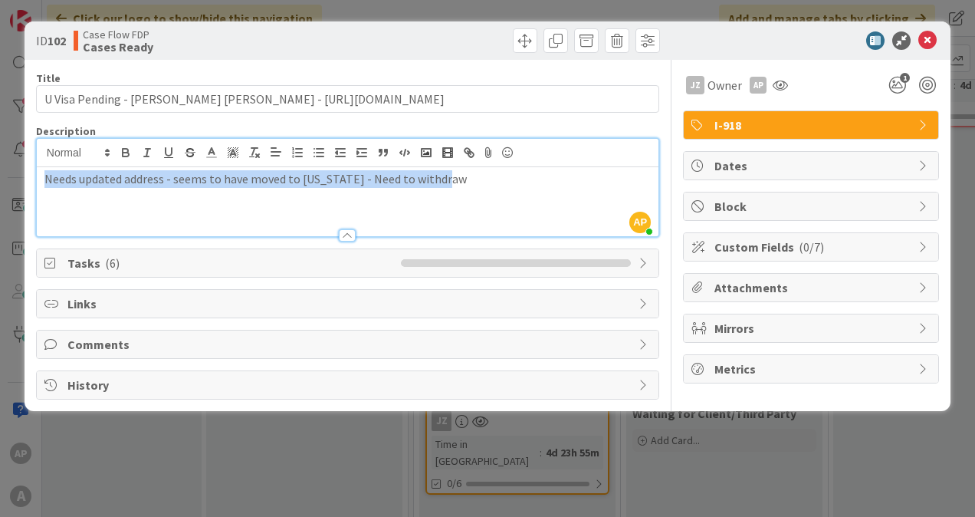
click at [175, 182] on p "Needs updated address - seems to have moved to [US_STATE] - Need to withdraw" at bounding box center [347, 179] width 606 height 18
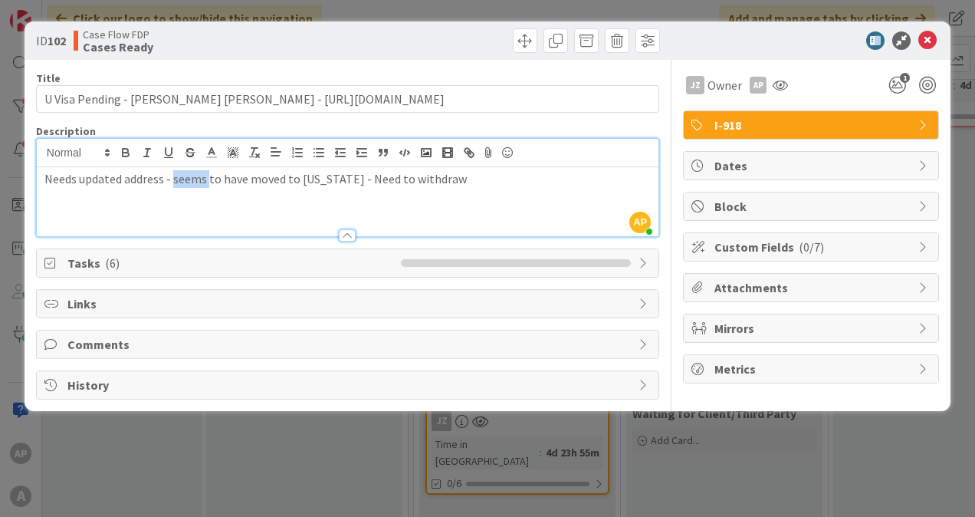
click at [175, 183] on p "Needs updated address - seems to have moved to [US_STATE] - Need to withdraw" at bounding box center [347, 179] width 606 height 18
click at [175, 182] on p "Needs updated address - seems to have moved to [US_STATE] - Need to withdraw" at bounding box center [347, 179] width 606 height 18
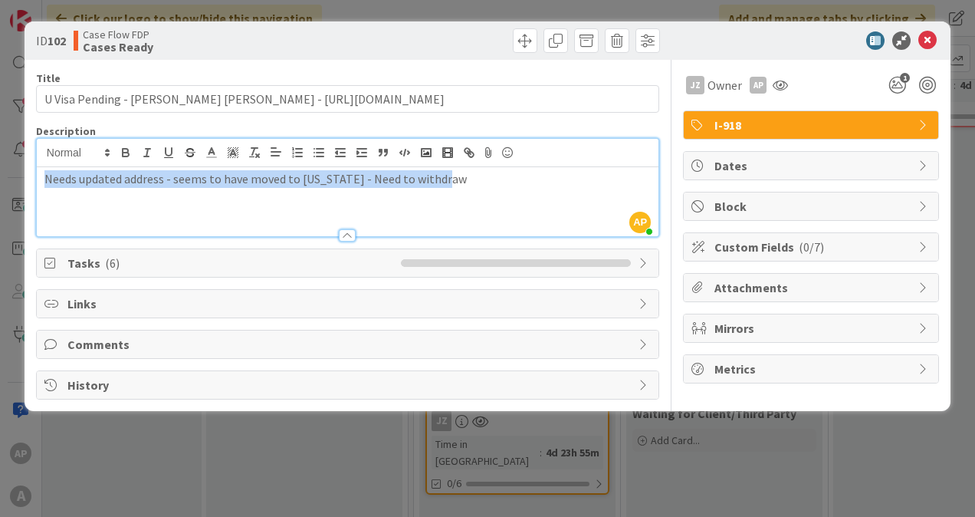
copy p "Needs updated address - seems to have moved to [US_STATE] - Need to withdraw"
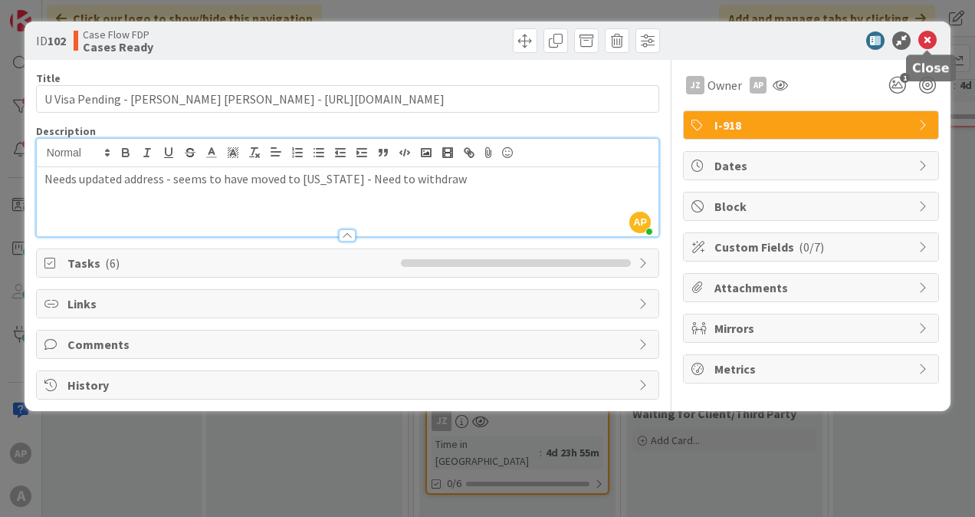
click at [931, 45] on icon at bounding box center [927, 40] width 18 height 18
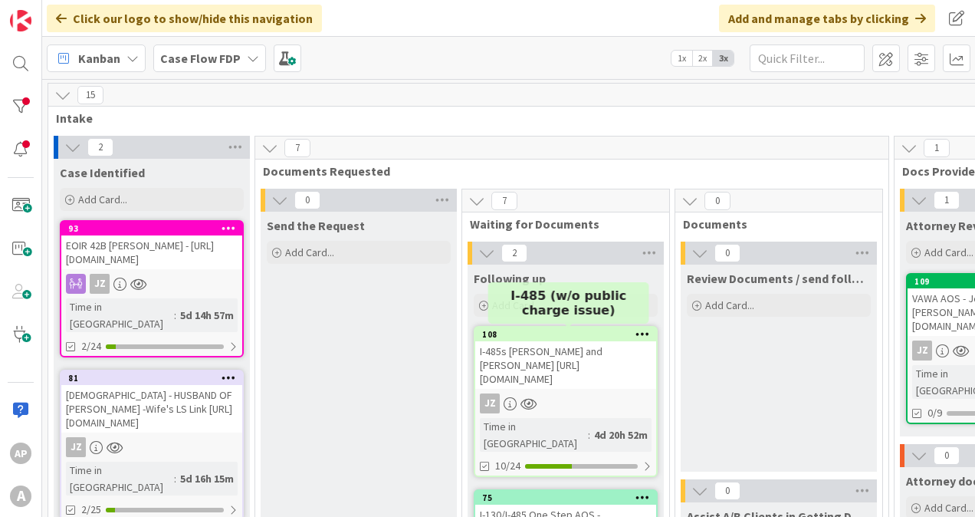
click at [566, 337] on div "108" at bounding box center [569, 334] width 174 height 11
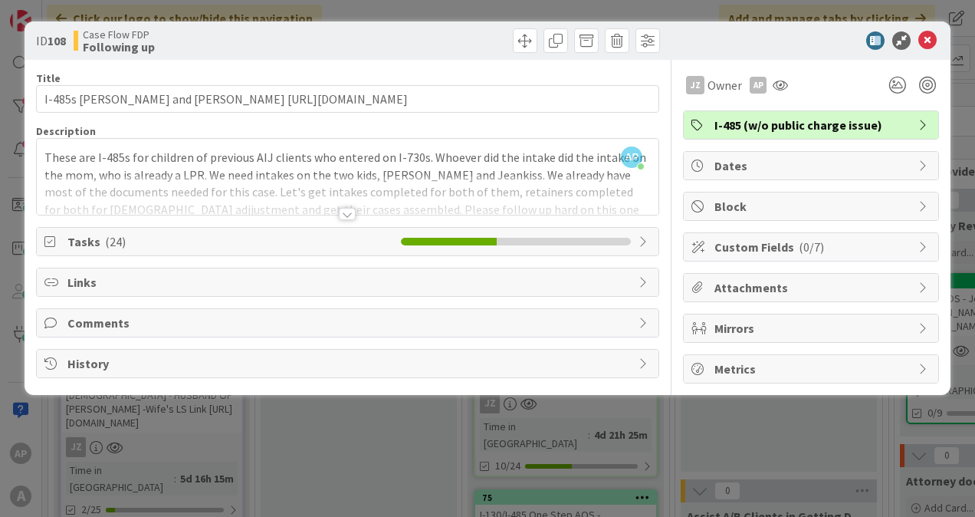
click at [254, 251] on div "Tasks ( 24 )" at bounding box center [348, 242] width 622 height 28
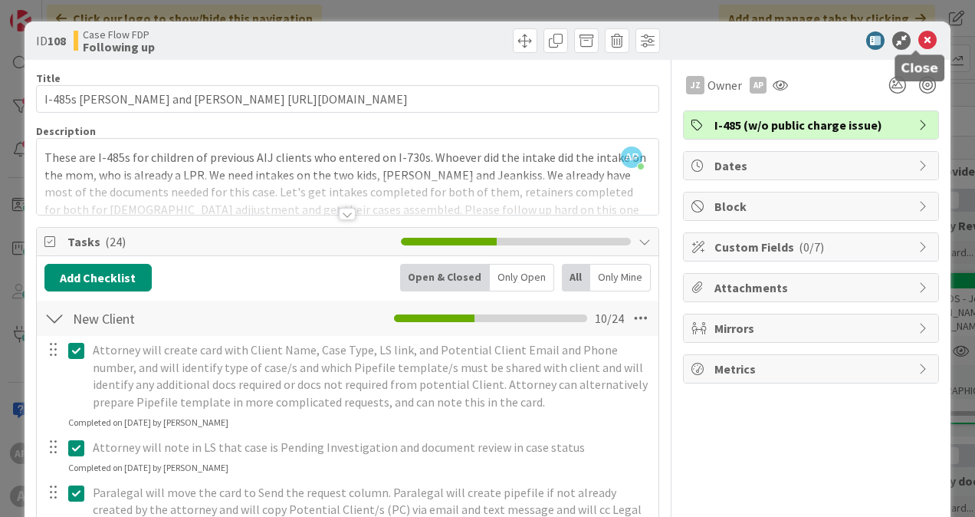
click at [923, 44] on icon at bounding box center [927, 40] width 18 height 18
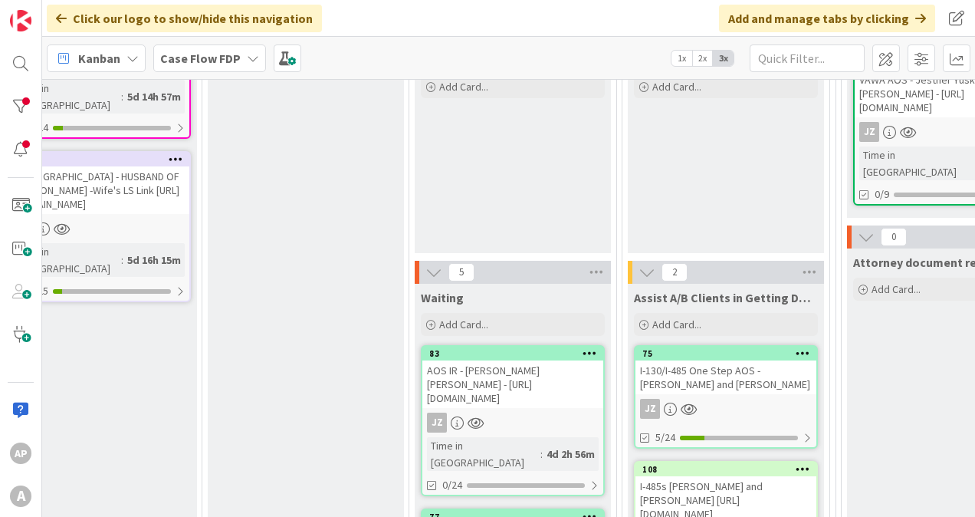
scroll to position [230, 53]
